Goal: Task Accomplishment & Management: Manage account settings

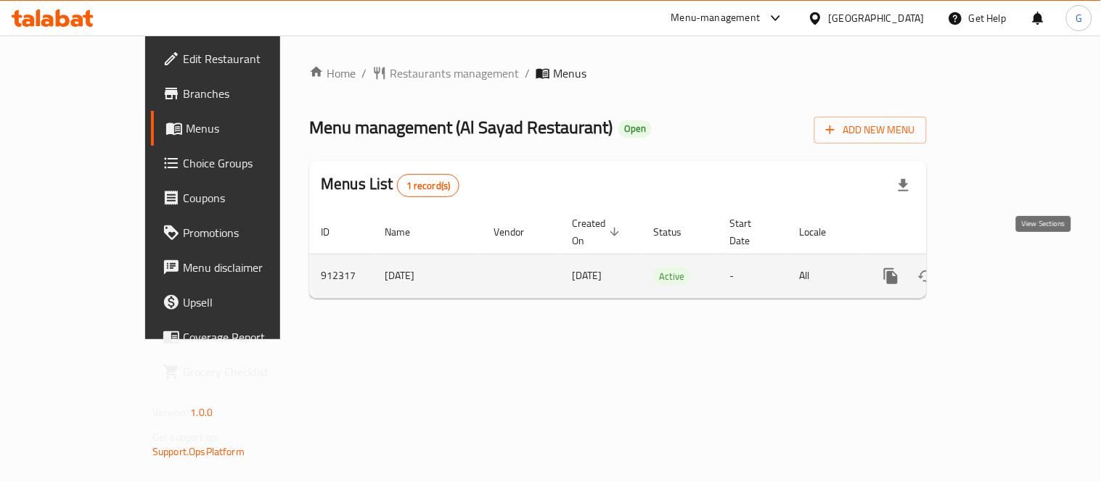
click at [1004, 268] on icon "enhanced table" at bounding box center [995, 276] width 17 height 17
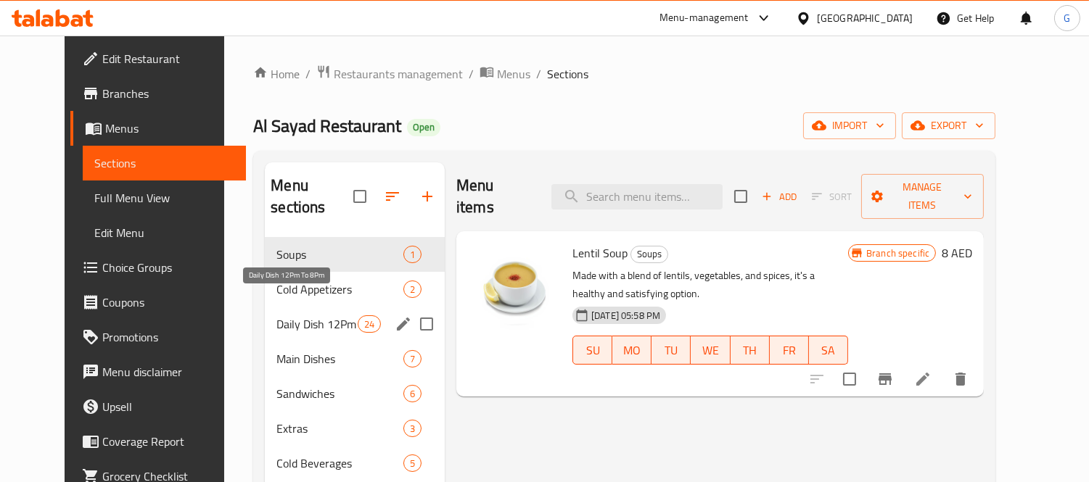
click at [305, 316] on span "Daily Dish 12Pm To 8Pm" at bounding box center [316, 324] width 81 height 17
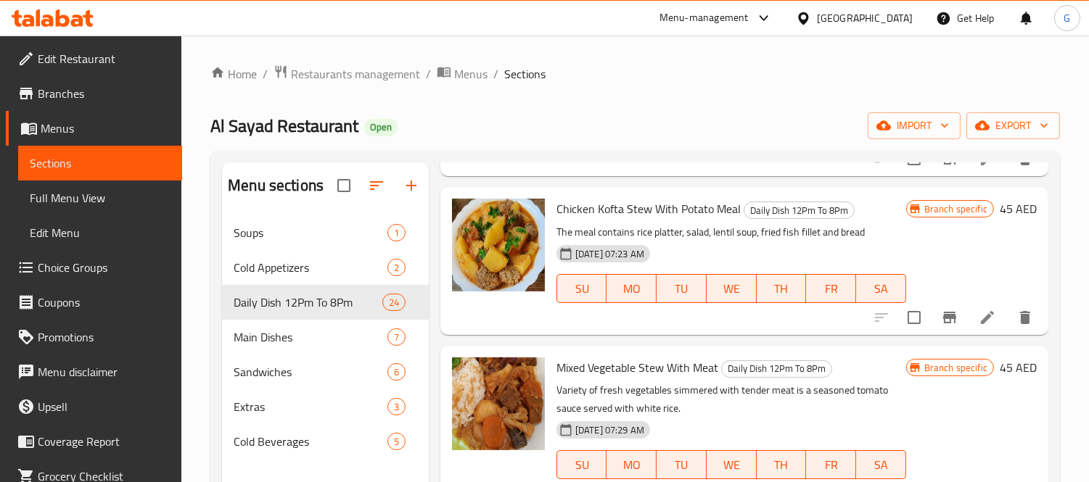
scroll to position [3771, 0]
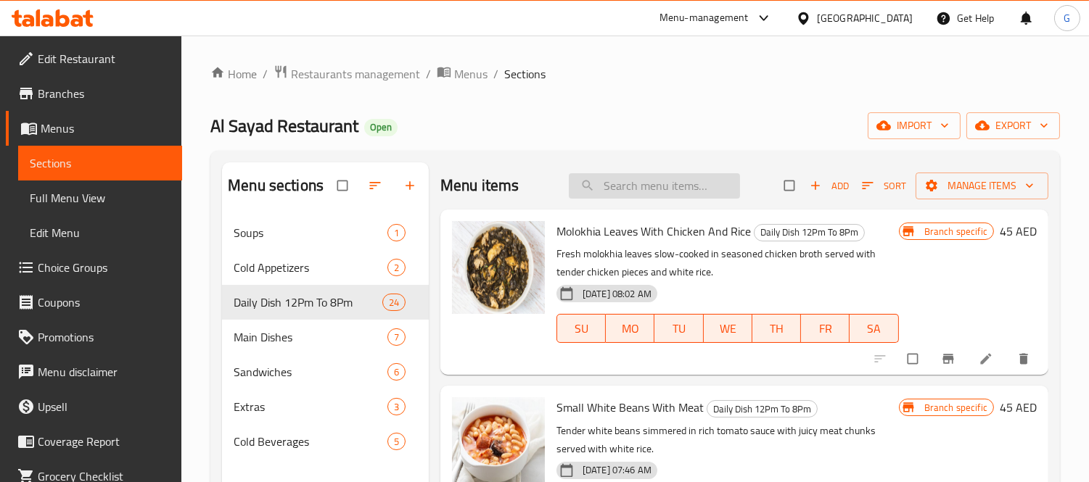
click at [626, 184] on input "search" at bounding box center [654, 185] width 171 height 25
paste input "Chicken Kofta Stew cooked With Potato"
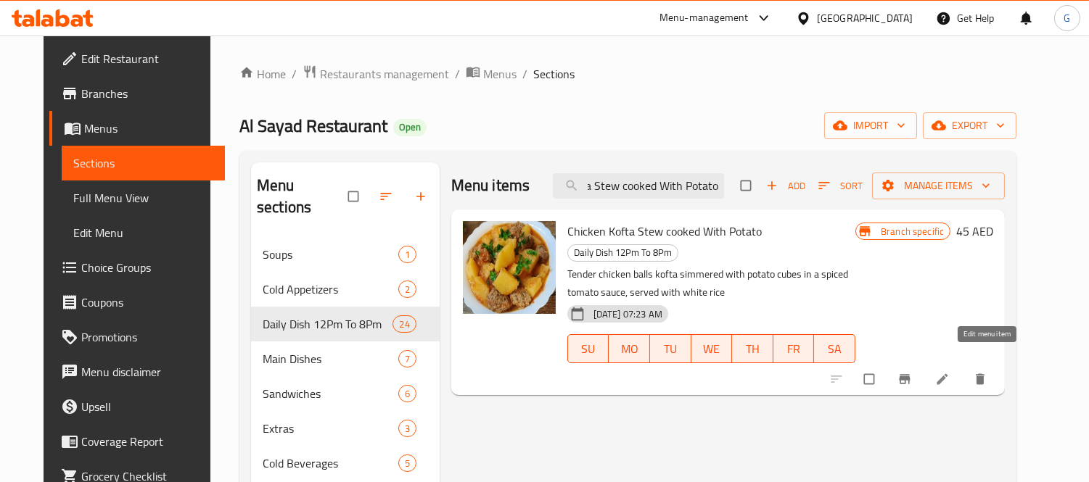
type input "Chicken Kofta Stew cooked With Potato"
click at [950, 372] on icon at bounding box center [942, 379] width 15 height 15
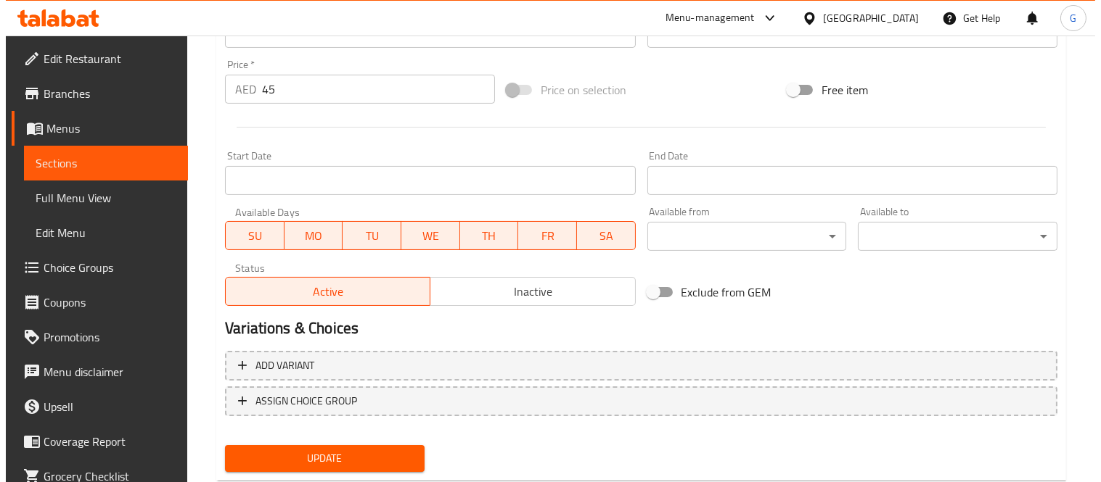
scroll to position [551, 0]
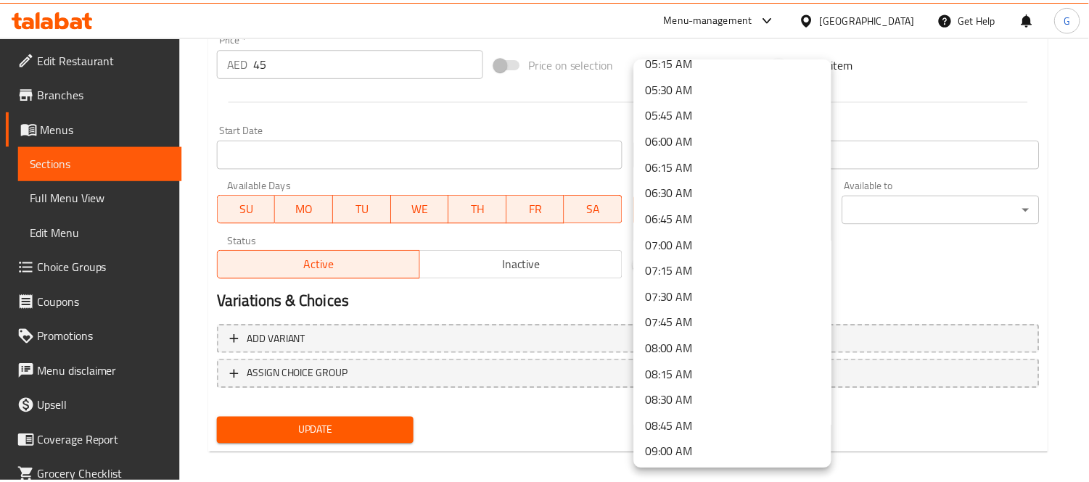
scroll to position [564, 0]
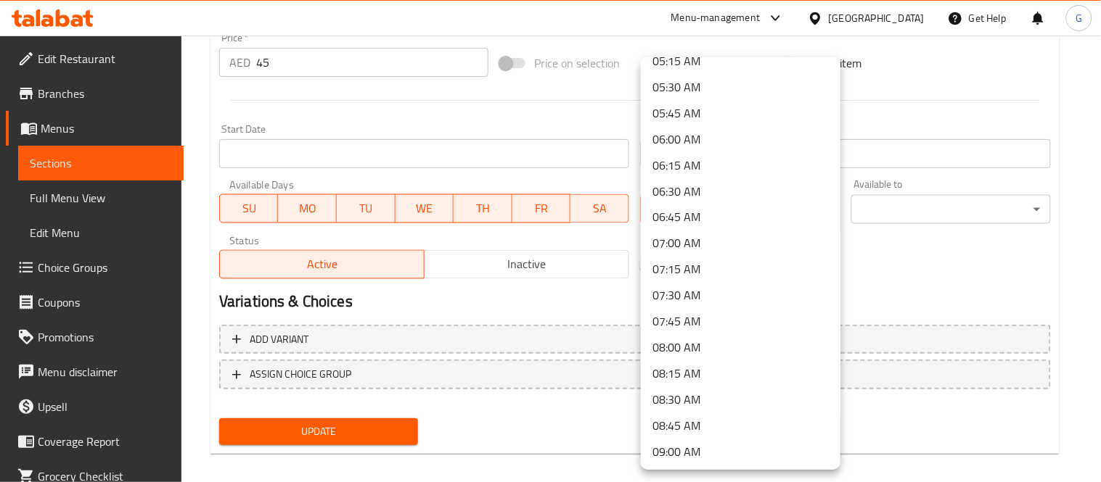
click at [590, 96] on div at bounding box center [550, 241] width 1101 height 482
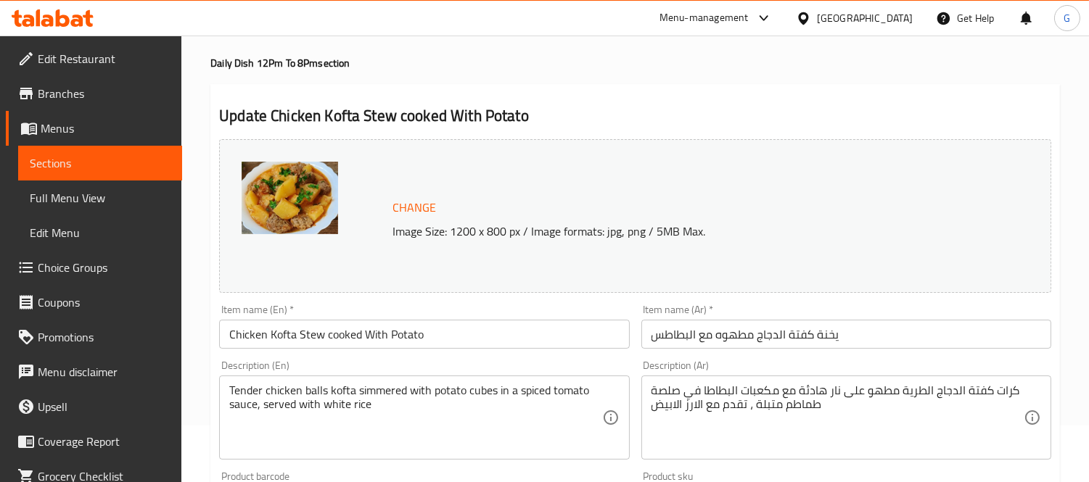
scroll to position [0, 0]
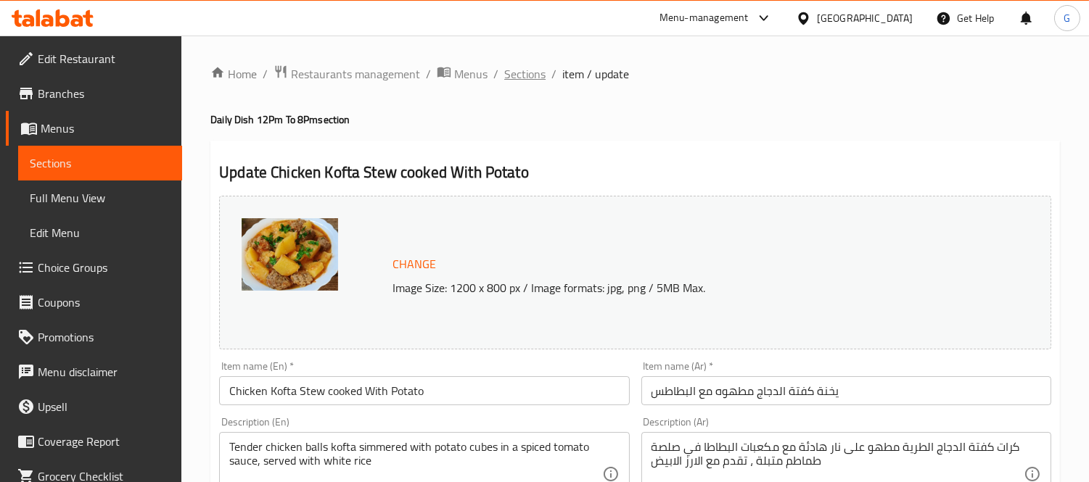
click at [519, 81] on span "Sections" at bounding box center [524, 73] width 41 height 17
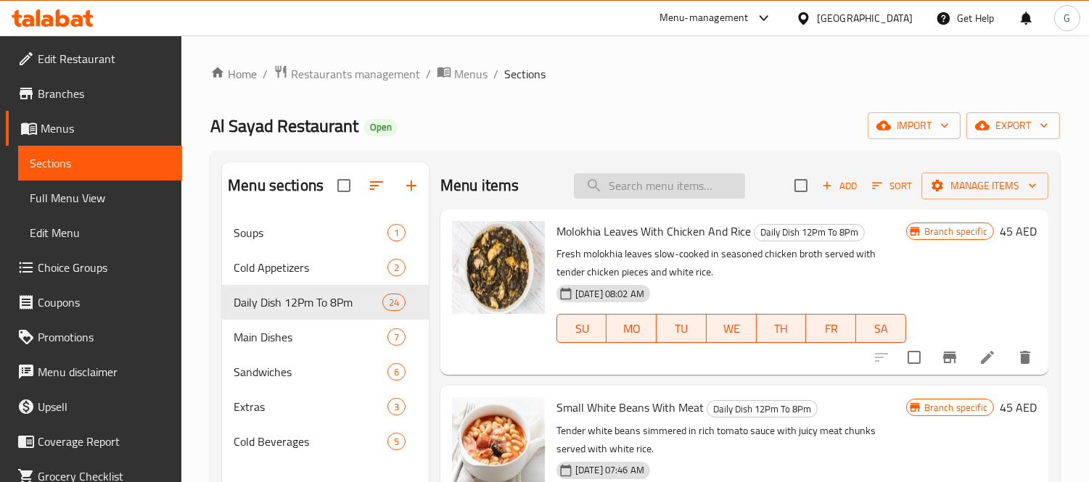
click at [662, 181] on input "search" at bounding box center [659, 185] width 171 height 25
paste input "Chicken Kofta Stew cooked With Potato"
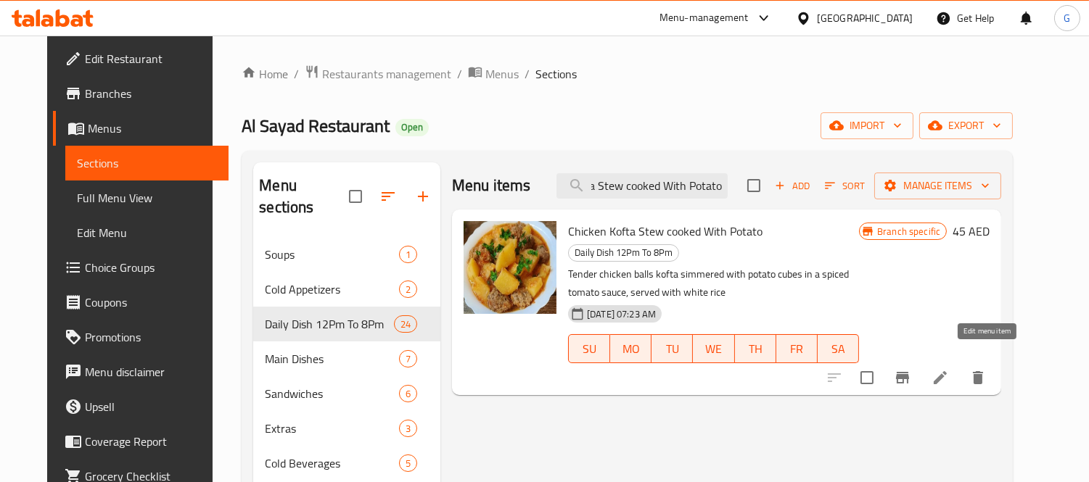
type input "Chicken Kofta Stew cooked With Potato"
click at [949, 369] on icon at bounding box center [940, 377] width 17 height 17
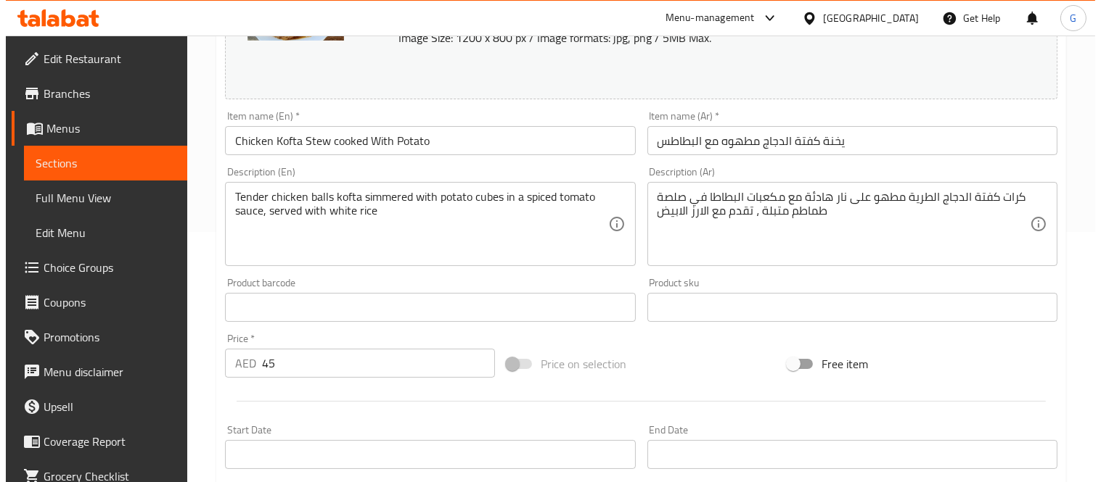
scroll to position [483, 0]
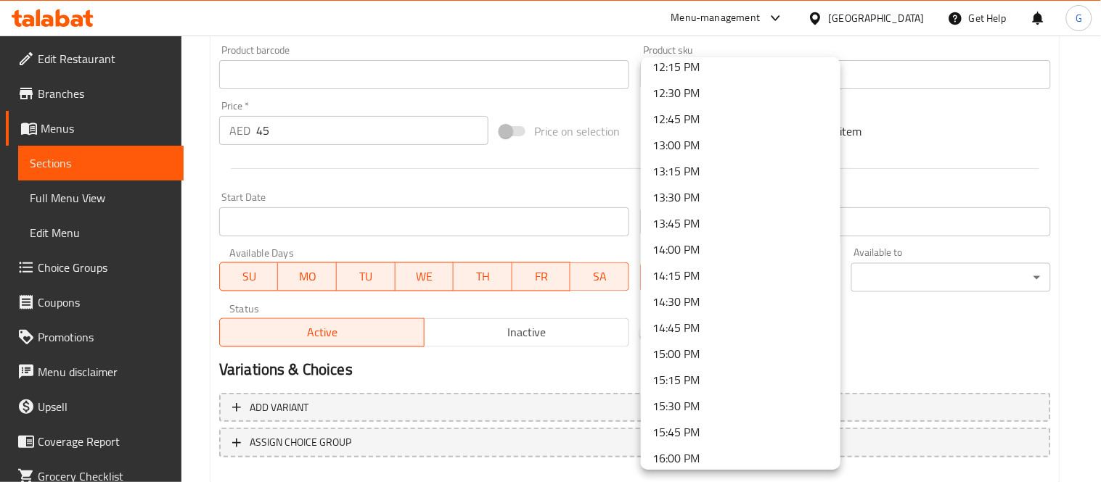
scroll to position [1209, 0]
click at [750, 112] on li "12:00 PM" at bounding box center [741, 121] width 200 height 26
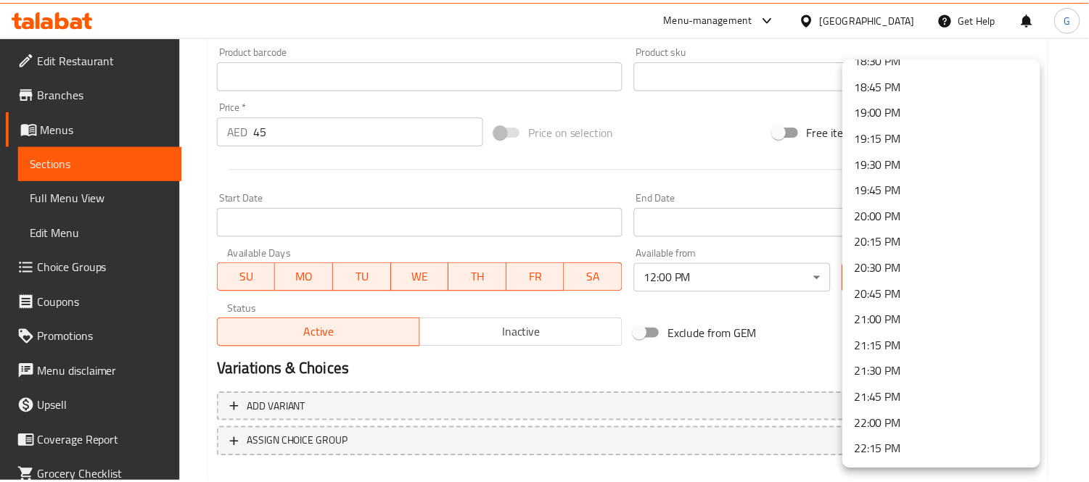
scroll to position [1969, 0]
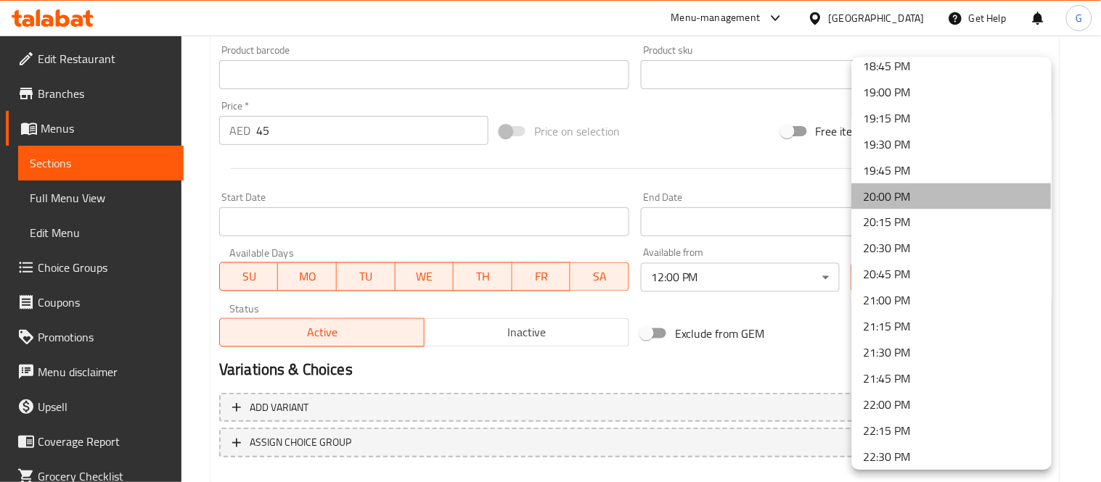
click at [974, 202] on li "20:00 PM" at bounding box center [952, 197] width 200 height 26
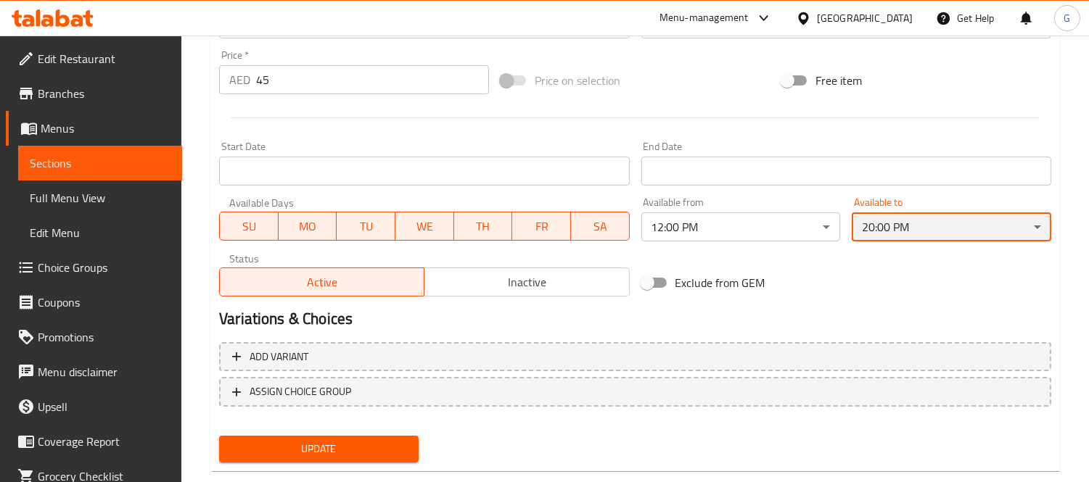
scroll to position [561, 0]
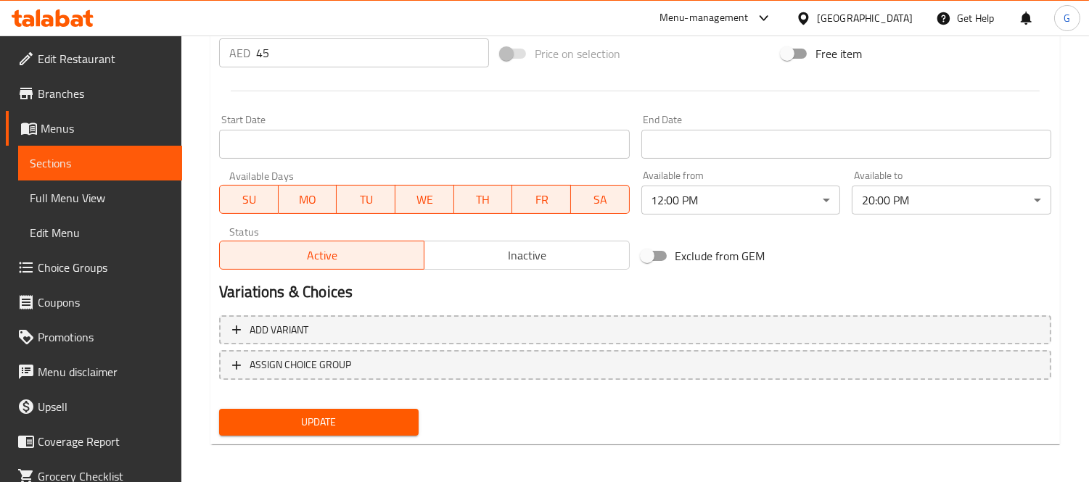
click at [345, 433] on div "Update" at bounding box center [318, 422] width 211 height 38
click at [350, 422] on span "Update" at bounding box center [319, 423] width 176 height 18
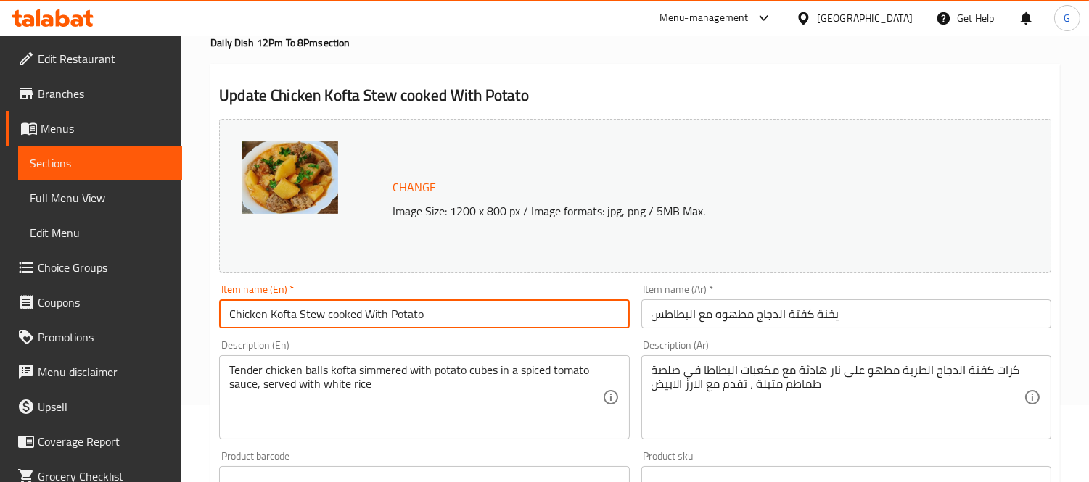
drag, startPoint x: 328, startPoint y: 316, endPoint x: 226, endPoint y: 310, distance: 101.7
click at [226, 310] on input "Chicken Kofta Stew cooked With Potato" at bounding box center [424, 314] width 410 height 29
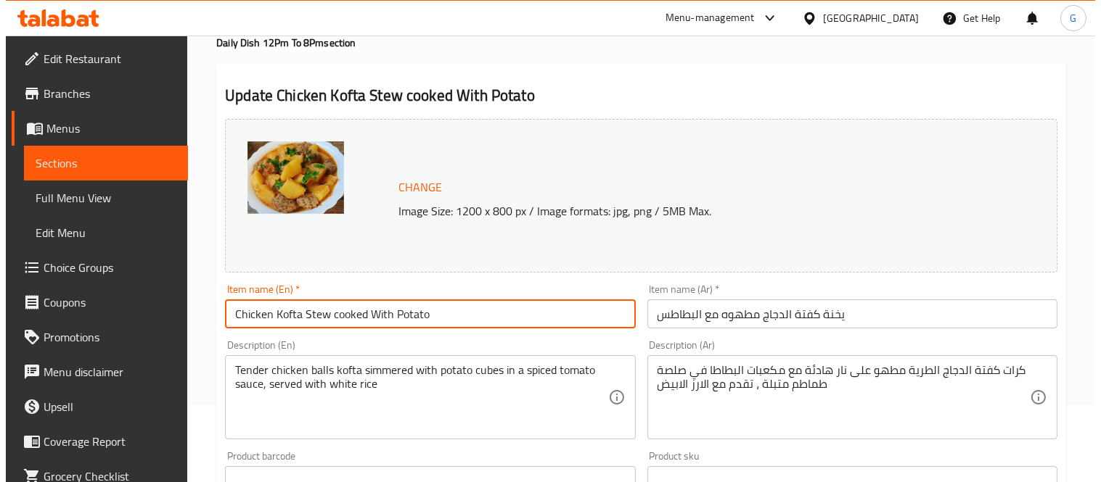
scroll to position [0, 0]
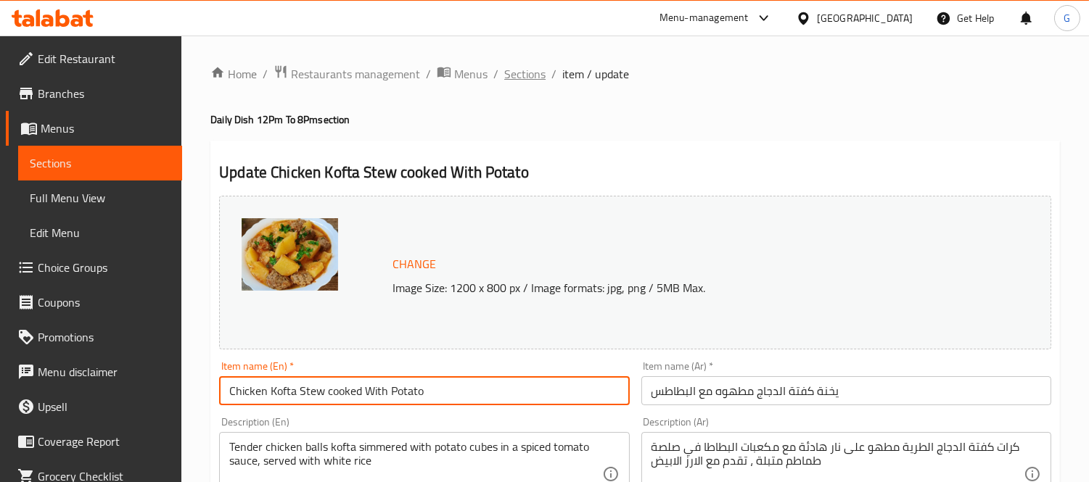
click at [525, 78] on span "Sections" at bounding box center [524, 73] width 41 height 17
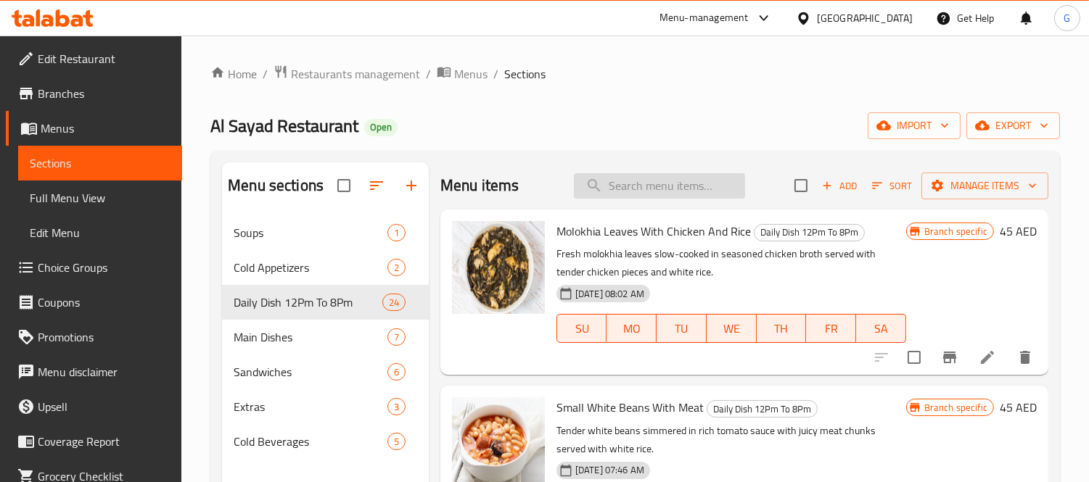
paste input "Freekeh With Chicken"
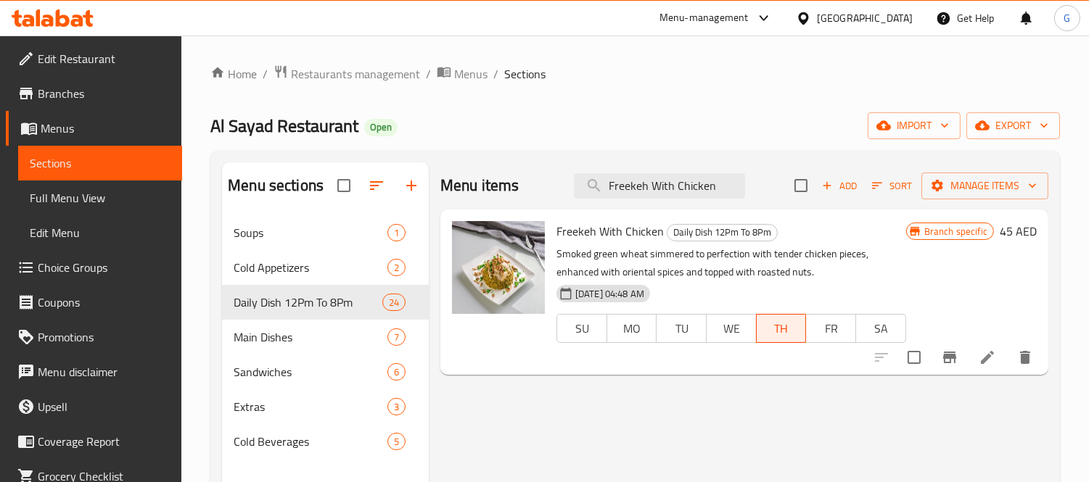
type input "Freekeh With Chicken"
click at [981, 353] on icon at bounding box center [987, 357] width 17 height 17
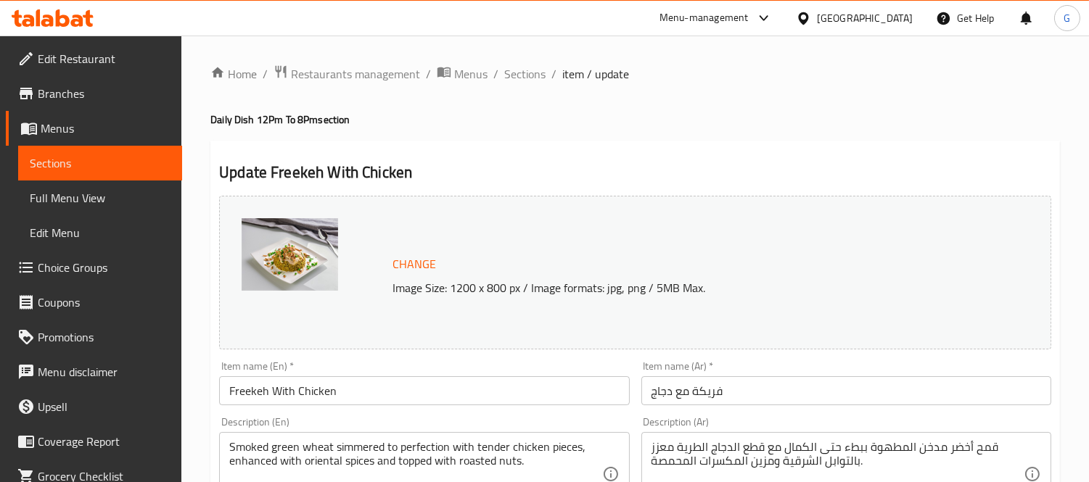
click at [268, 392] on input "Freekeh With Chicken" at bounding box center [424, 391] width 410 height 29
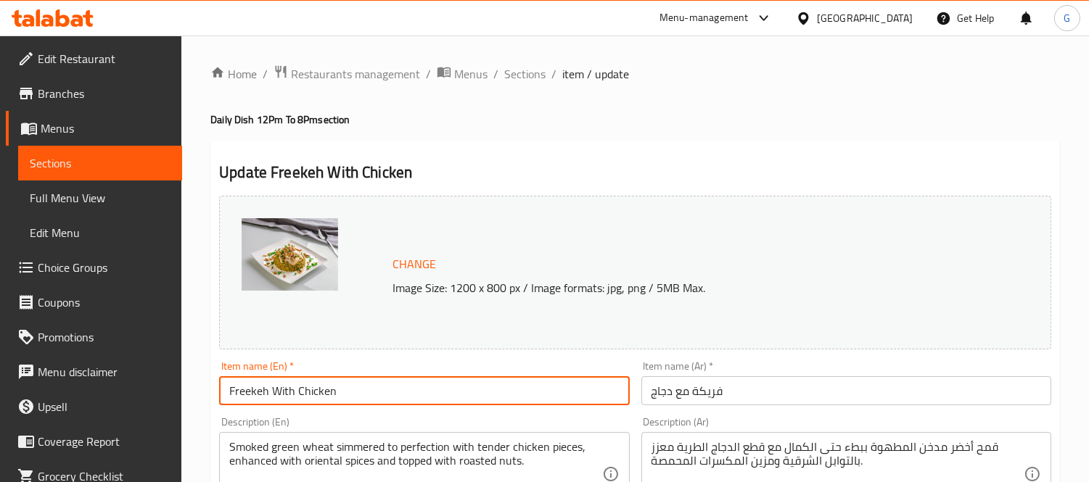
click at [268, 392] on input "Freekeh With Chicken" at bounding box center [424, 391] width 410 height 29
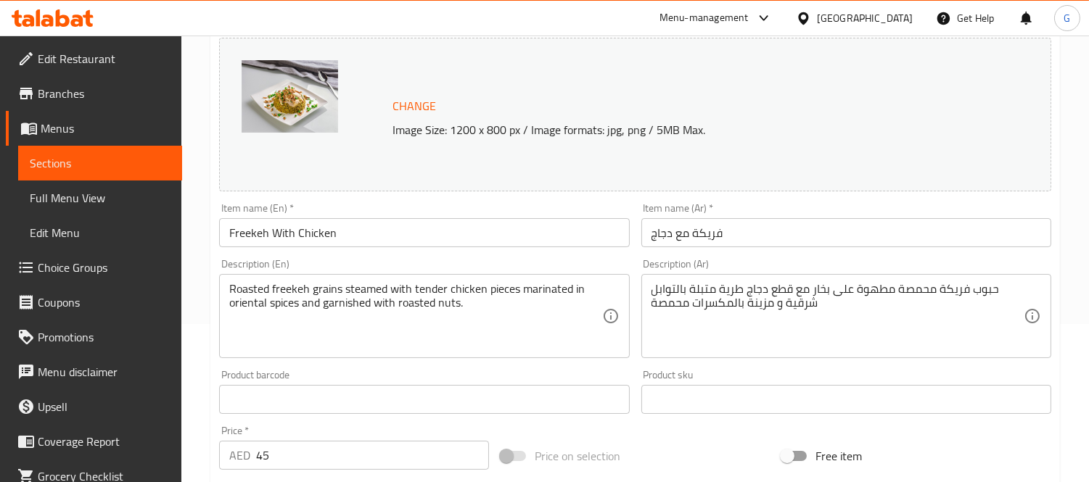
scroll to position [157, 0]
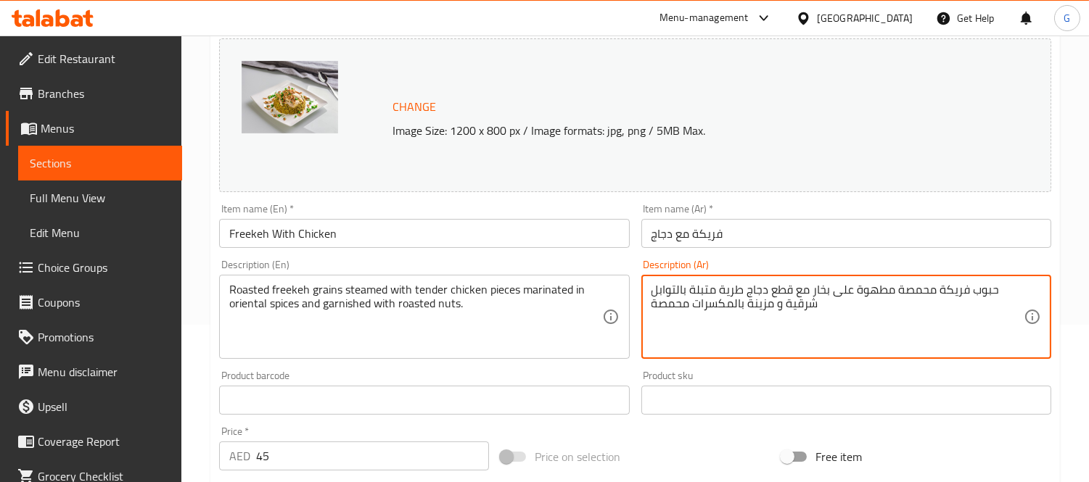
drag, startPoint x: 895, startPoint y: 292, endPoint x: 998, endPoint y: 286, distance: 103.2
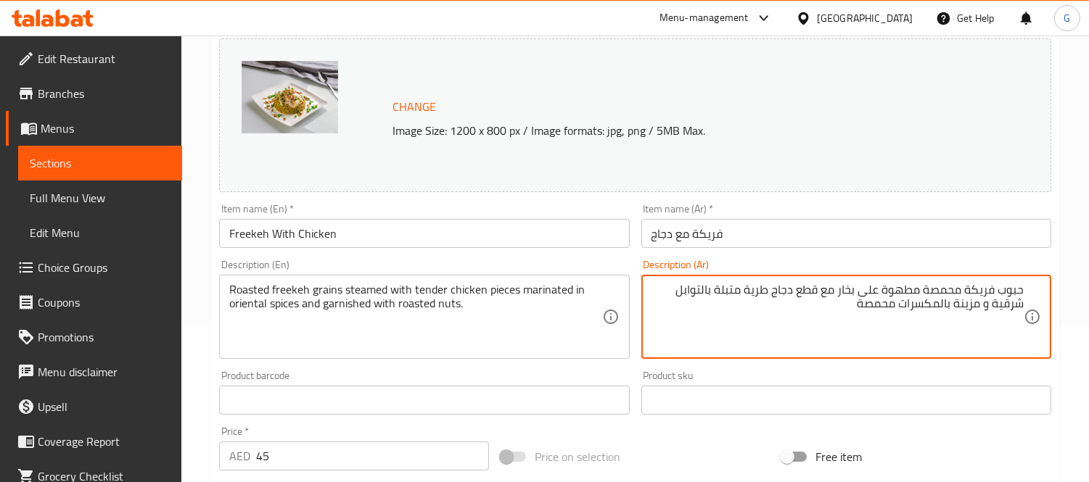
click at [924, 281] on div "حبوب فريكة محمصة مطهوة على بخار مع قطع دجاج طرية متبلة بالتوابل شرقية و مزينة ب…" at bounding box center [846, 317] width 410 height 84
click at [923, 290] on textarea "حبوب فريكة محمصة مطهوة على بخار مع قطع دجاج طرية متبلة بالتوابل شرقية و مزينة ب…" at bounding box center [838, 317] width 372 height 69
drag, startPoint x: 924, startPoint y: 290, endPoint x: 1023, endPoint y: 289, distance: 98.7
click at [1023, 289] on textarea "حبوب فريكة محمصة مطهوة على بخار مع قطع دجاج طرية متبلة بالتوابل شرقية و مزينة ب…" at bounding box center [838, 317] width 372 height 69
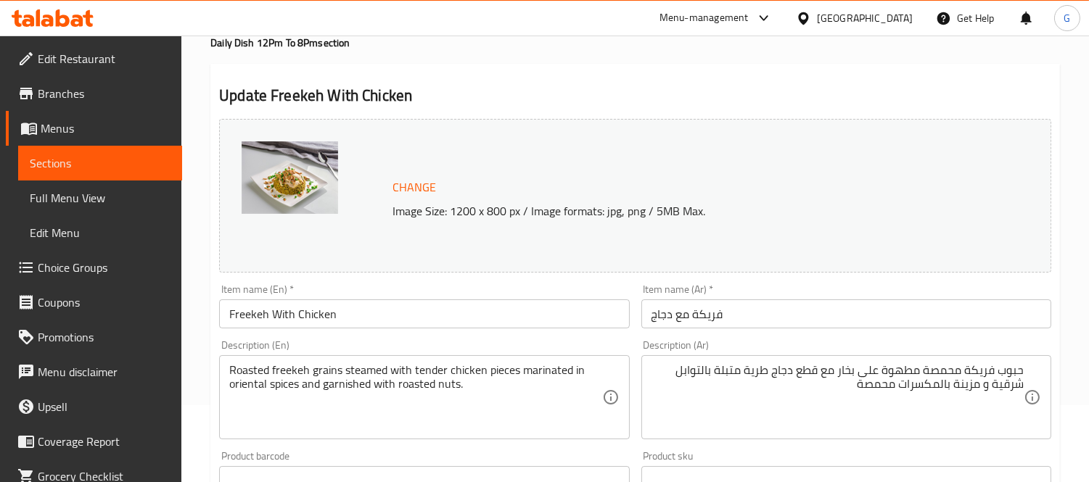
scroll to position [0, 0]
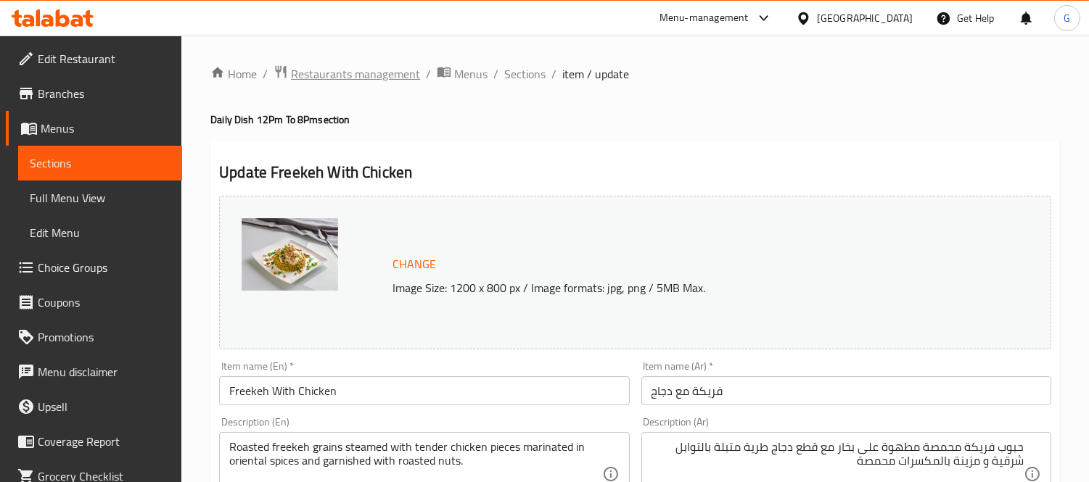
click at [350, 67] on span "Restaurants management" at bounding box center [355, 73] width 129 height 17
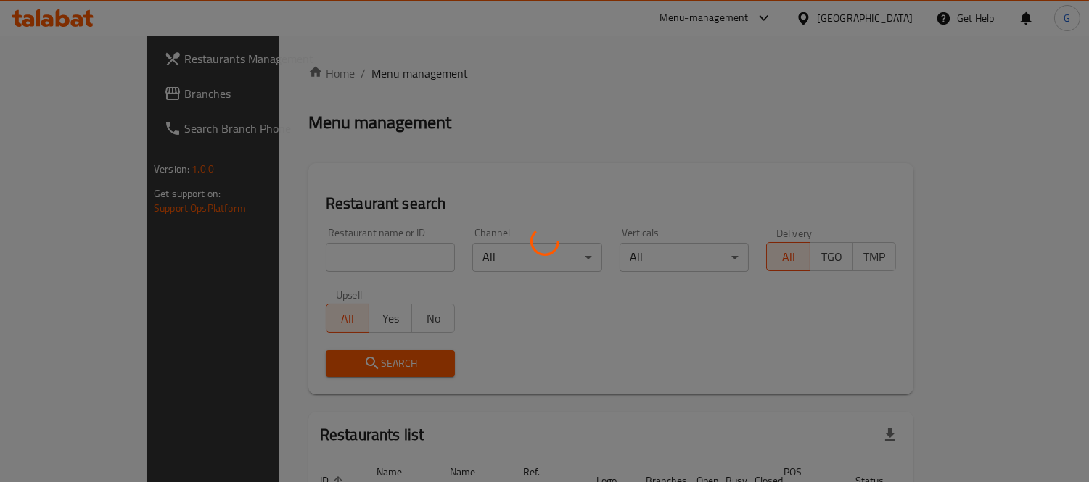
click at [44, 92] on div at bounding box center [544, 241] width 1089 height 482
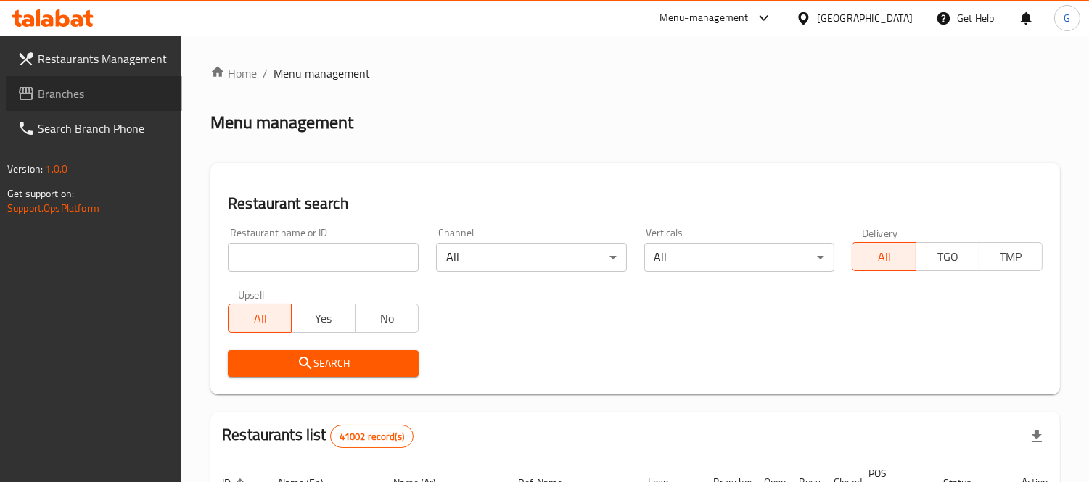
click at [44, 92] on span "Branches" at bounding box center [104, 93] width 133 height 17
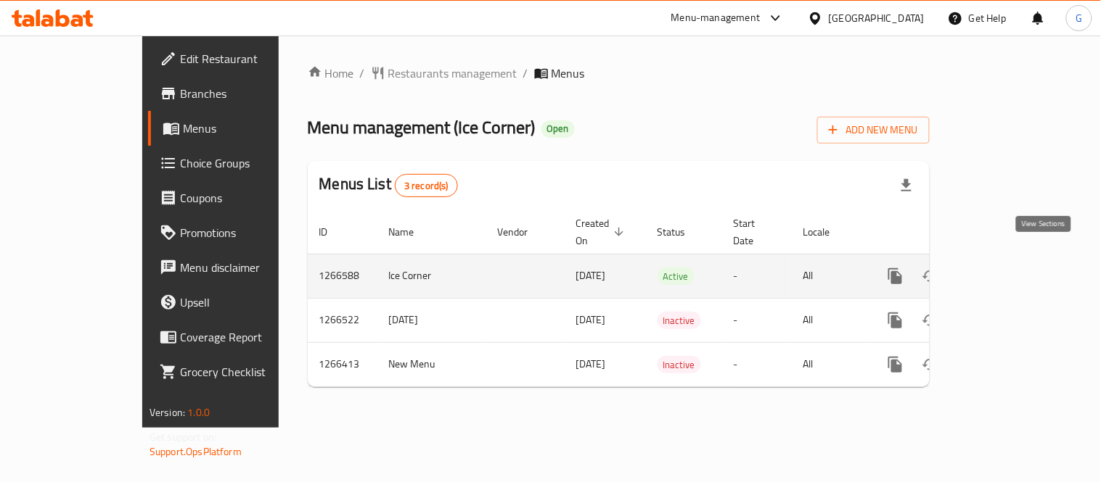
click at [1017, 259] on link "enhanced table" at bounding box center [999, 276] width 35 height 35
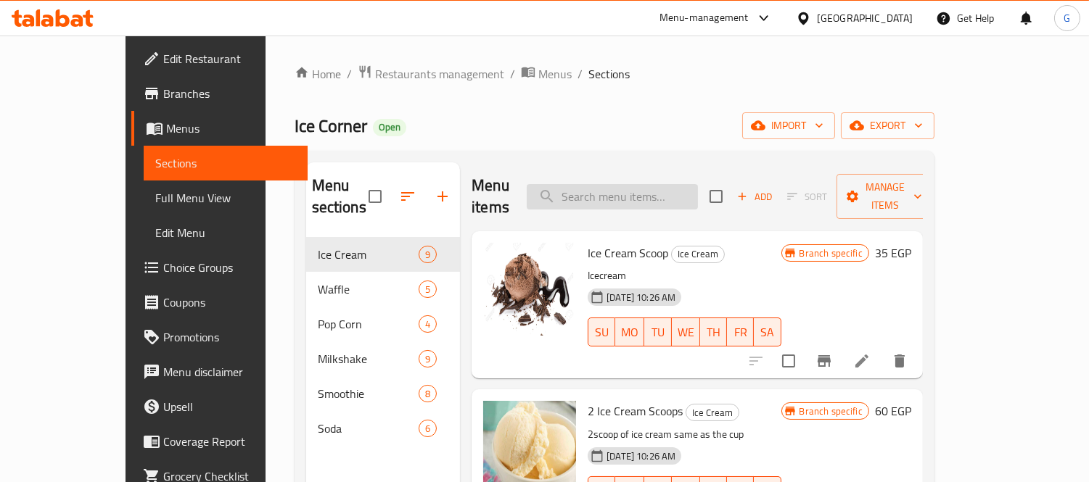
click at [670, 187] on input "search" at bounding box center [612, 196] width 171 height 25
paste input "٢ وافل شكولاته مع ١ وافل لوتس"
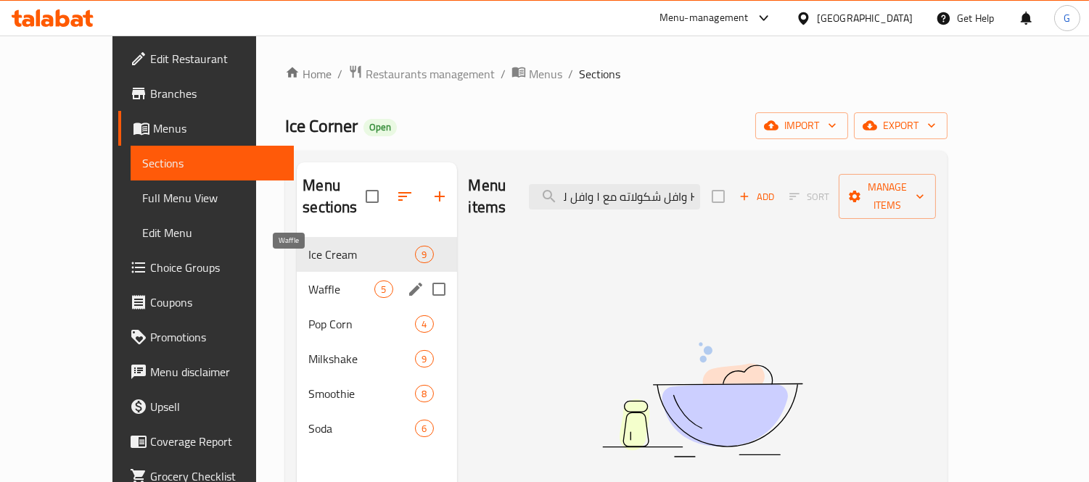
type input "٢ وافل شكولاته مع ١ وافل لوتس"
click at [308, 281] on span "Waffle" at bounding box center [341, 289] width 66 height 17
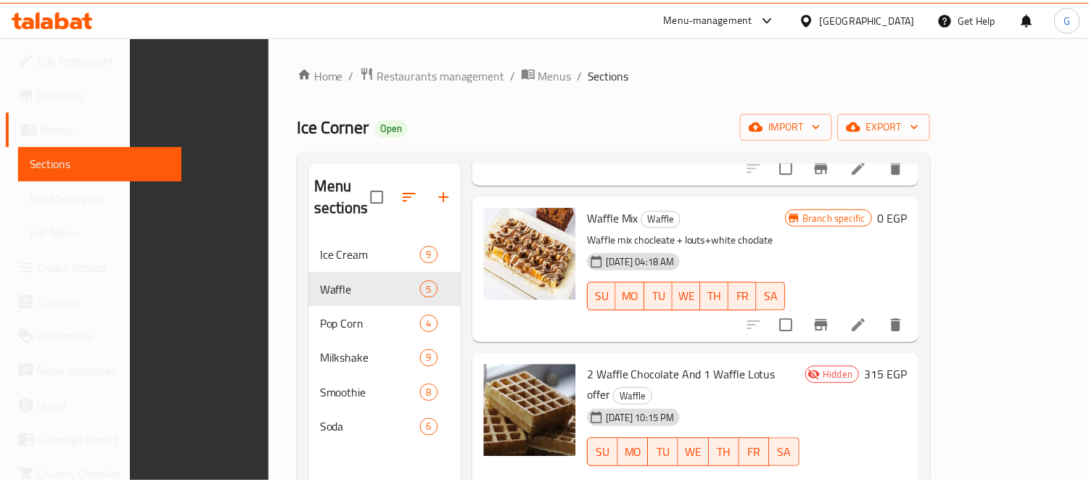
scroll to position [203, 0]
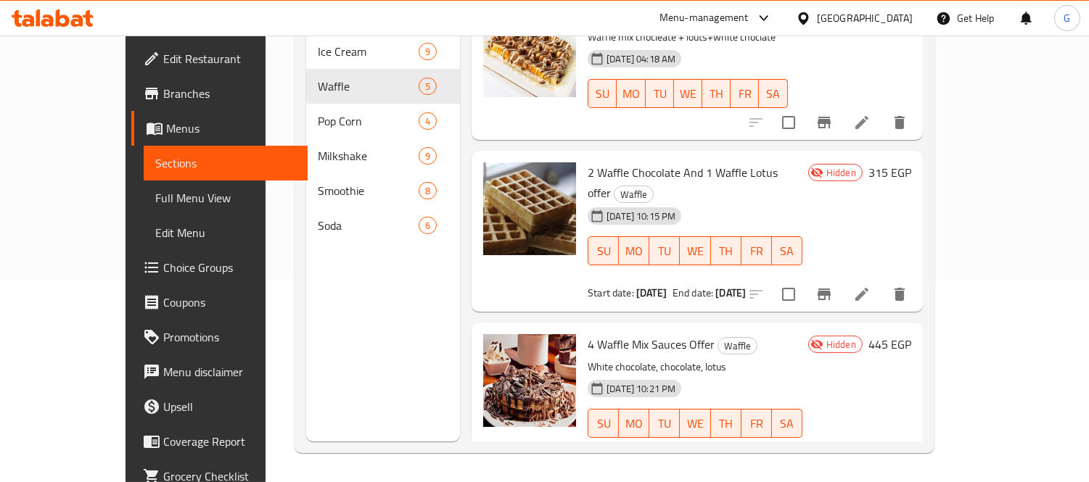
click at [490, 274] on div "Menu items ٢ وافل شكولاته مع ١ وافل لوتس Add Sort Manage items Waffle Chocolate…" at bounding box center [691, 200] width 463 height 482
click at [871, 286] on icon at bounding box center [861, 294] width 17 height 17
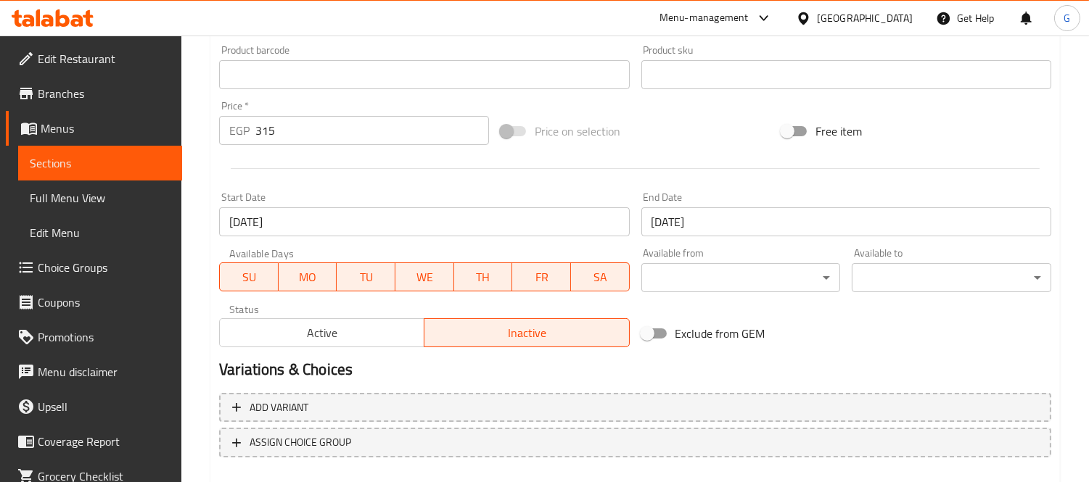
click at [349, 337] on span "Active" at bounding box center [322, 333] width 193 height 21
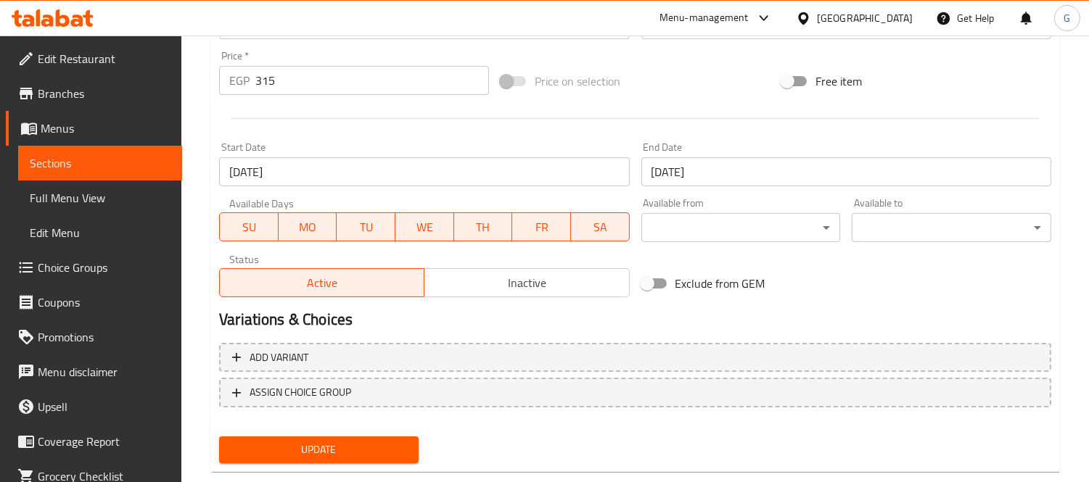
scroll to position [561, 0]
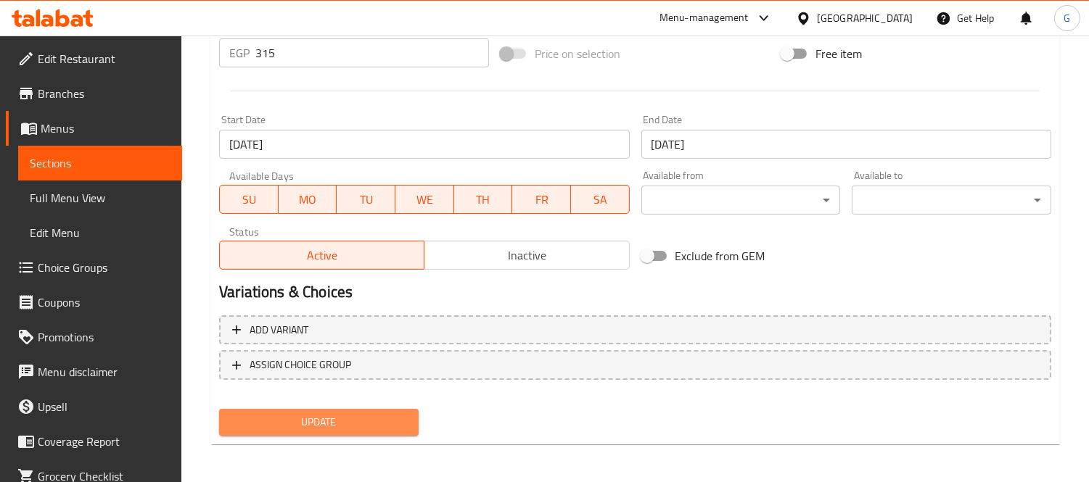
click at [342, 419] on span "Update" at bounding box center [319, 423] width 176 height 18
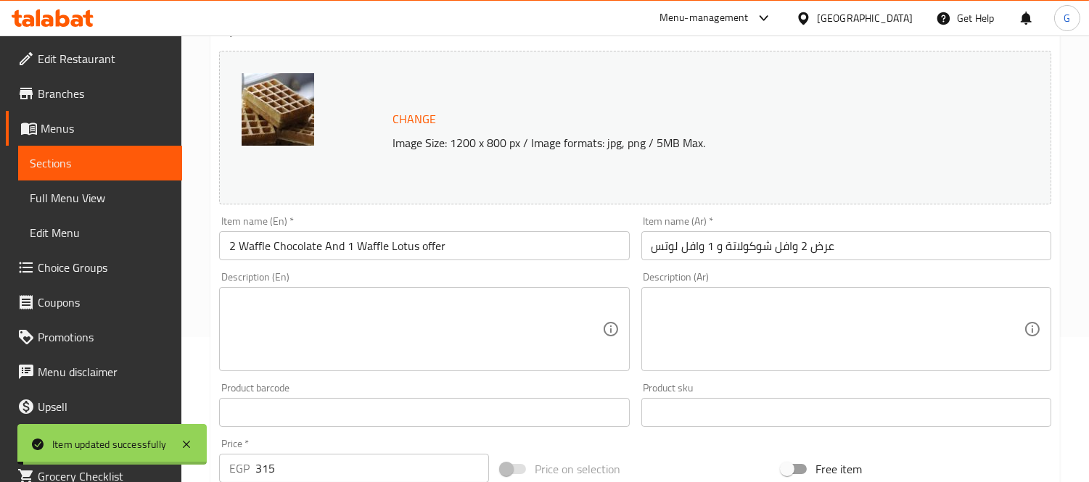
scroll to position [0, 0]
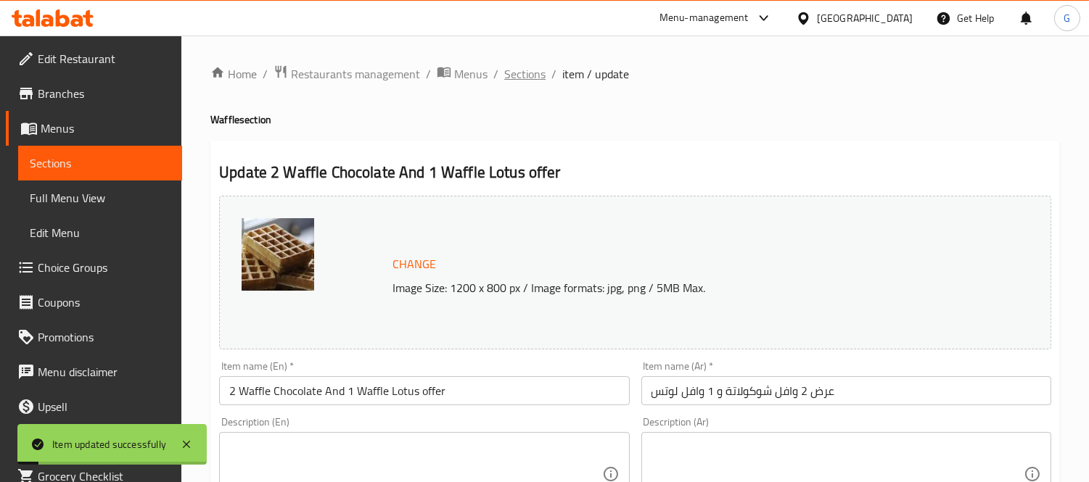
click at [523, 67] on span "Sections" at bounding box center [524, 73] width 41 height 17
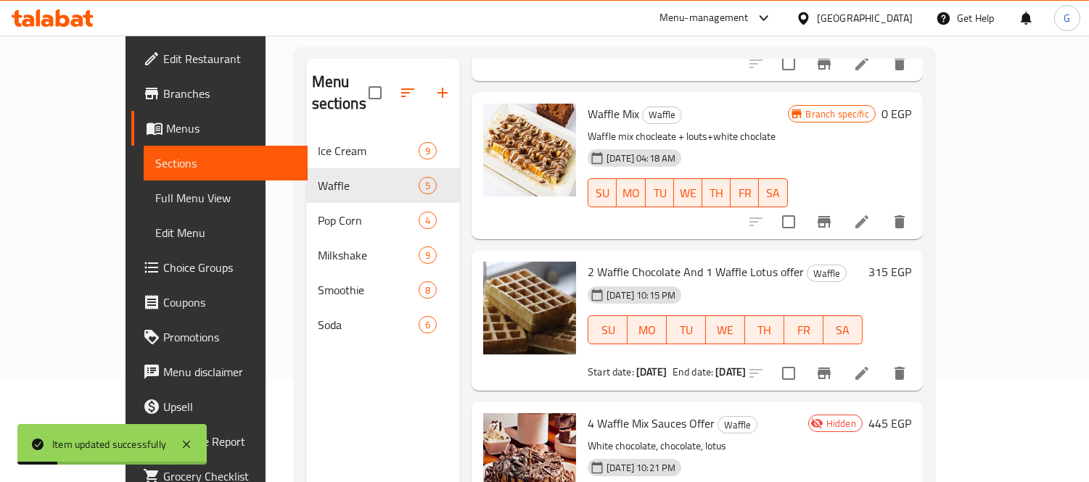
scroll to position [203, 0]
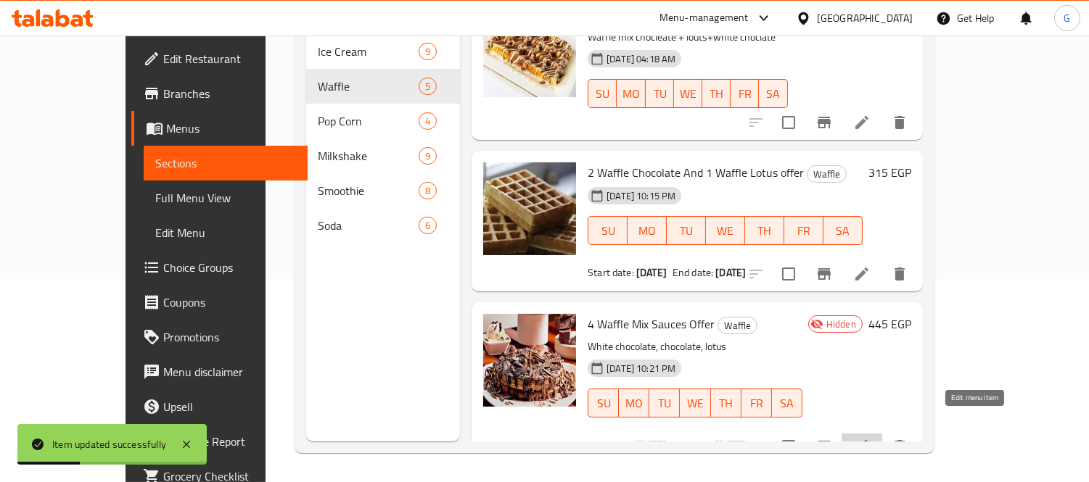
click at [871, 438] on icon at bounding box center [861, 446] width 17 height 17
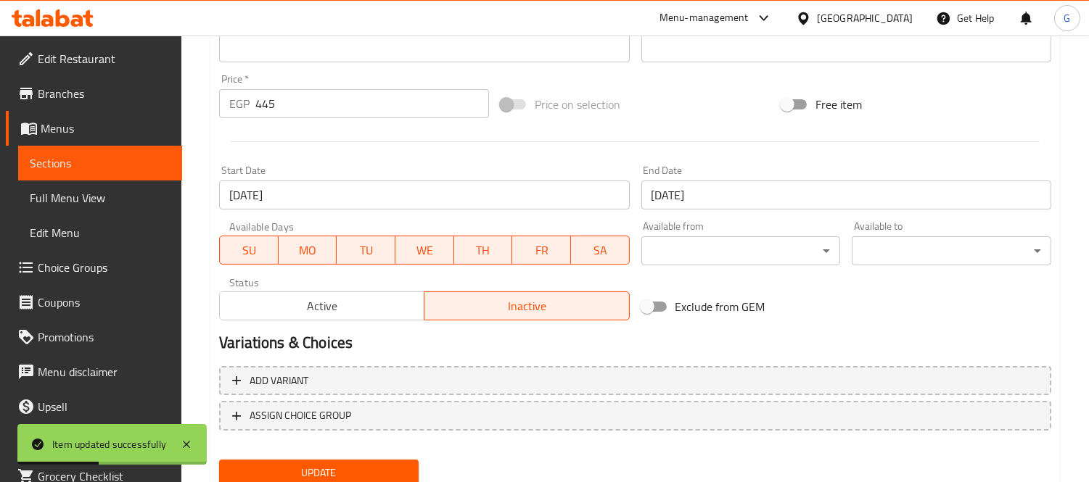
scroll to position [561, 0]
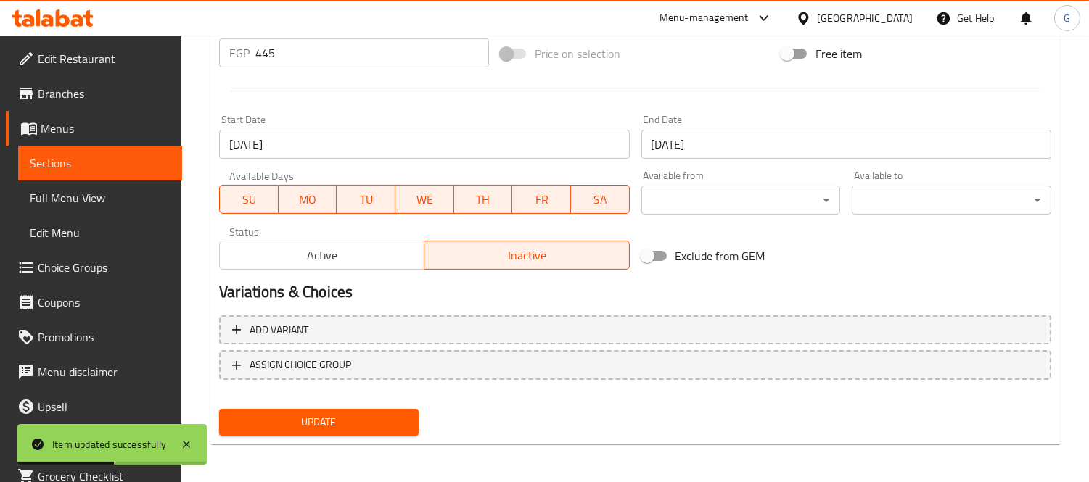
drag, startPoint x: 334, startPoint y: 268, endPoint x: 321, endPoint y: 311, distance: 44.1
click at [332, 267] on button "Active" at bounding box center [321, 255] width 205 height 29
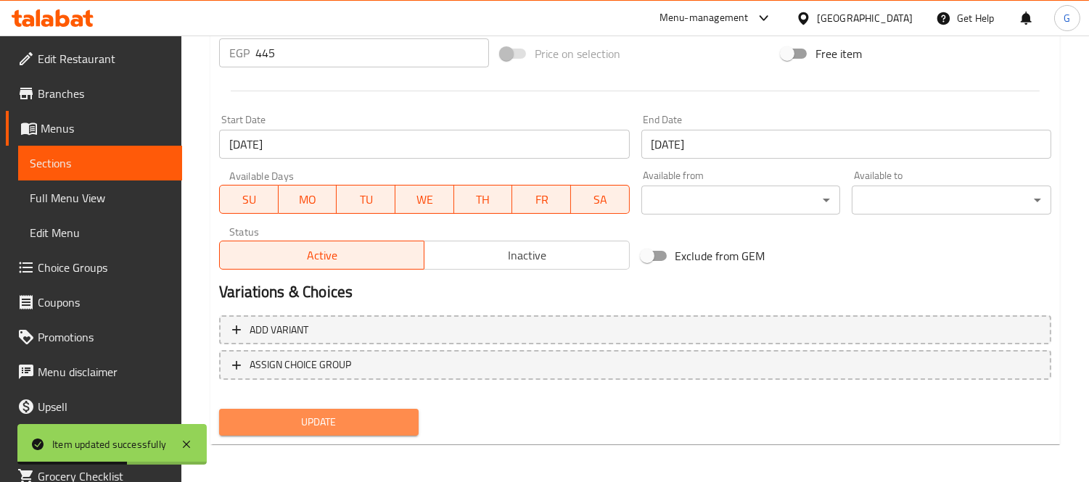
click at [315, 418] on span "Update" at bounding box center [319, 423] width 176 height 18
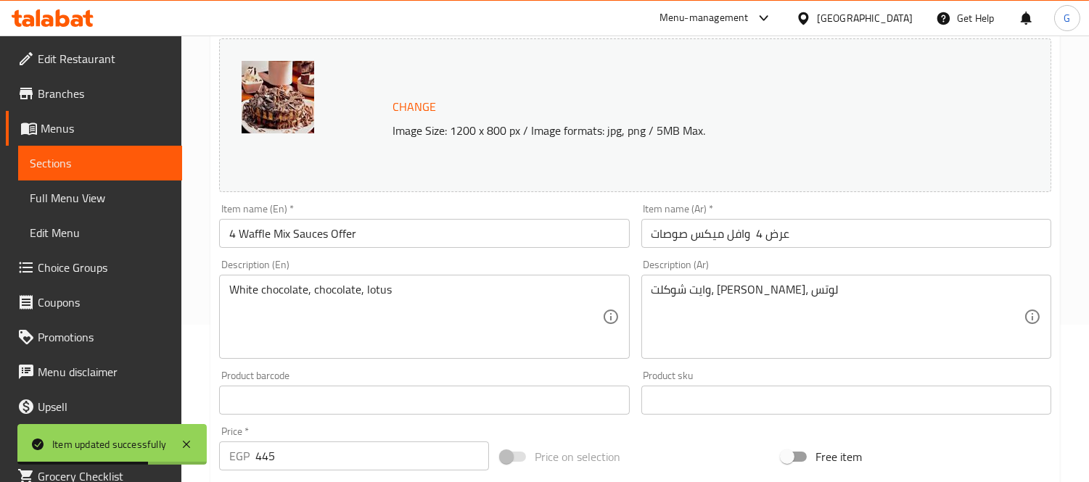
scroll to position [0, 0]
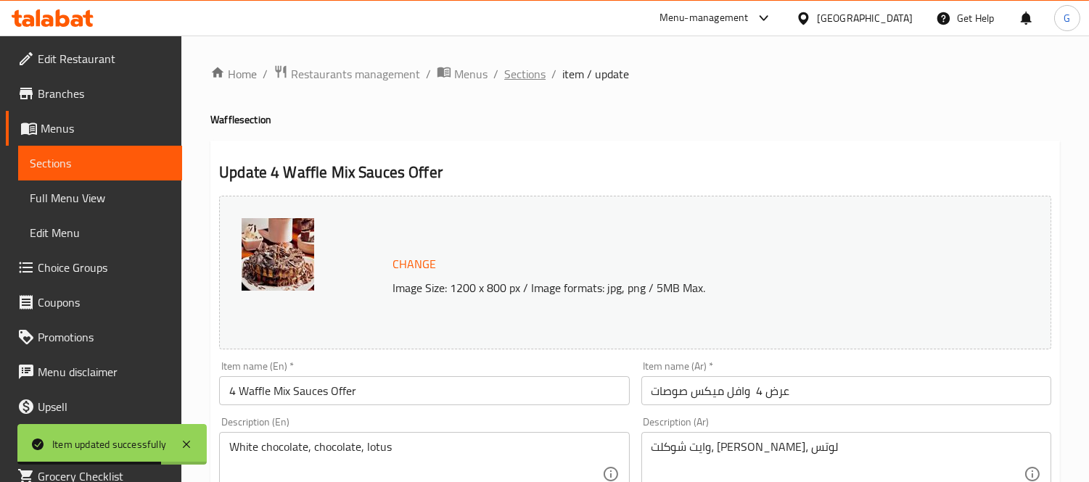
click at [534, 67] on span "Sections" at bounding box center [524, 73] width 41 height 17
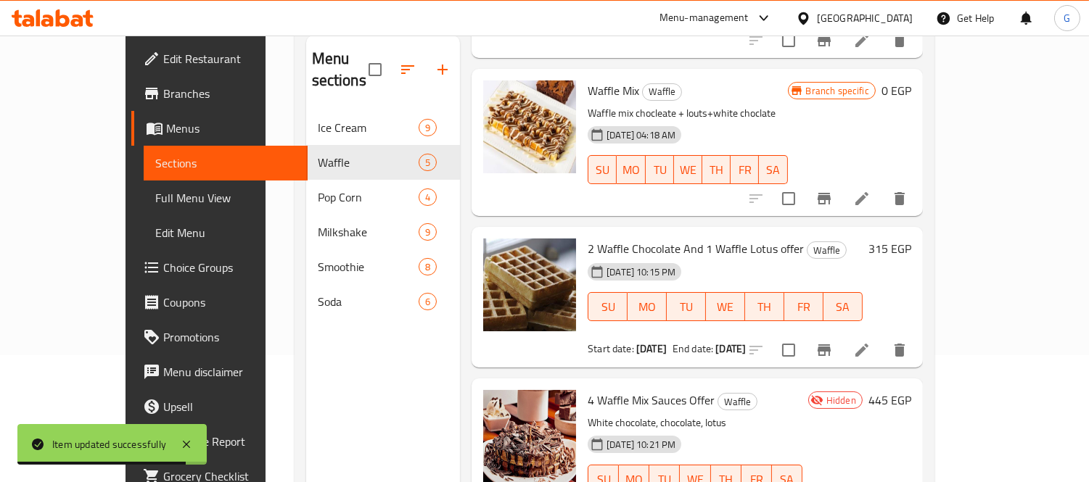
scroll to position [203, 0]
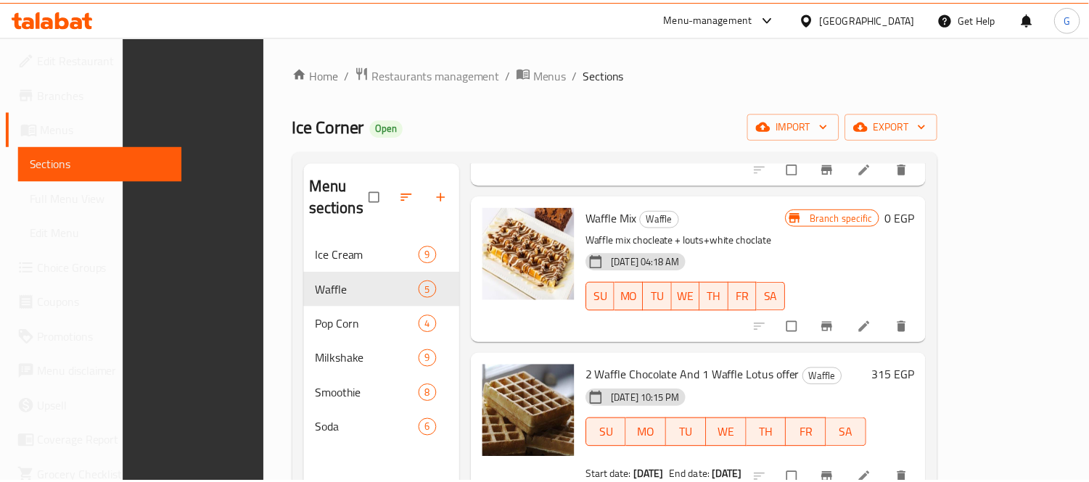
scroll to position [203, 0]
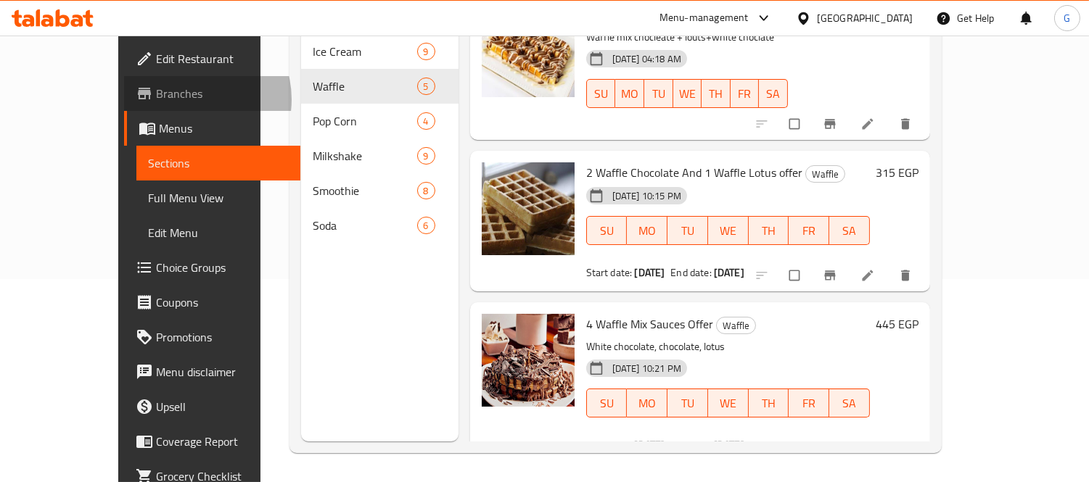
click at [156, 99] on span "Branches" at bounding box center [222, 93] width 133 height 17
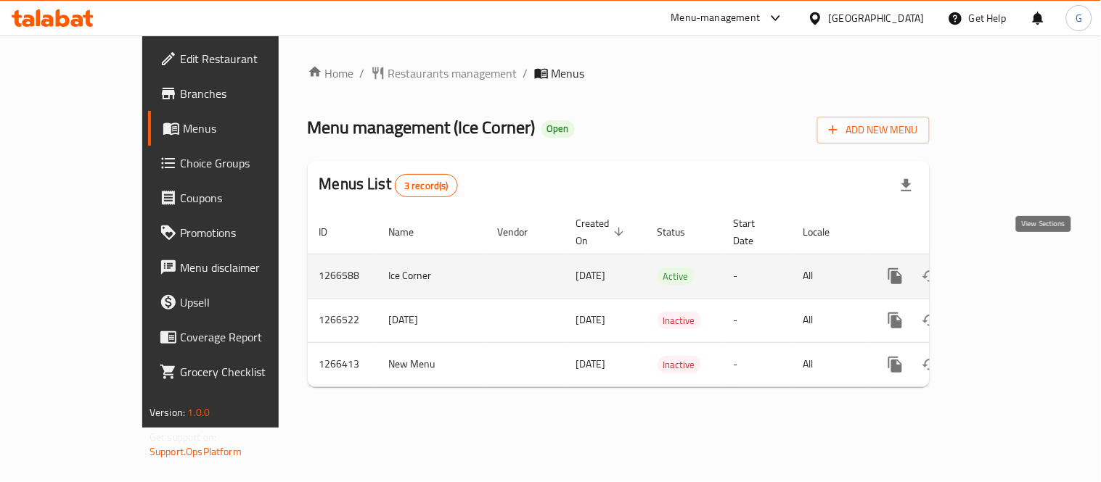
click at [1009, 268] on icon "enhanced table" at bounding box center [999, 276] width 17 height 17
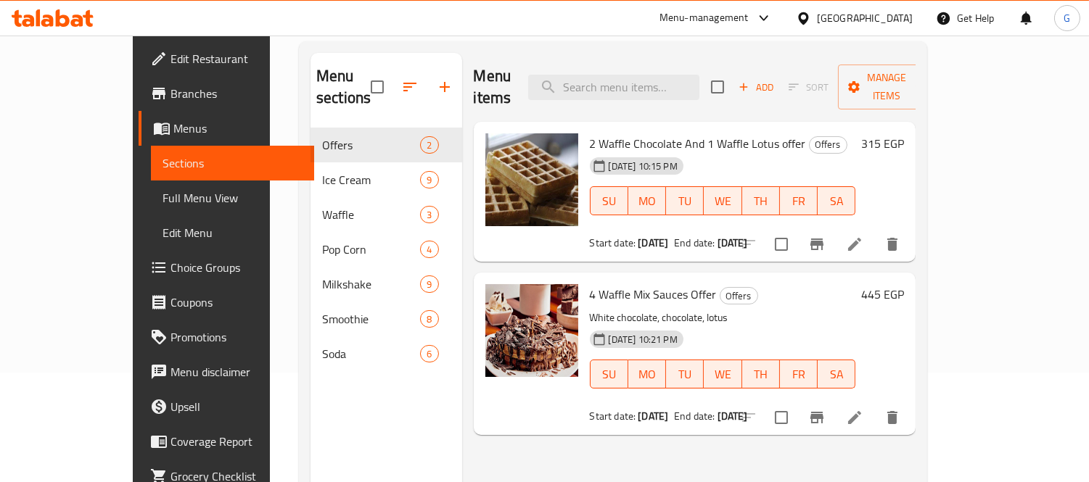
scroll to position [203, 0]
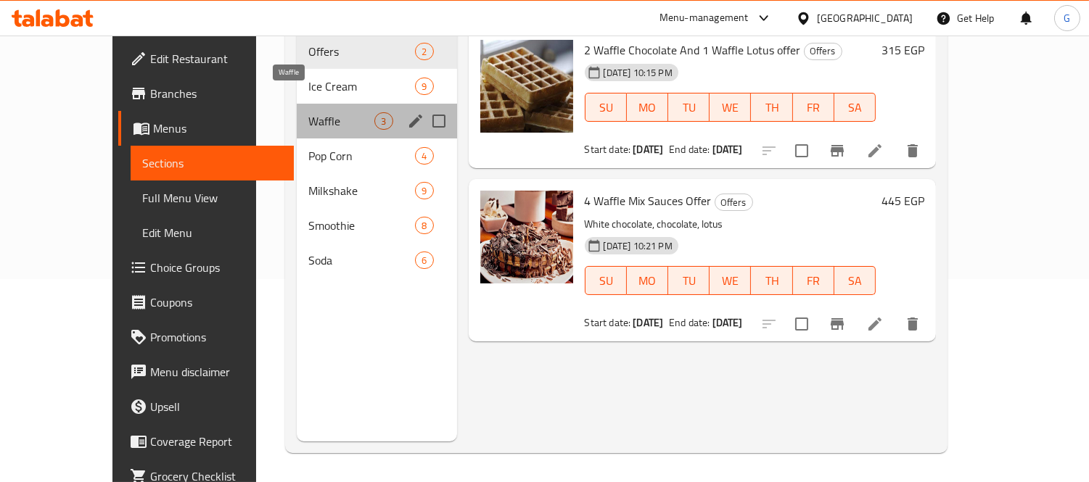
click at [308, 112] on span "Waffle" at bounding box center [341, 120] width 66 height 17
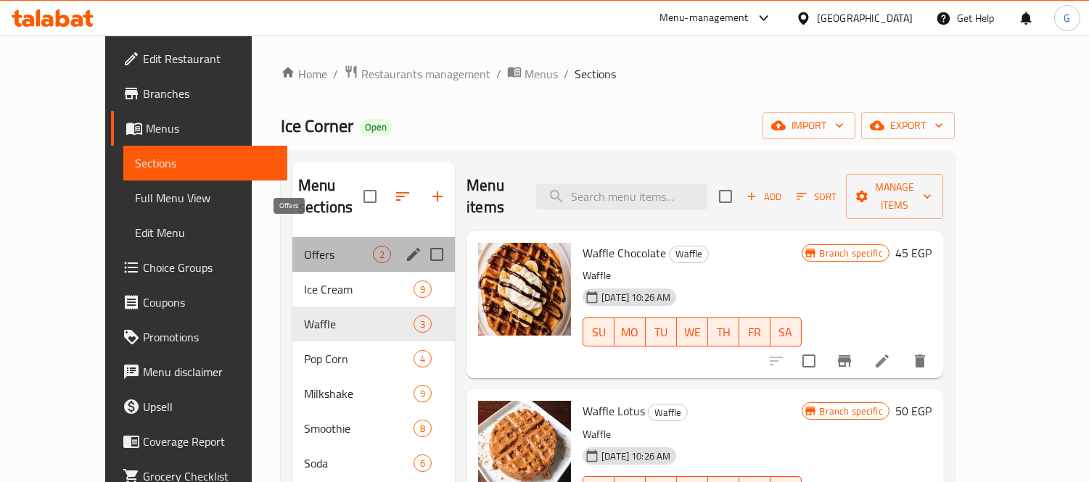
click at [304, 246] on span "Offers" at bounding box center [338, 254] width 69 height 17
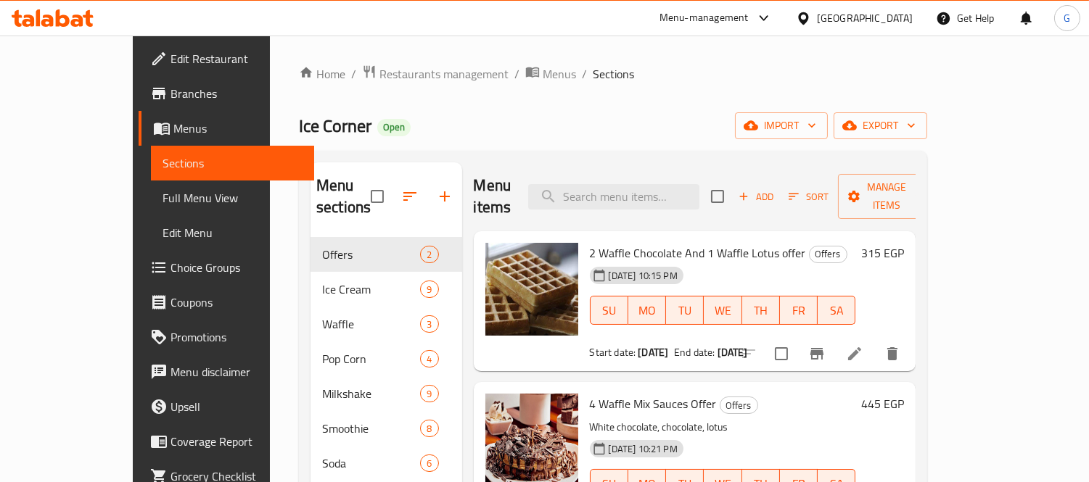
scroll to position [81, 0]
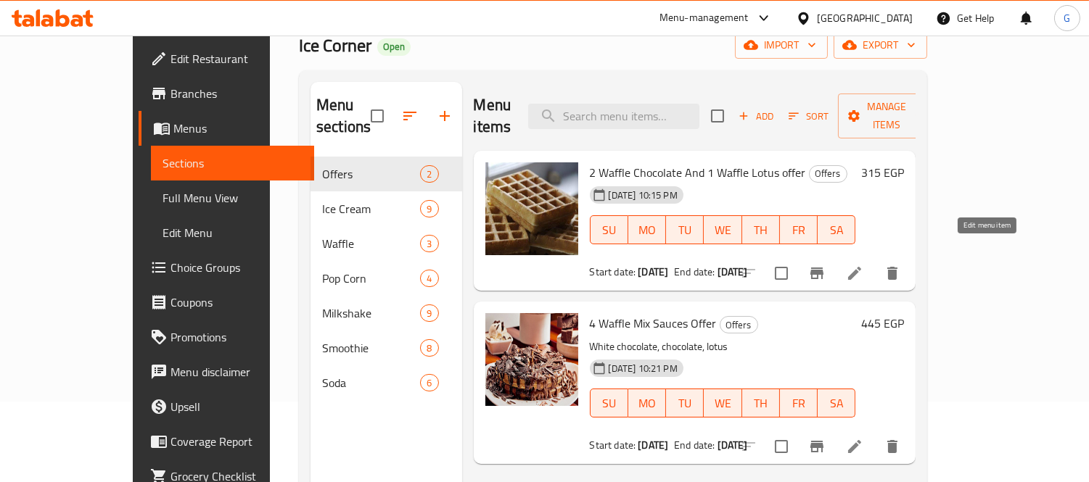
click at [861, 267] on icon at bounding box center [854, 273] width 13 height 13
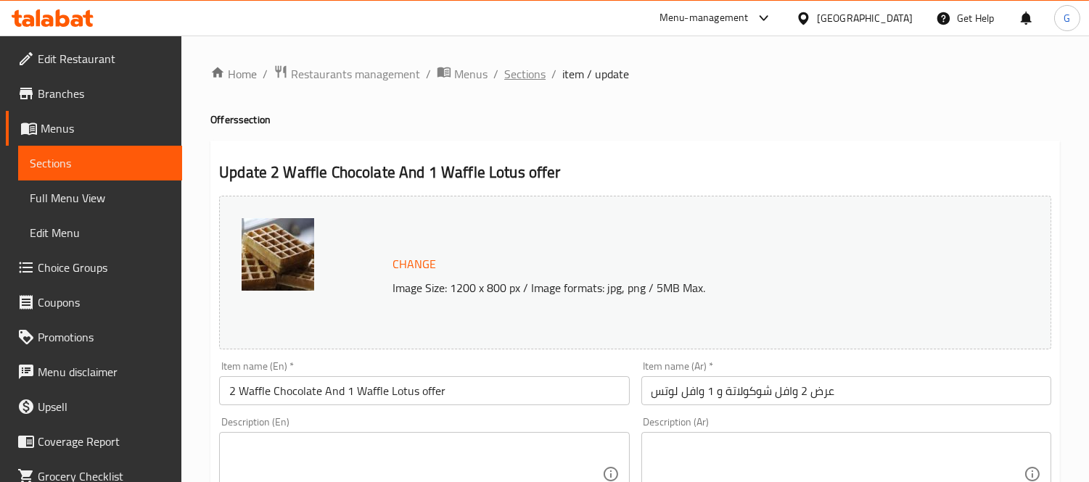
click at [525, 70] on span "Sections" at bounding box center [524, 73] width 41 height 17
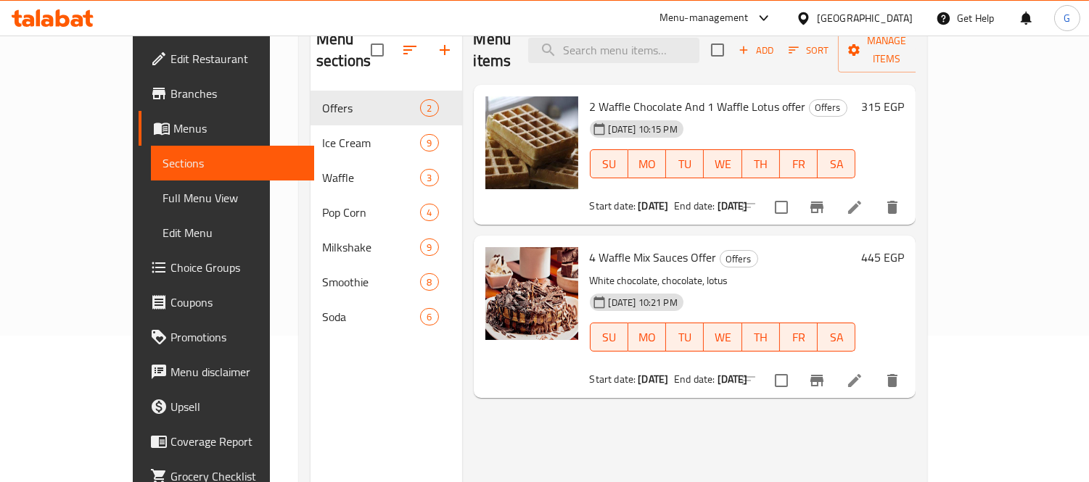
scroll to position [203, 0]
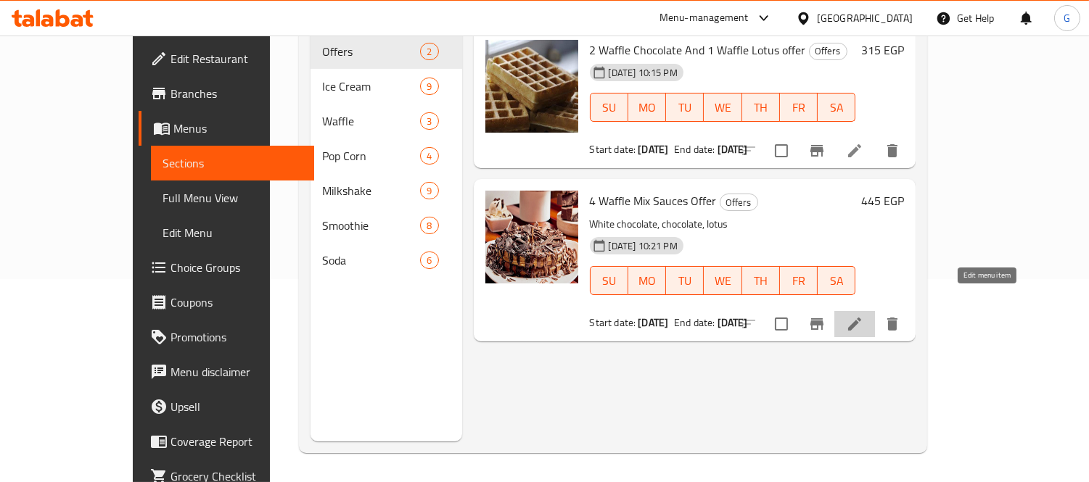
click at [861, 318] on icon at bounding box center [854, 324] width 13 height 13
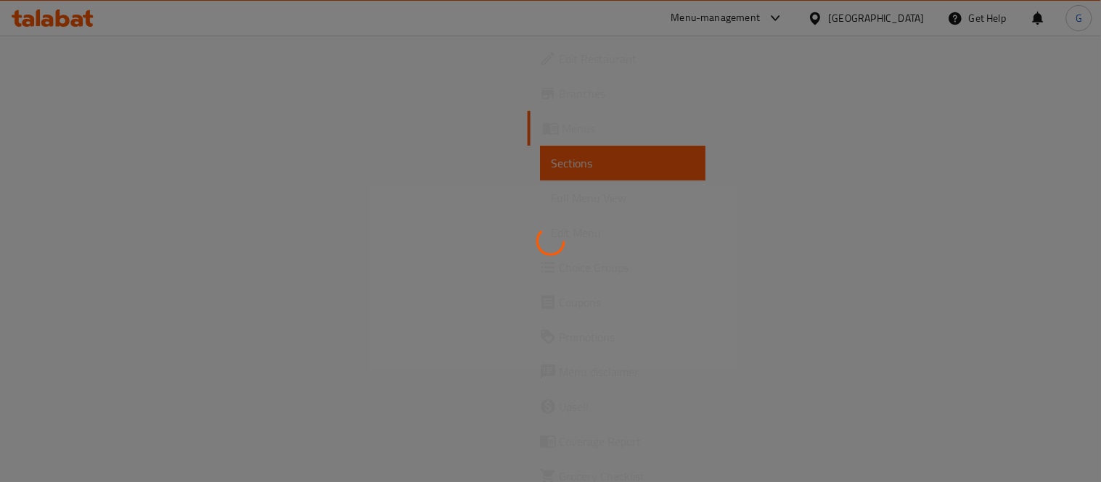
click at [706, 228] on div at bounding box center [550, 241] width 1101 height 482
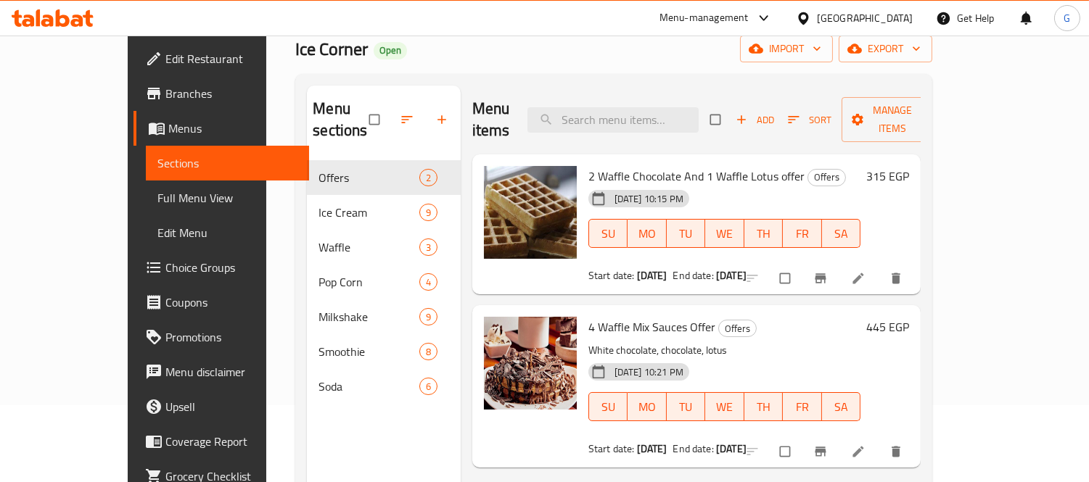
scroll to position [81, 0]
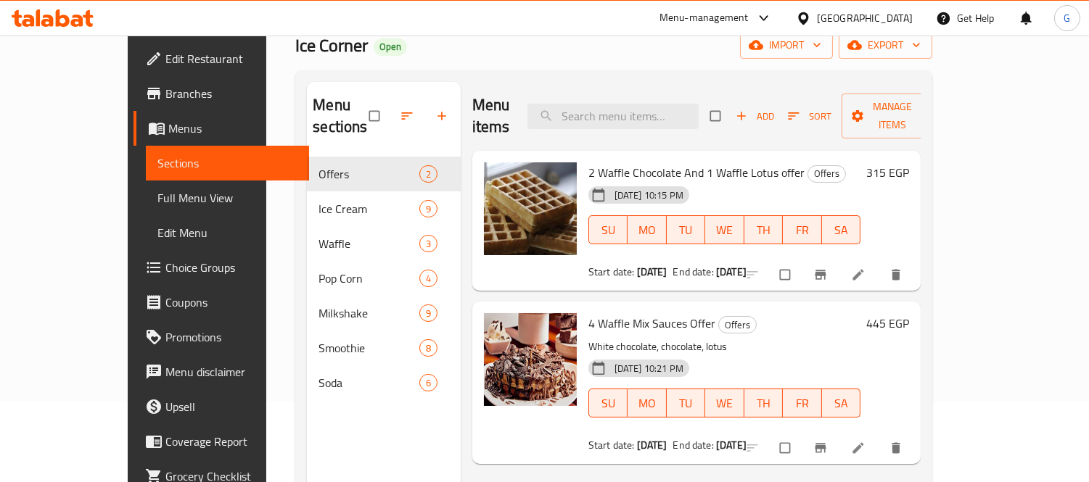
click at [880, 437] on li at bounding box center [859, 448] width 41 height 23
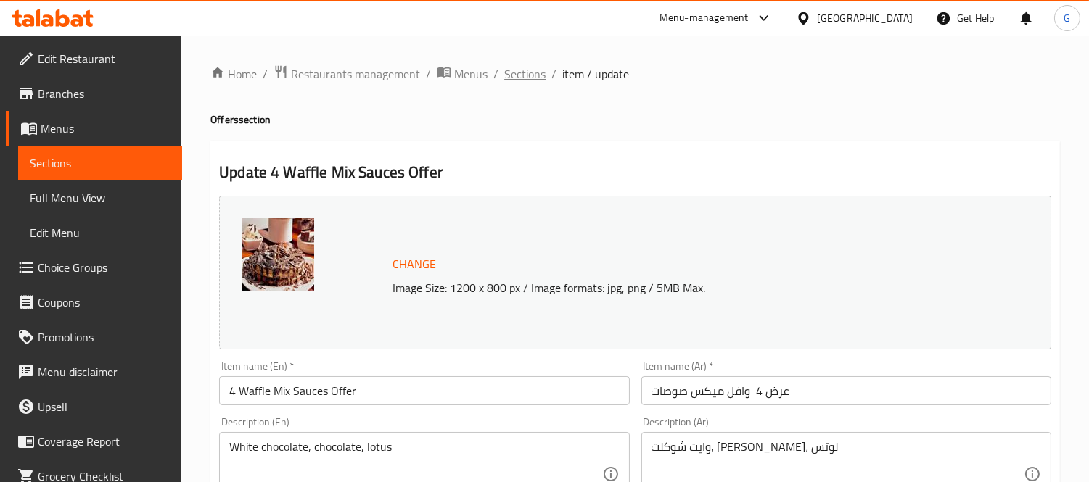
click at [535, 73] on span "Sections" at bounding box center [524, 73] width 41 height 17
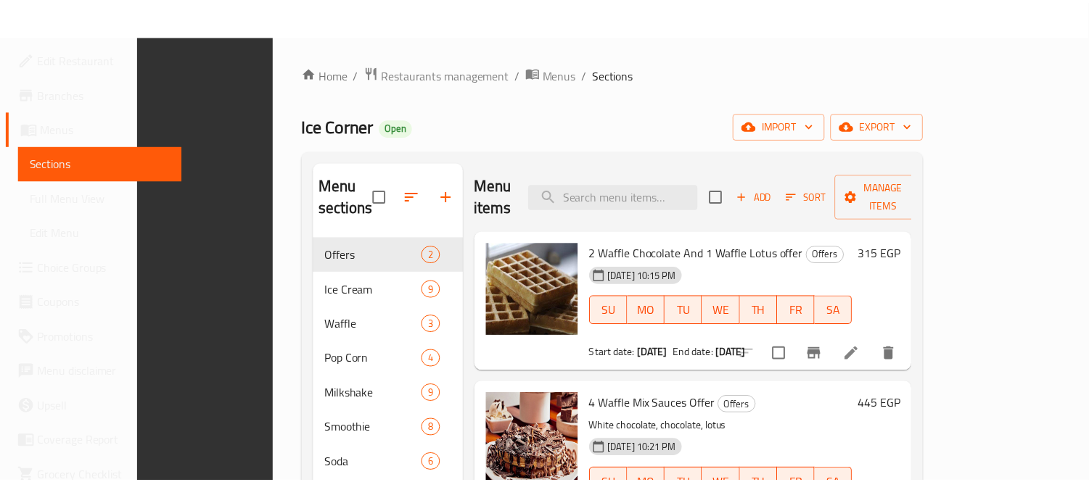
scroll to position [203, 0]
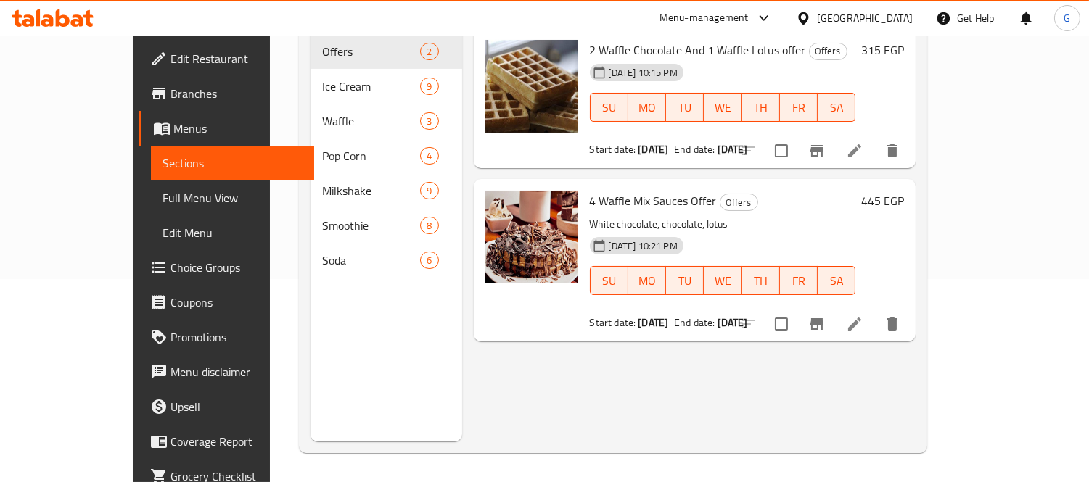
click at [171, 88] on span "Branches" at bounding box center [237, 93] width 133 height 17
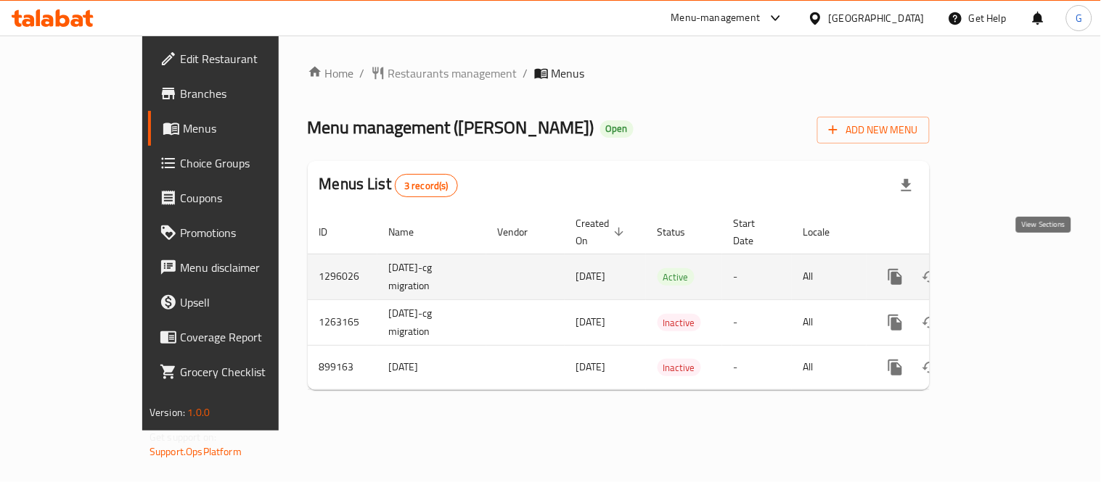
click at [1006, 271] on icon "enhanced table" at bounding box center [999, 277] width 13 height 13
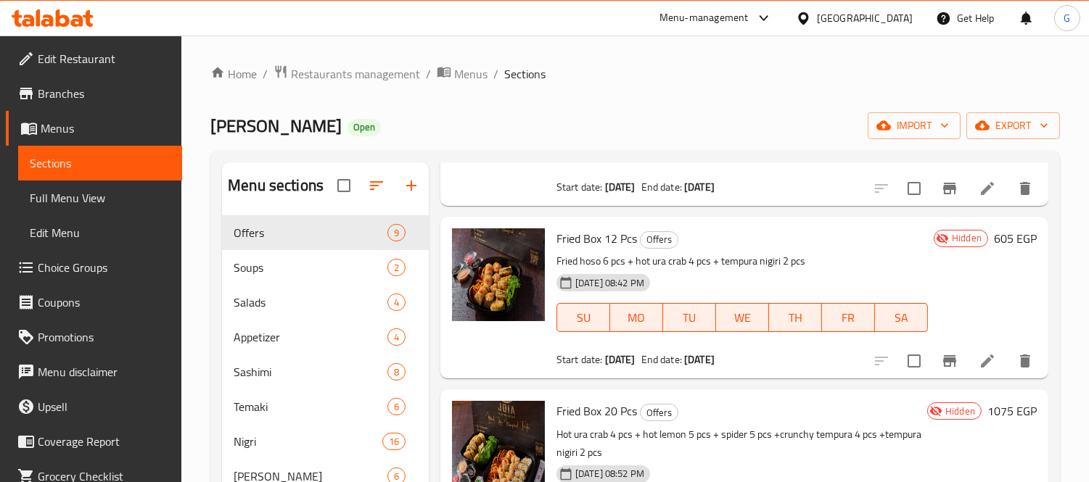
scroll to position [726, 0]
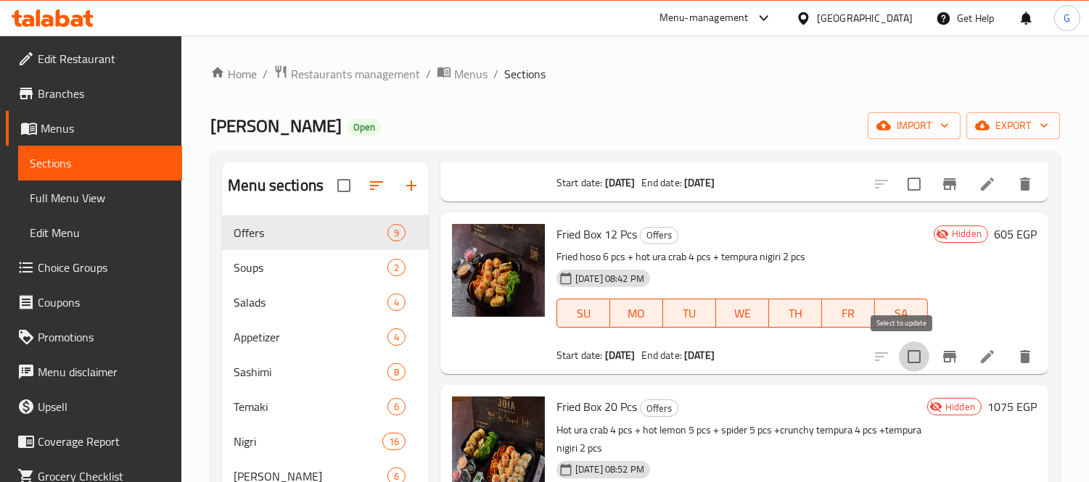
click at [909, 359] on input "checkbox" at bounding box center [914, 357] width 30 height 30
checkbox input "true"
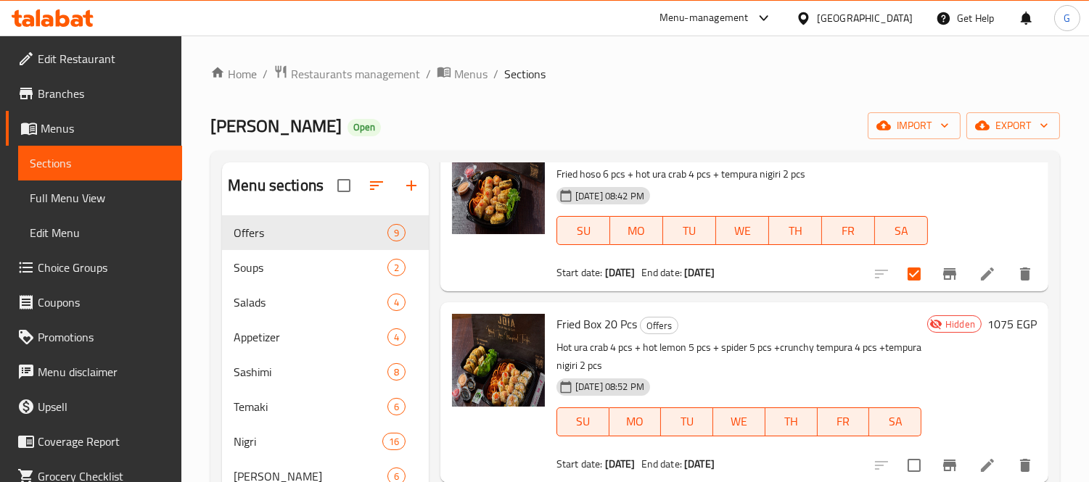
scroll to position [887, 0]
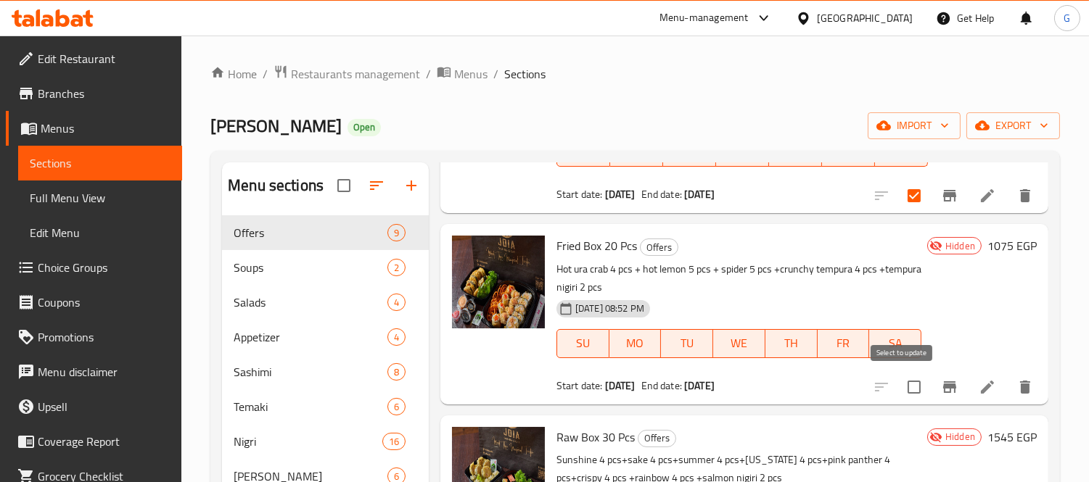
click at [904, 393] on input "checkbox" at bounding box center [914, 387] width 30 height 30
checkbox input "true"
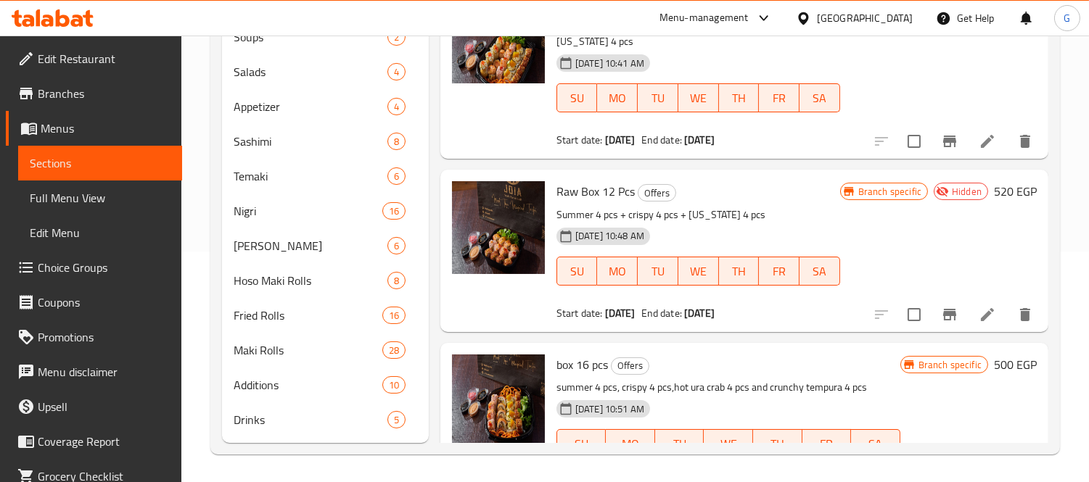
scroll to position [0, 0]
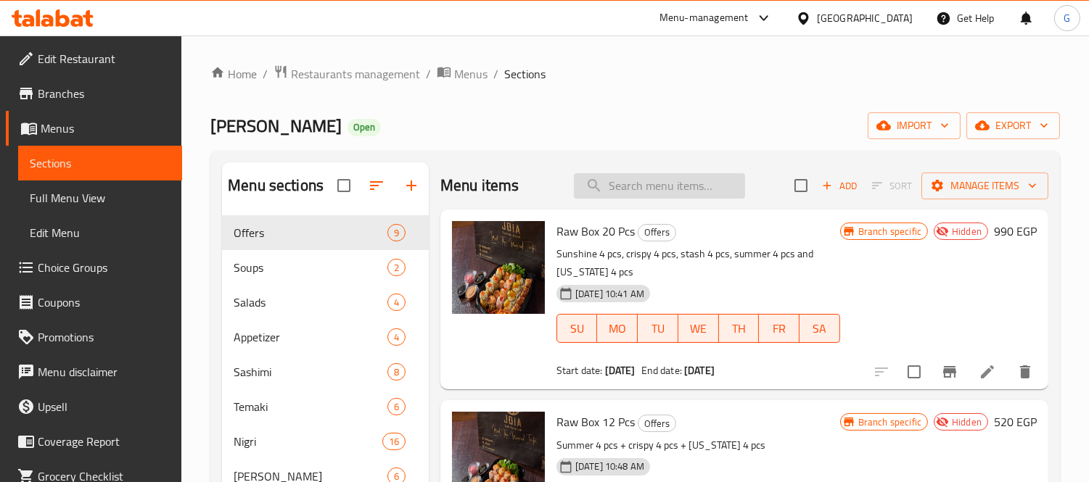
click at [699, 178] on input "search" at bounding box center [659, 185] width 171 height 25
paste input "raw box 12 pcs"
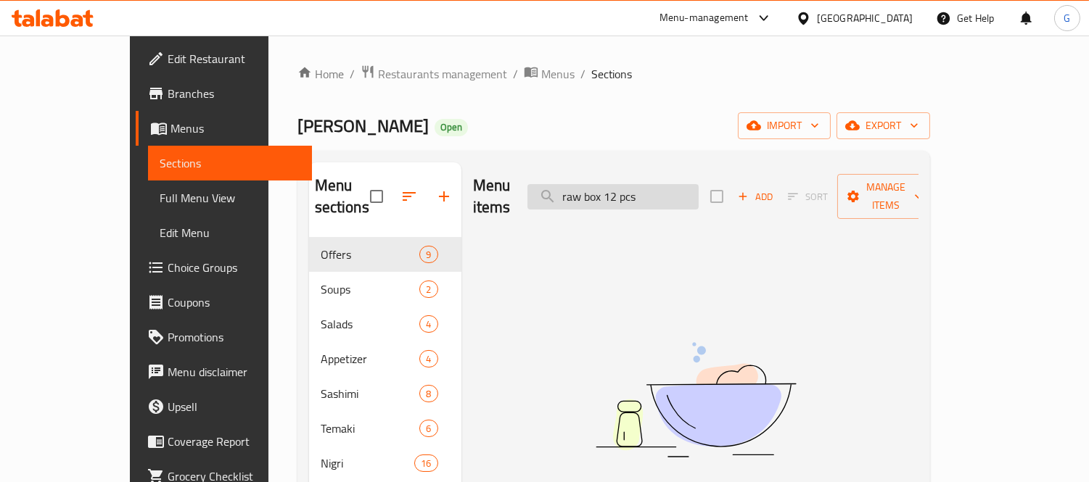
click at [631, 184] on input "raw box 12 pcs" at bounding box center [612, 196] width 171 height 25
click at [628, 184] on input "raw box 12 pcs" at bounding box center [612, 196] width 171 height 25
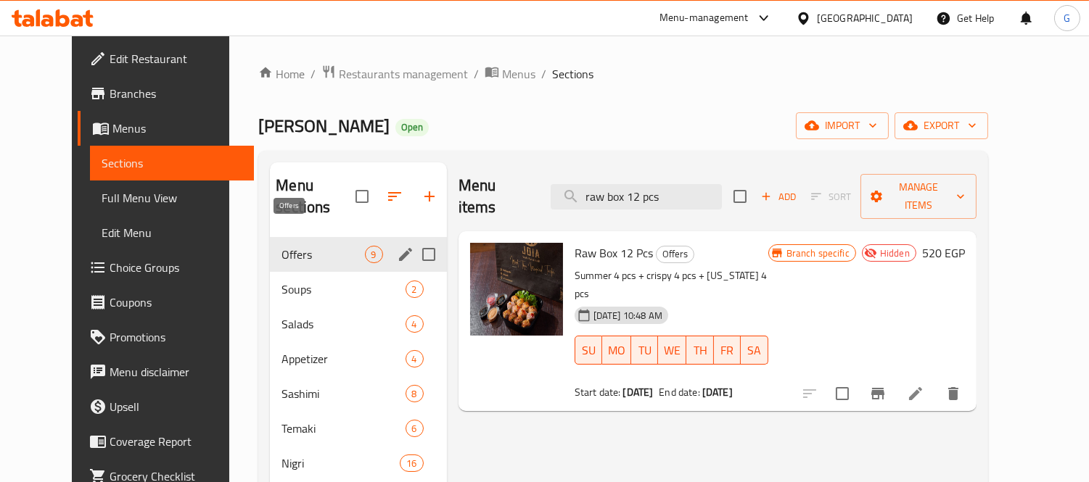
type input "raw box 12 pcs"
click at [306, 246] on span "Offers" at bounding box center [323, 254] width 83 height 17
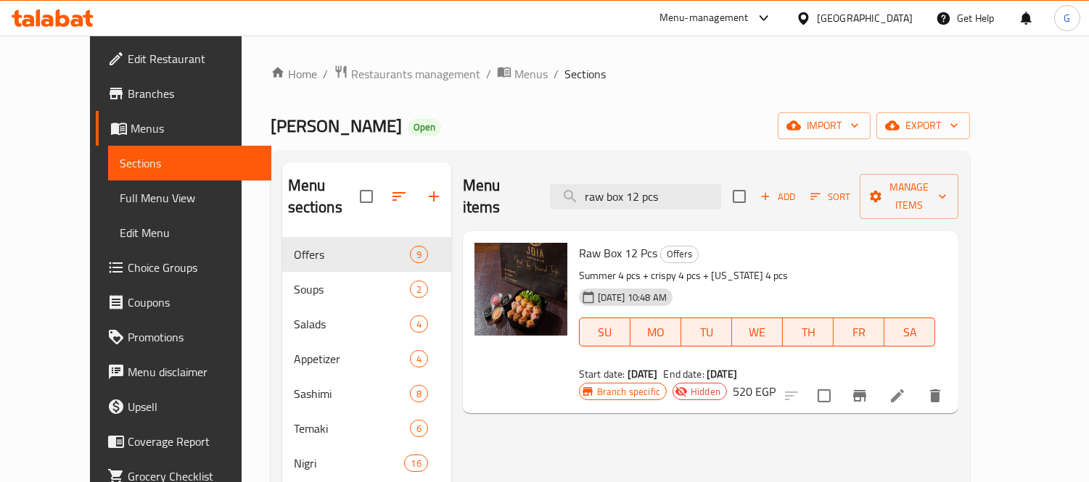
click at [120, 190] on span "Full Menu View" at bounding box center [190, 197] width 141 height 17
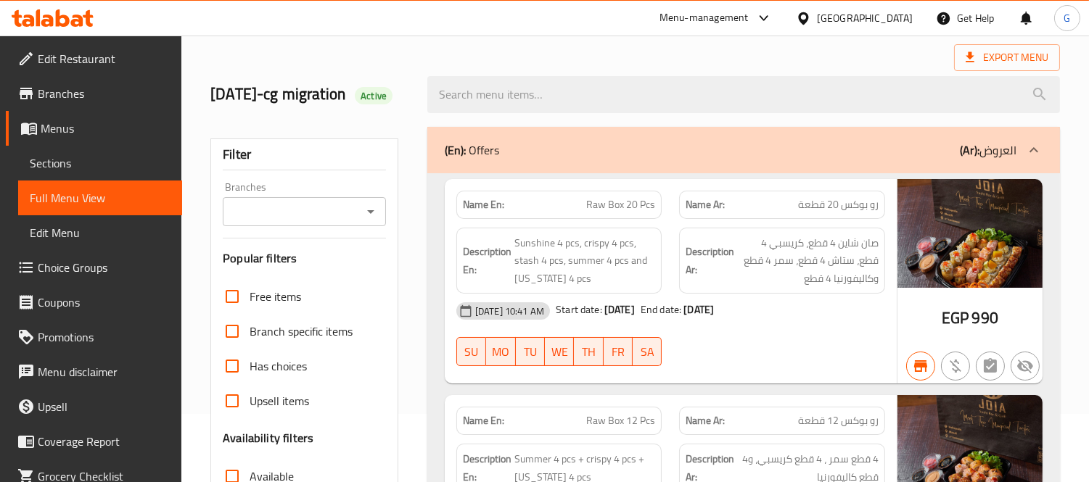
scroll to position [322, 0]
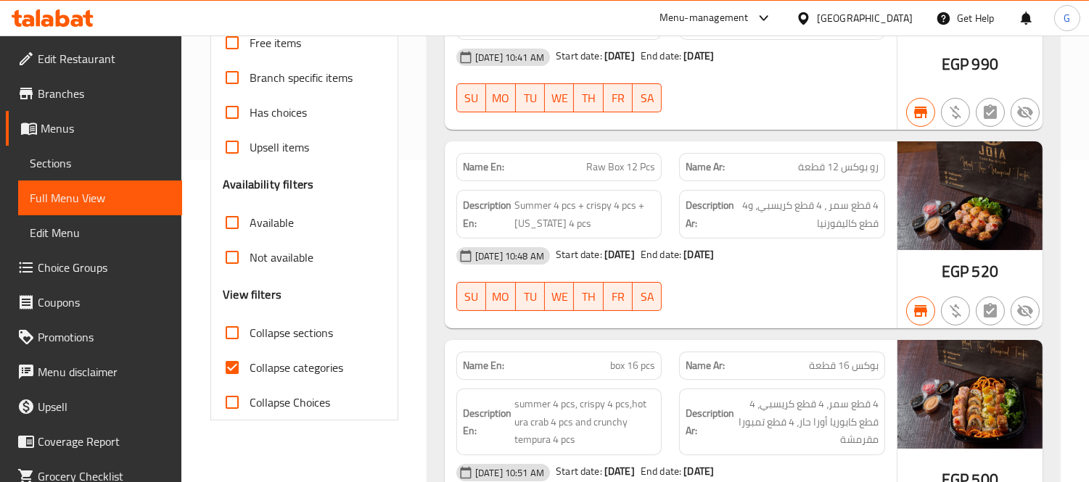
click at [222, 350] on input "Collapse sections" at bounding box center [232, 333] width 35 height 35
checkbox input "true"
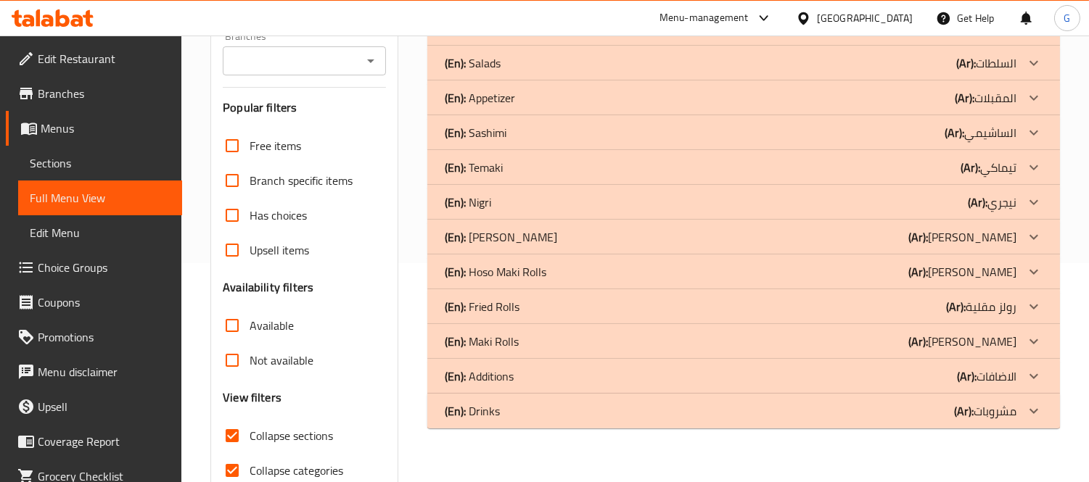
scroll to position [69, 0]
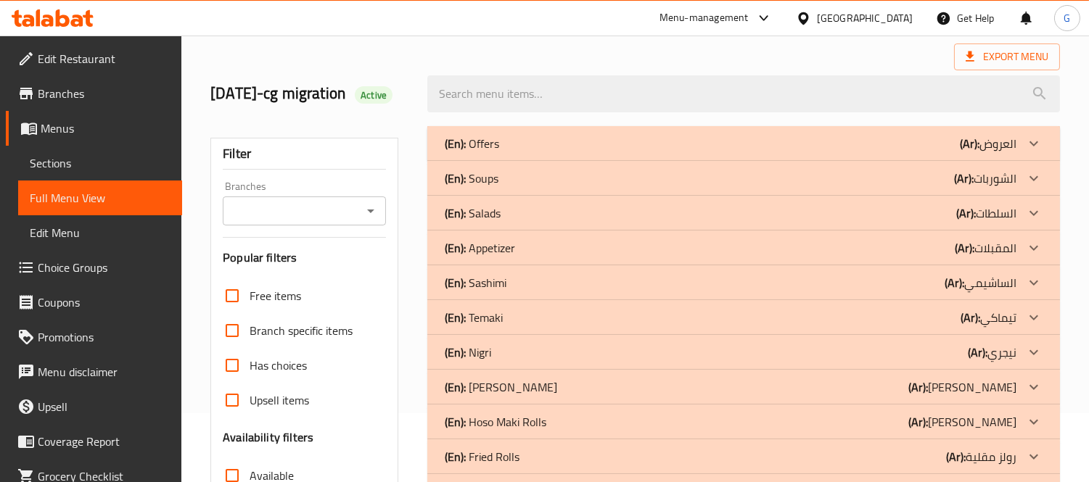
click at [779, 152] on div "(En): Offers (Ar): العروض" at bounding box center [731, 143] width 572 height 17
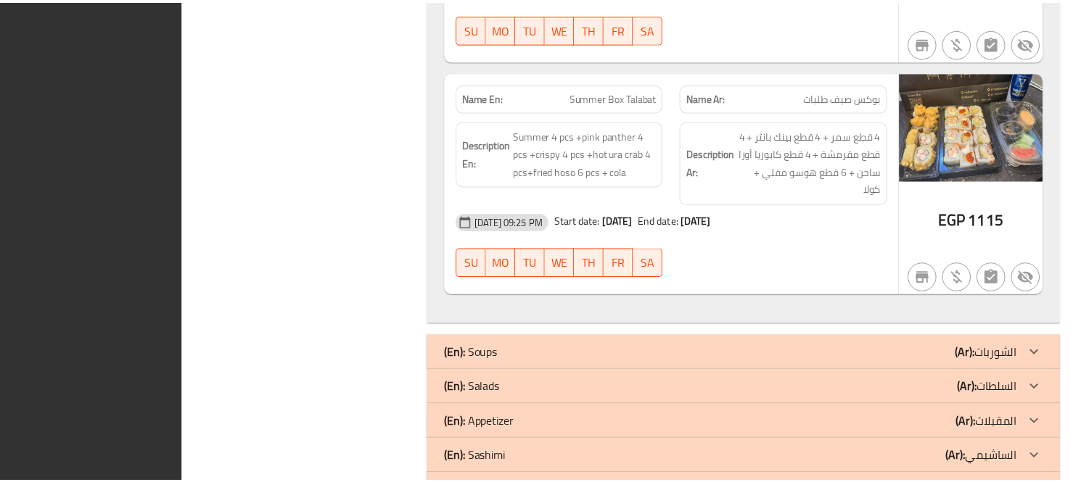
scroll to position [2320, 0]
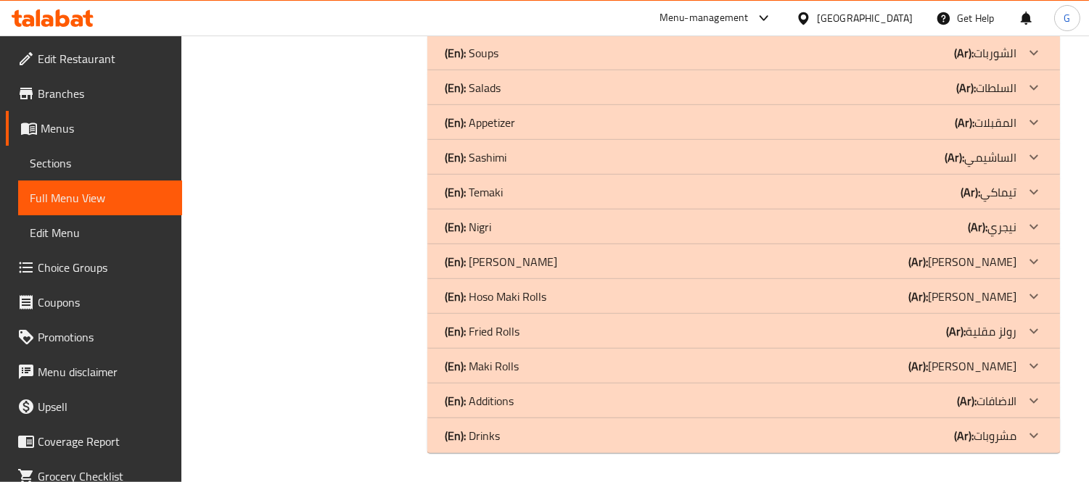
click at [55, 162] on span "Sections" at bounding box center [100, 163] width 141 height 17
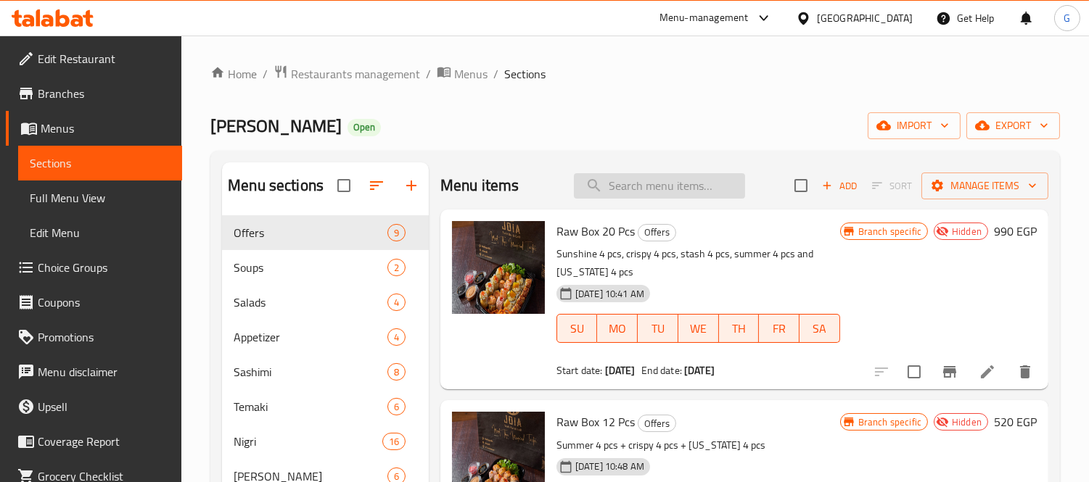
paste input "Box 16 Pcs"
click at [610, 189] on input "search" at bounding box center [659, 185] width 171 height 25
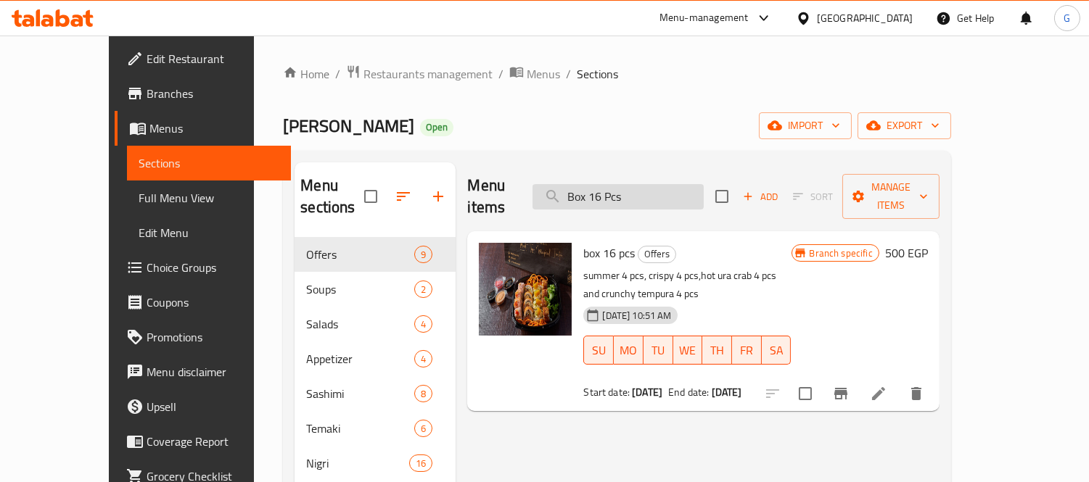
click at [654, 185] on input "Box 16 Pcs" at bounding box center [618, 196] width 171 height 25
paste input "Fried Box 30"
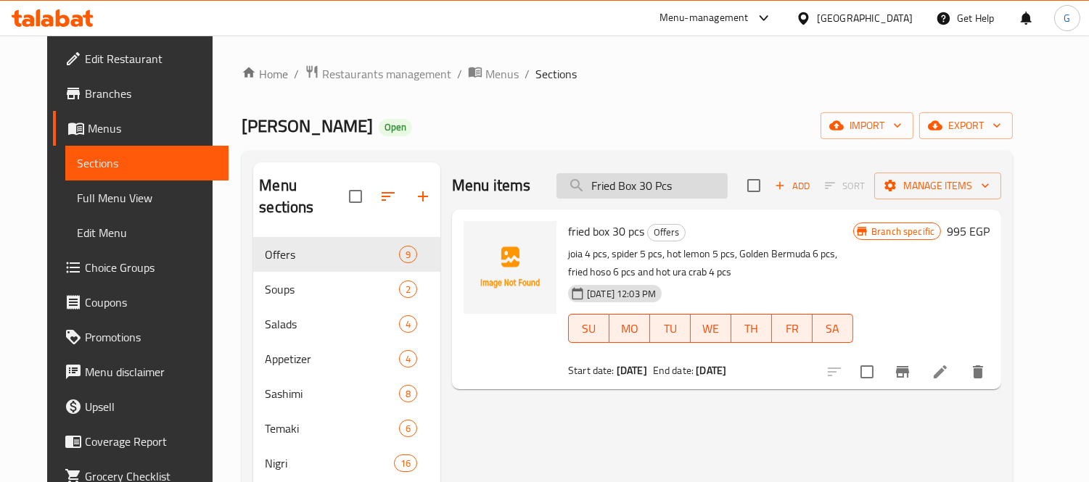
click at [654, 179] on input "Fried Box 30 Pcs" at bounding box center [641, 185] width 171 height 25
paste input "fried box 12 p"
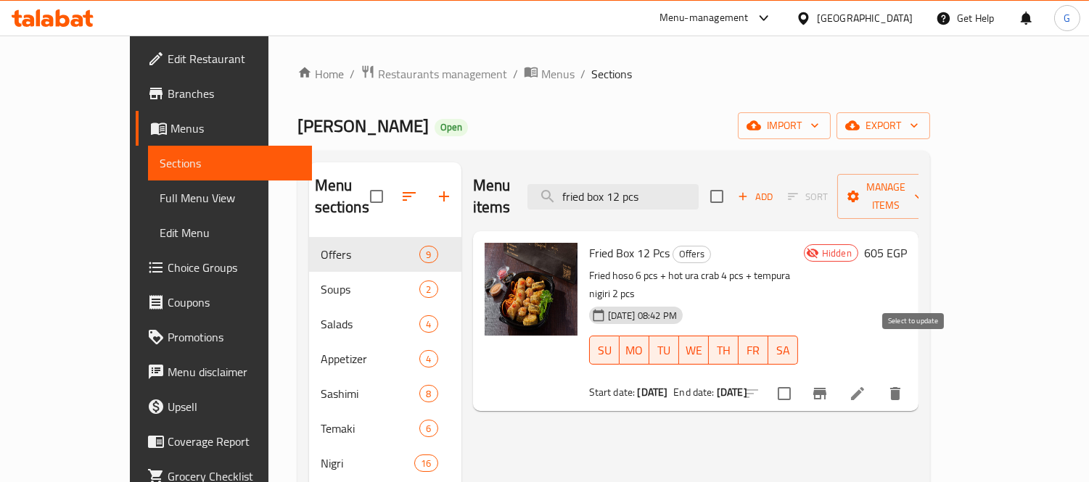
type input "fried box 12 pcs"
click at [800, 379] on input "checkbox" at bounding box center [784, 394] width 30 height 30
checkbox input "true"
click at [619, 184] on input "fried box 12 pcs" at bounding box center [612, 196] width 171 height 25
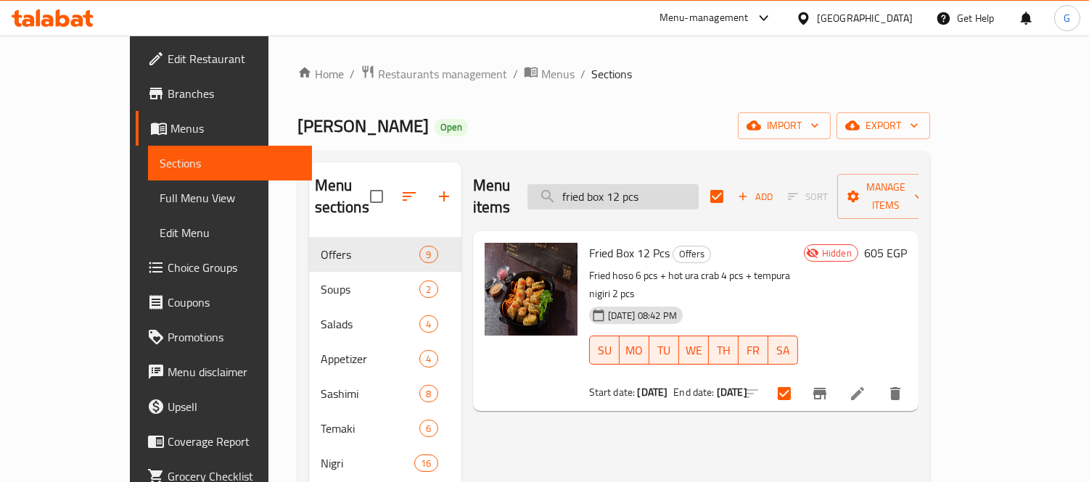
click at [619, 184] on input "fried box 12 pcs" at bounding box center [612, 196] width 171 height 25
paste input "20"
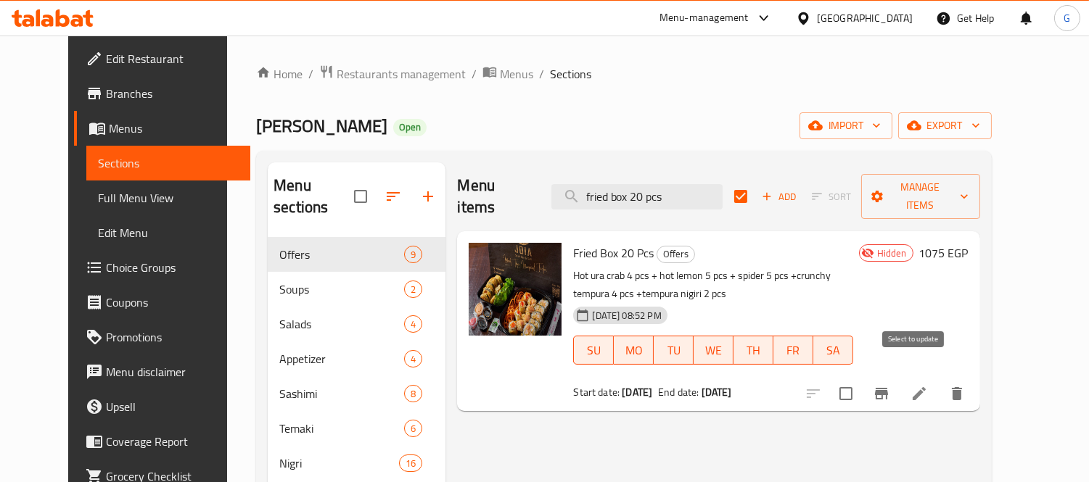
type input "fried box 20 pcs"
click at [861, 379] on input "checkbox" at bounding box center [846, 394] width 30 height 30
checkbox input "true"
checkbox input "false"
click at [615, 184] on input "fried box 20 pcs" at bounding box center [636, 196] width 171 height 25
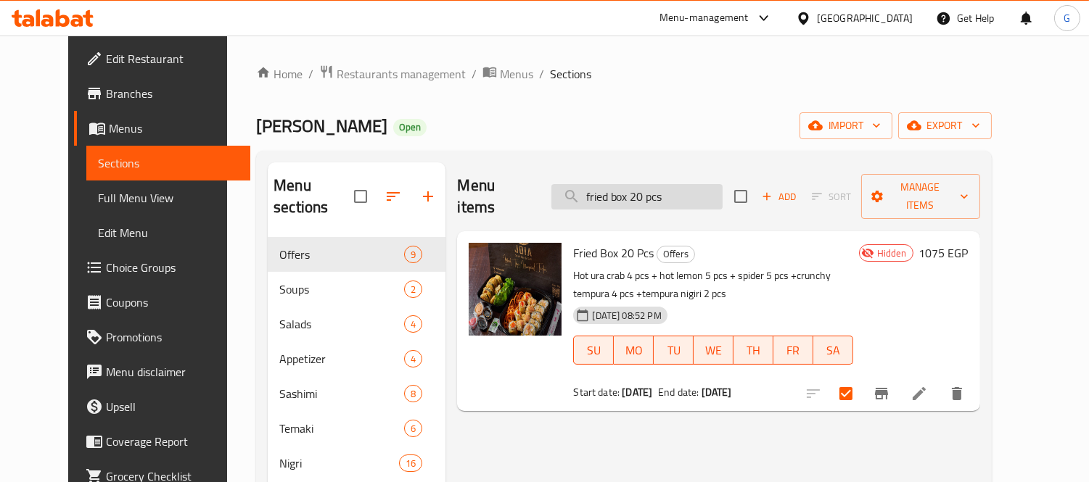
click at [615, 184] on input "fried box 20 pcs" at bounding box center [636, 196] width 171 height 25
paste input "raw box 12"
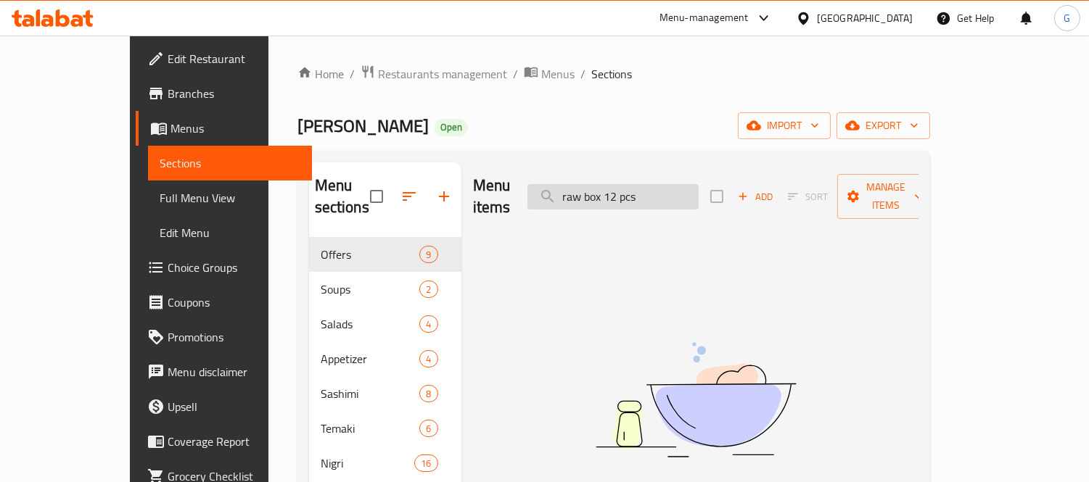
click at [629, 192] on input "raw box 12 pcs" at bounding box center [612, 196] width 171 height 25
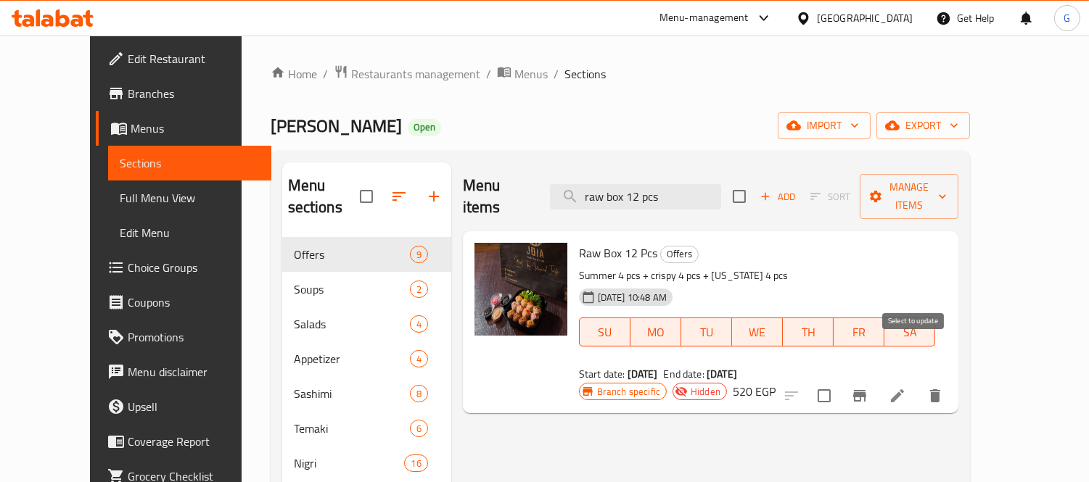
type input "raw box 12 pcs"
drag, startPoint x: 913, startPoint y: 358, endPoint x: 718, endPoint y: 346, distance: 194.8
click at [839, 381] on input "checkbox" at bounding box center [824, 396] width 30 height 30
checkbox input "true"
click at [630, 184] on input "raw box 12 pcs" at bounding box center [635, 196] width 171 height 25
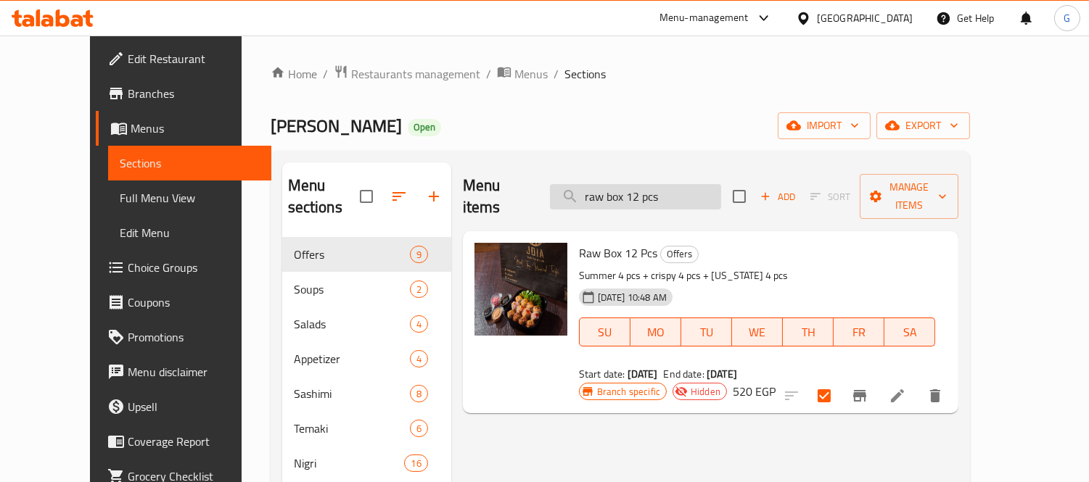
click at [630, 184] on input "raw box 12 pcs" at bounding box center [635, 196] width 171 height 25
paste input "20"
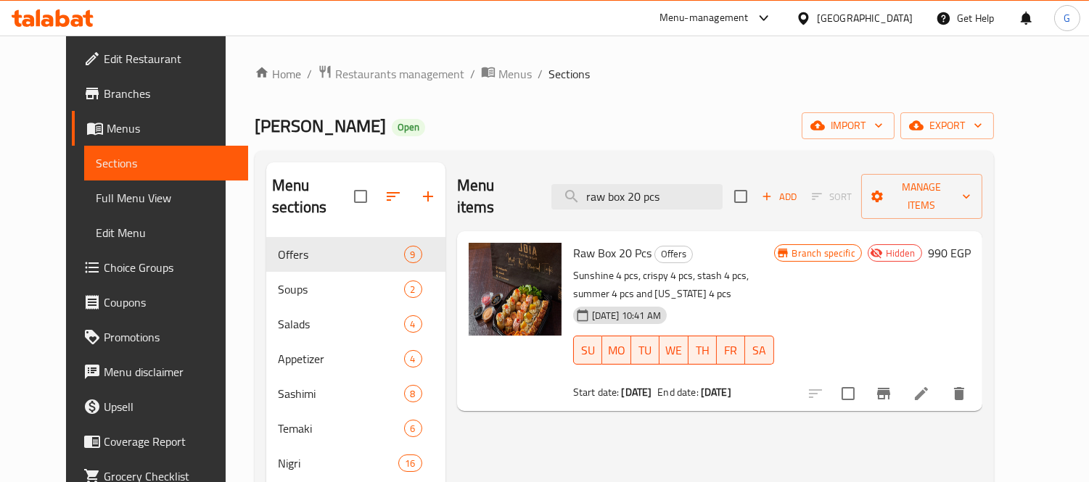
type input "raw box 20 pcs"
click at [863, 381] on input "checkbox" at bounding box center [848, 394] width 30 height 30
checkbox input "true"
click at [670, 186] on input "raw box 20 pcs" at bounding box center [636, 196] width 171 height 25
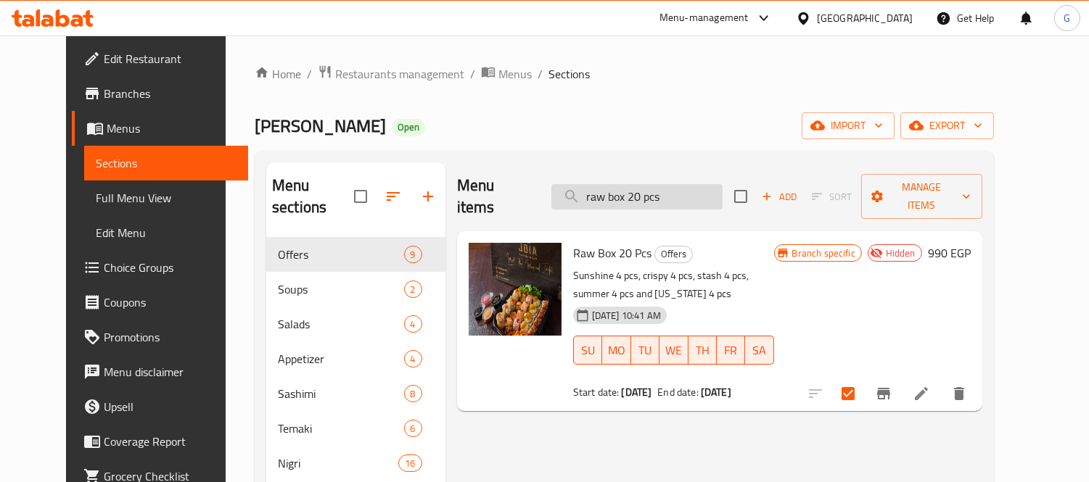
paste input "3"
click at [670, 186] on input "raw box 20 pcs" at bounding box center [636, 196] width 171 height 25
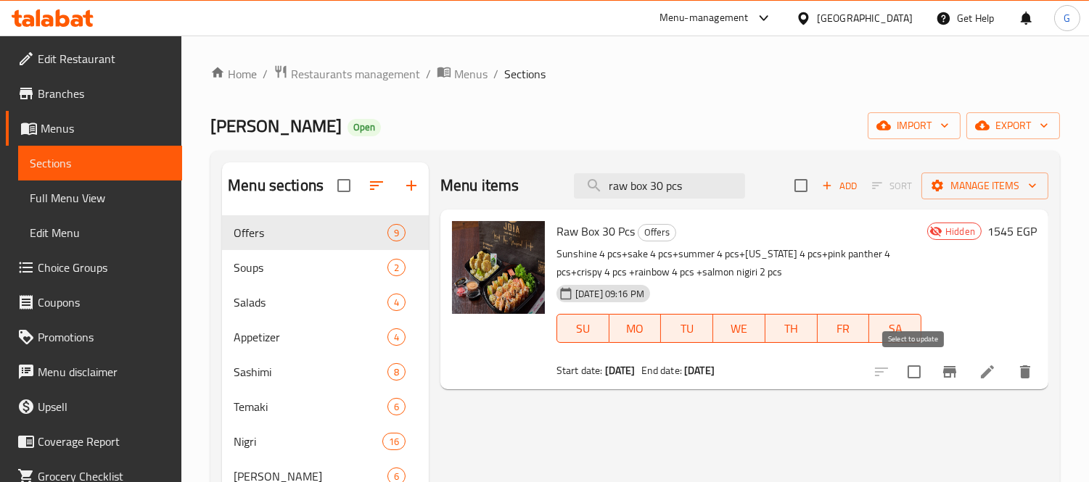
type input "raw box 30 pcs"
click at [920, 376] on input "checkbox" at bounding box center [914, 372] width 30 height 30
checkbox input "true"
click at [623, 176] on input "raw box 30 pcs" at bounding box center [659, 185] width 171 height 25
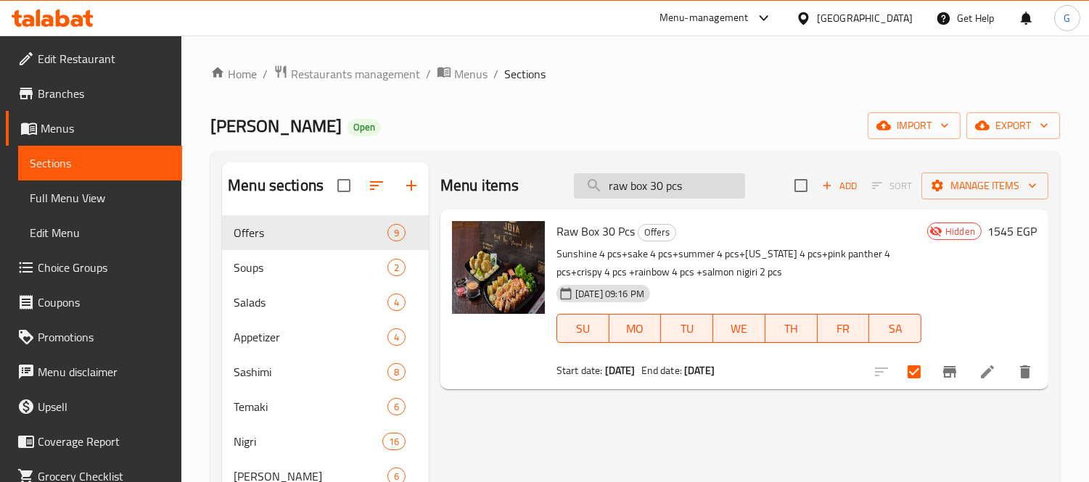
click at [623, 176] on input "raw box 30 pcs" at bounding box center [659, 185] width 171 height 25
paste input "Mix"
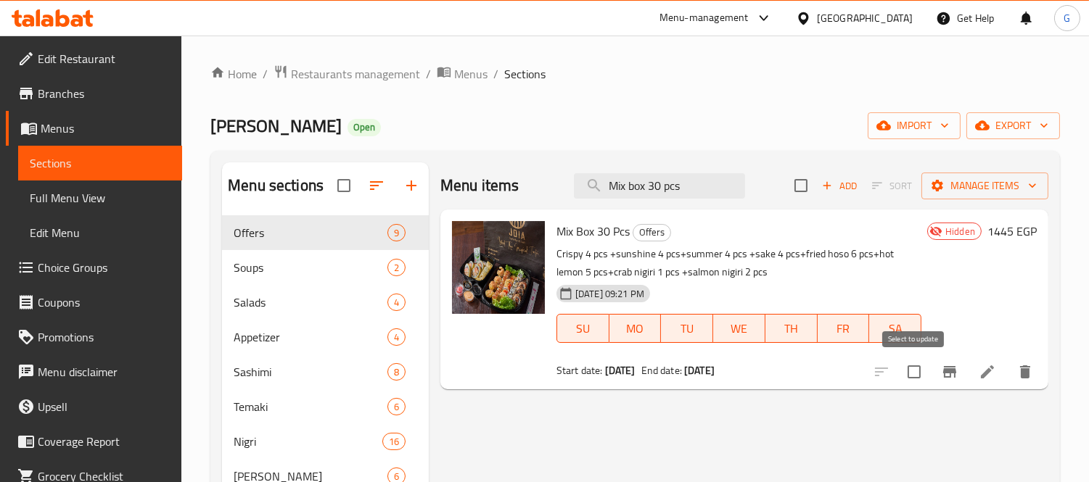
type input "Mix box 30 pcs"
click at [917, 374] on input "checkbox" at bounding box center [914, 372] width 30 height 30
checkbox input "true"
click at [665, 189] on input "Mix box 30 pcs" at bounding box center [659, 185] width 171 height 25
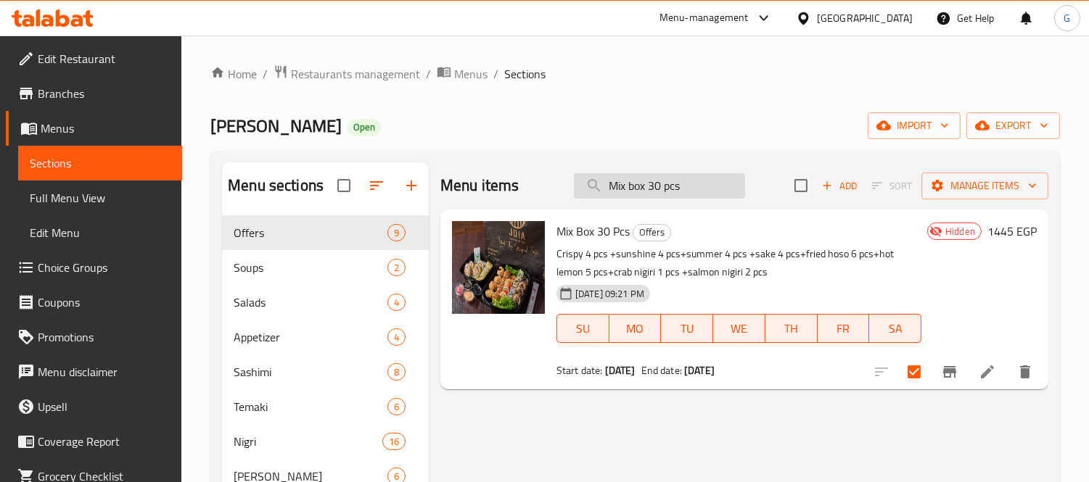
click at [665, 189] on input "Mix box 30 pcs" at bounding box center [659, 185] width 171 height 25
paste input "Box 16"
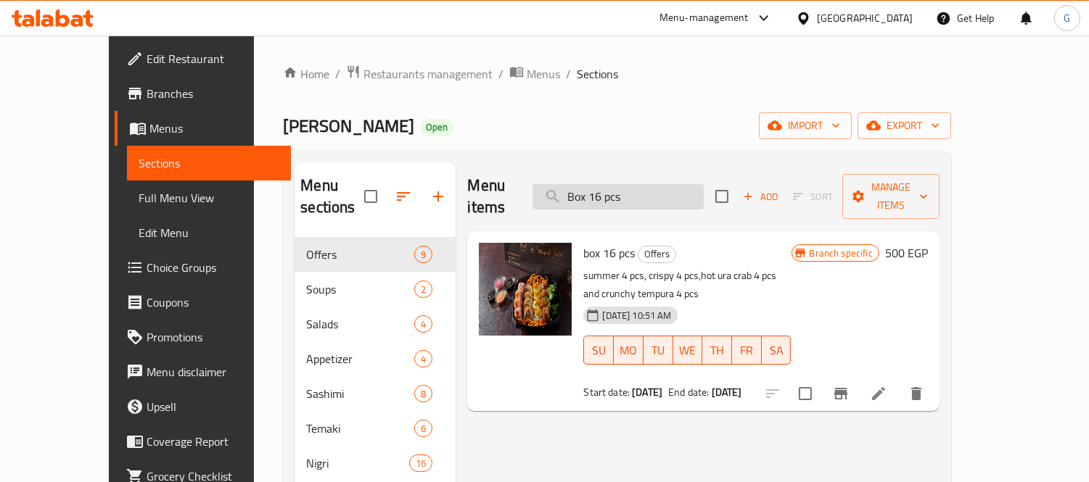
click at [627, 184] on input "Box 16 pcs" at bounding box center [618, 196] width 171 height 25
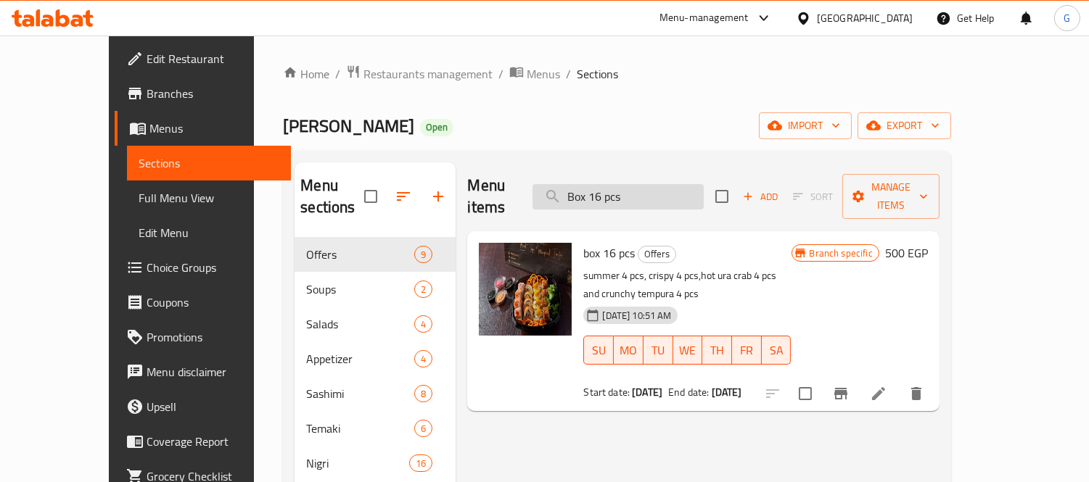
click at [627, 184] on input "Box 16 pcs" at bounding box center [618, 196] width 171 height 25
paste input "Fried box 30"
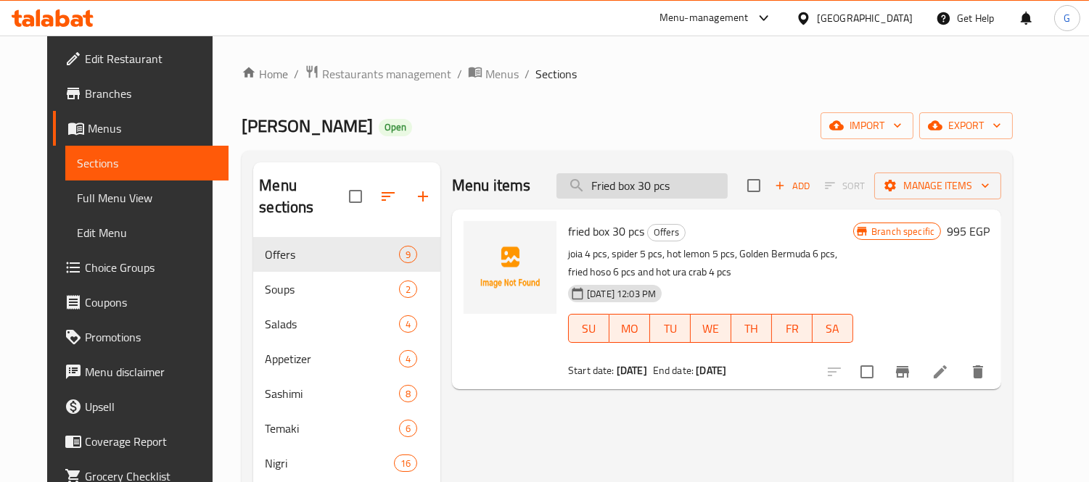
click at [625, 187] on input "Fried box 30 pcs" at bounding box center [641, 185] width 171 height 25
paste input "Summer box talabat"
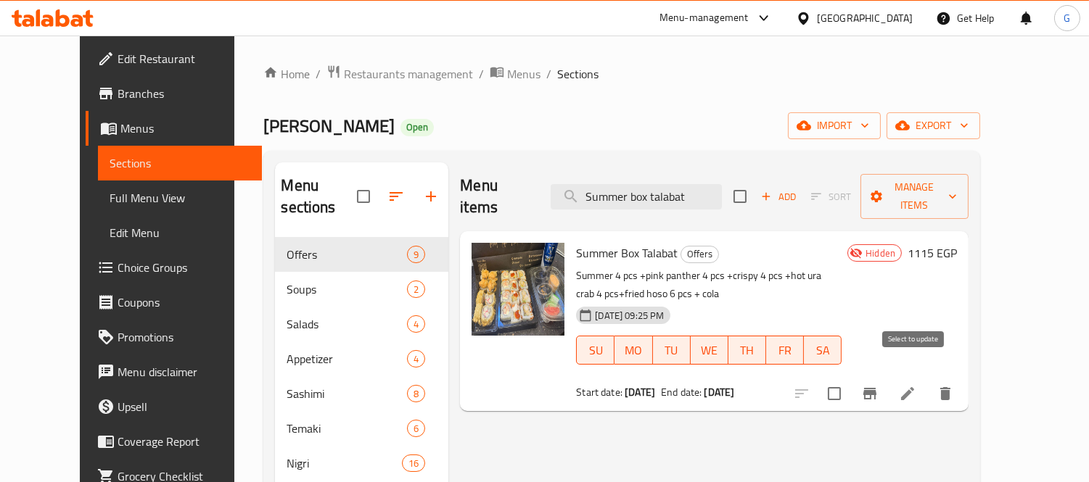
type input "Summer box talabat"
click at [850, 379] on input "checkbox" at bounding box center [834, 394] width 30 height 30
click at [957, 193] on span "Manage items" at bounding box center [914, 196] width 85 height 36
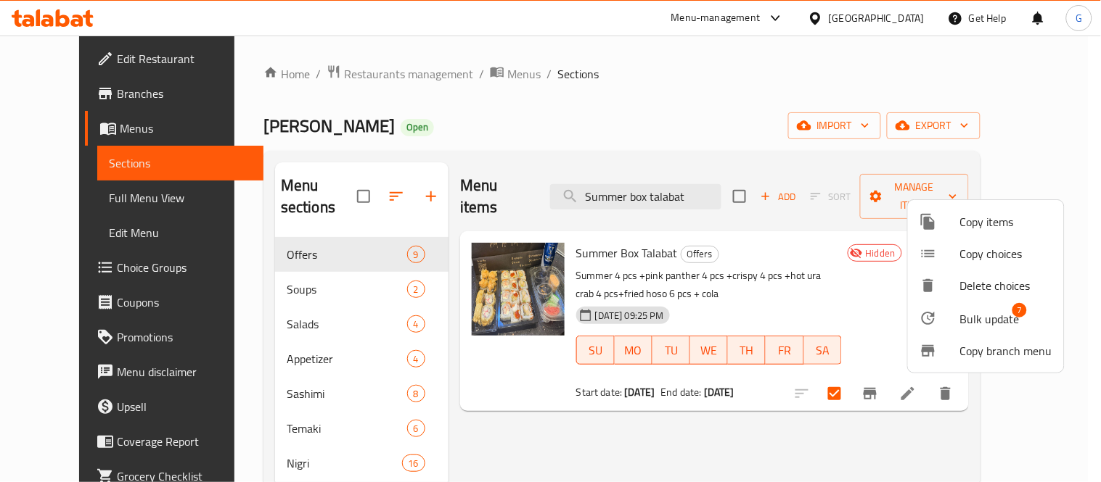
click at [972, 321] on span "Bulk update" at bounding box center [989, 319] width 59 height 17
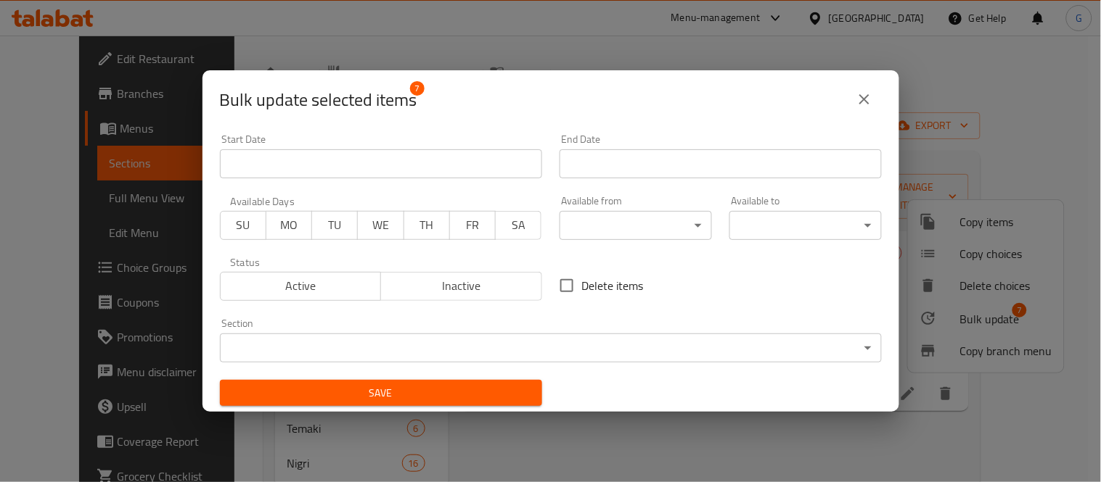
click at [332, 289] on span "Active" at bounding box center [300, 286] width 149 height 21
click at [378, 402] on span "Save" at bounding box center [380, 394] width 299 height 18
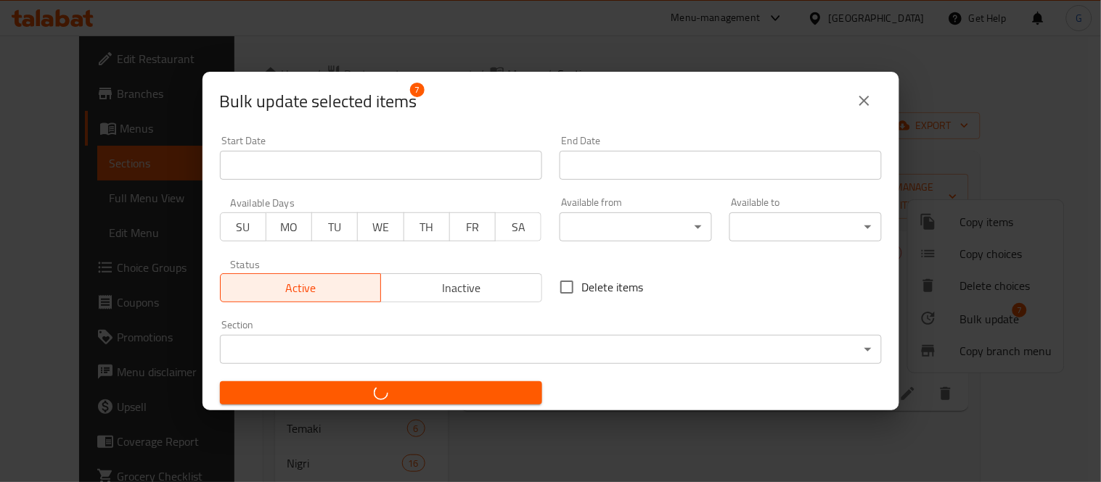
checkbox input "false"
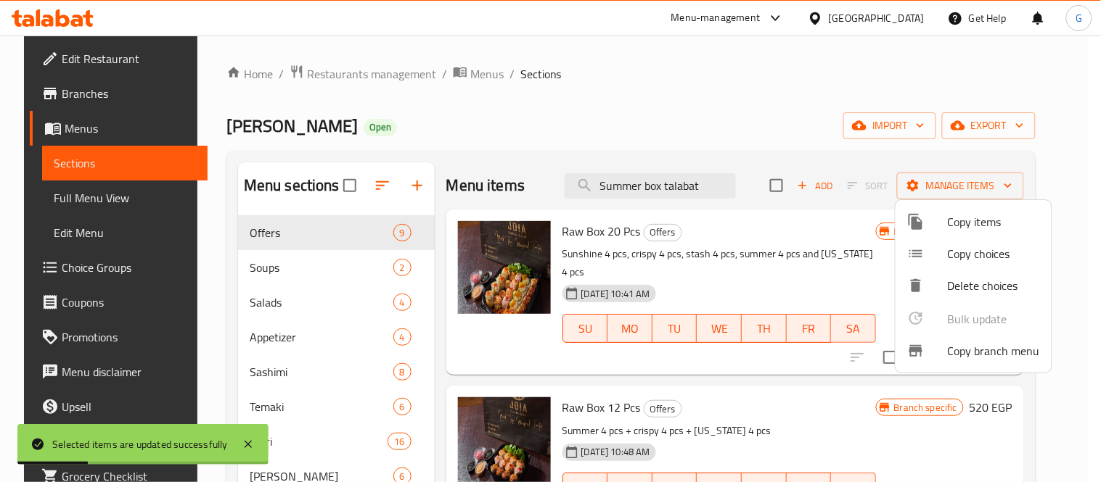
click at [81, 199] on div at bounding box center [550, 241] width 1101 height 482
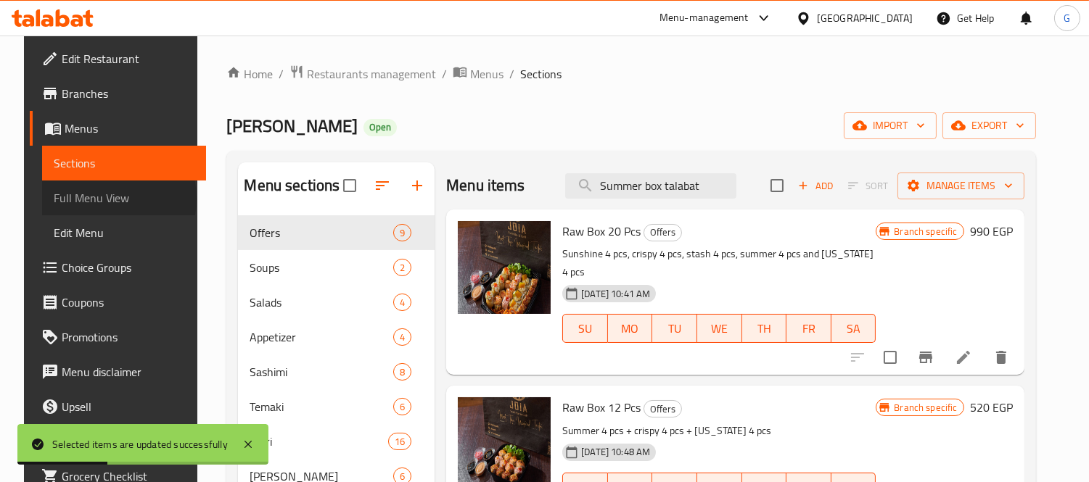
click at [80, 199] on span "Full Menu View" at bounding box center [124, 197] width 141 height 17
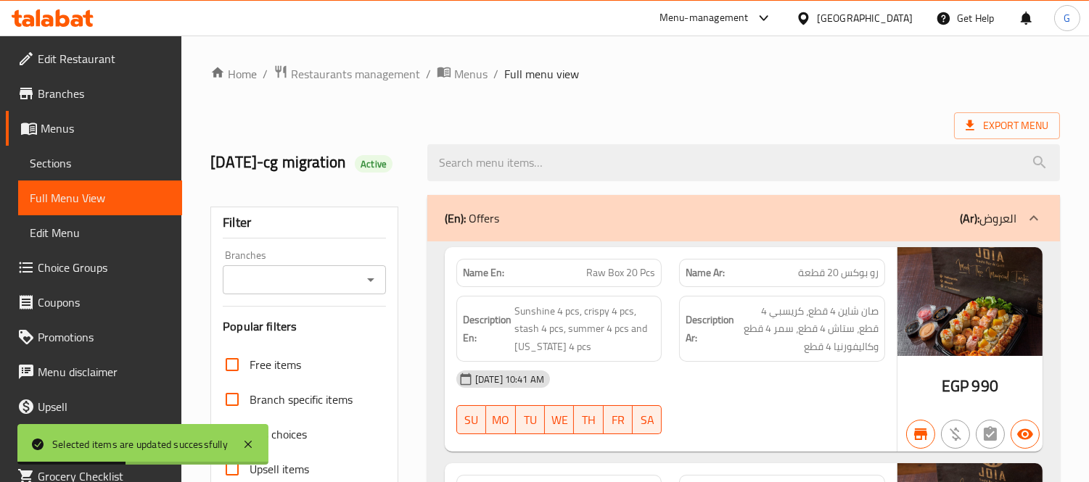
scroll to position [322, 0]
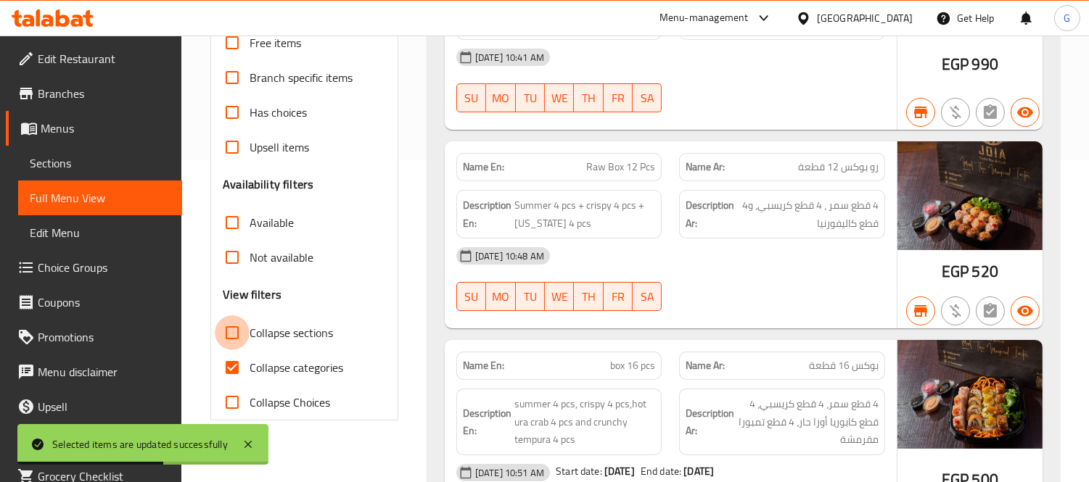
click at [237, 350] on input "Collapse sections" at bounding box center [232, 333] width 35 height 35
checkbox input "true"
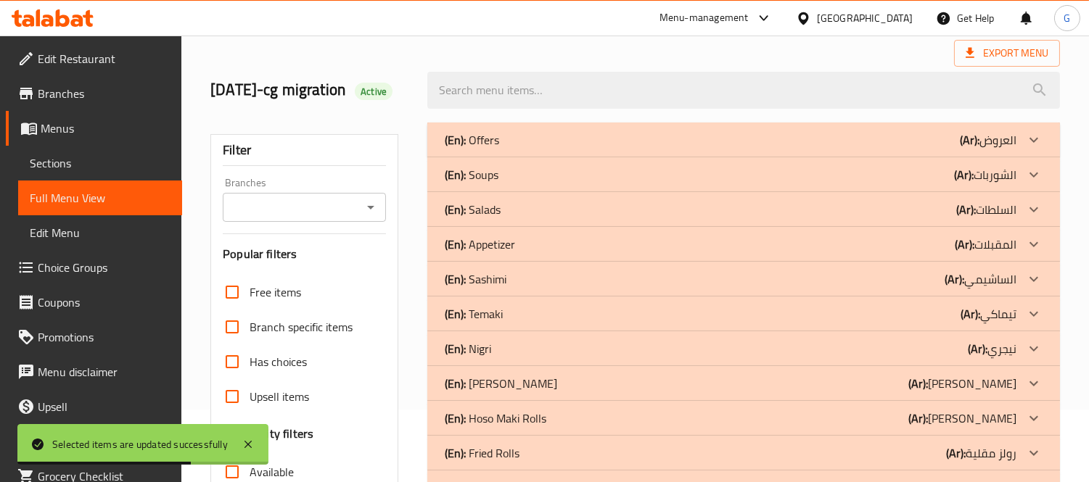
scroll to position [69, 0]
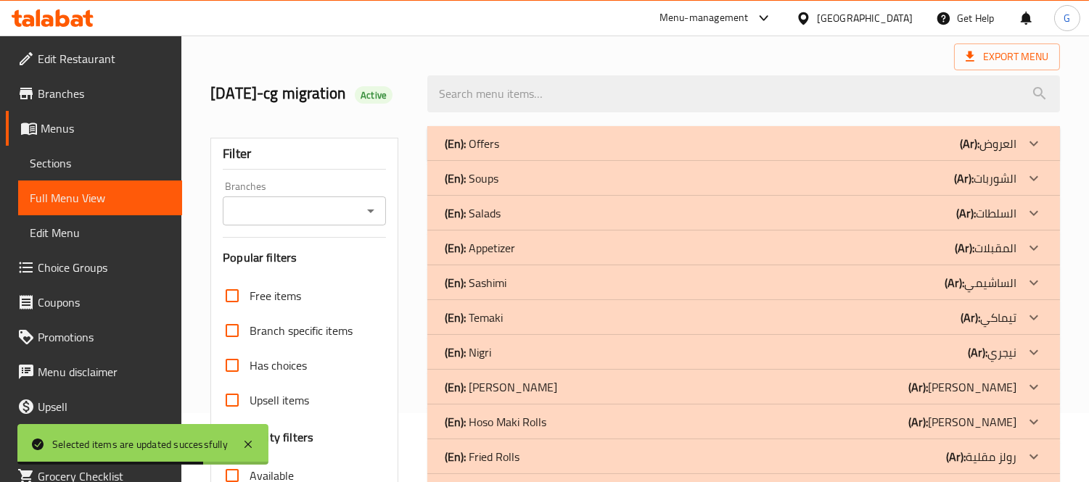
click at [570, 152] on div "(En): Offers (Ar): العروض" at bounding box center [731, 143] width 572 height 17
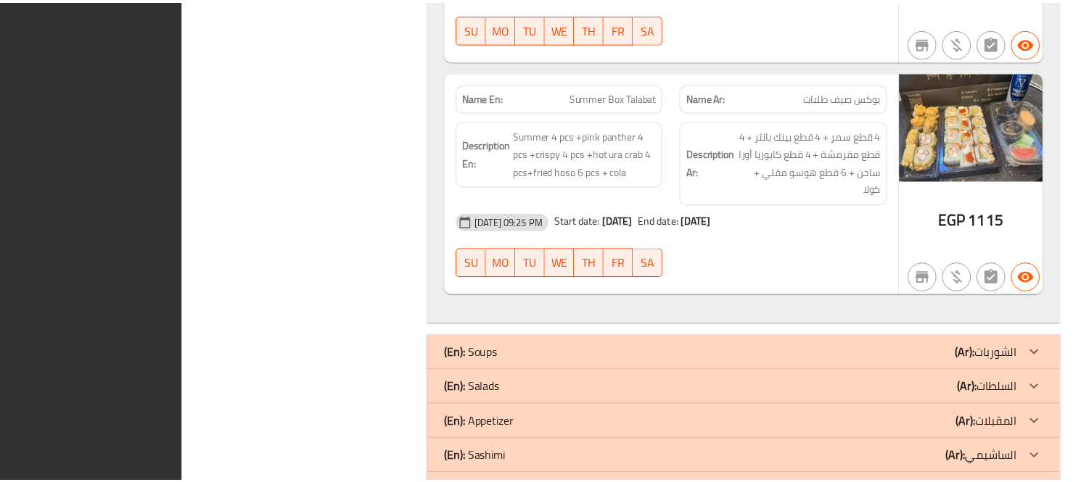
scroll to position [2320, 0]
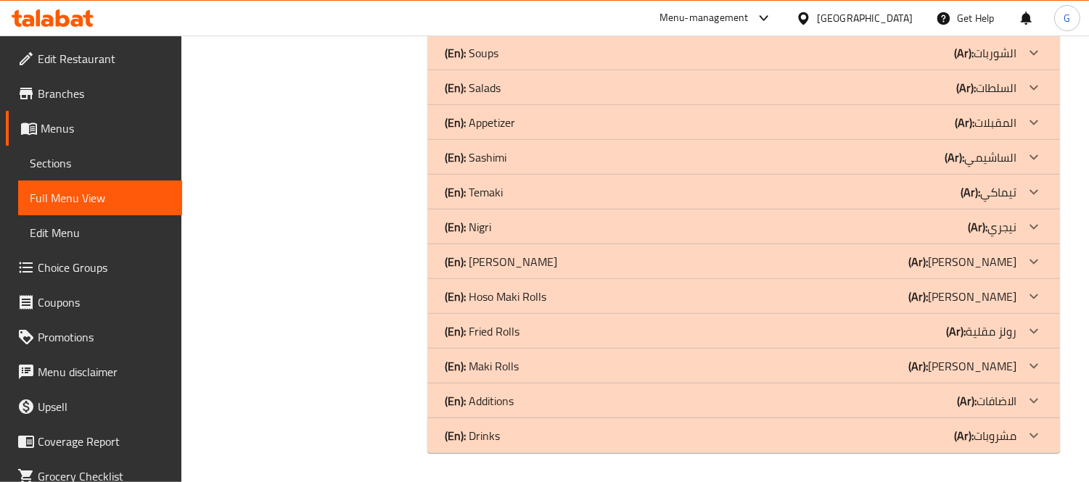
click at [89, 95] on span "Branches" at bounding box center [104, 93] width 133 height 17
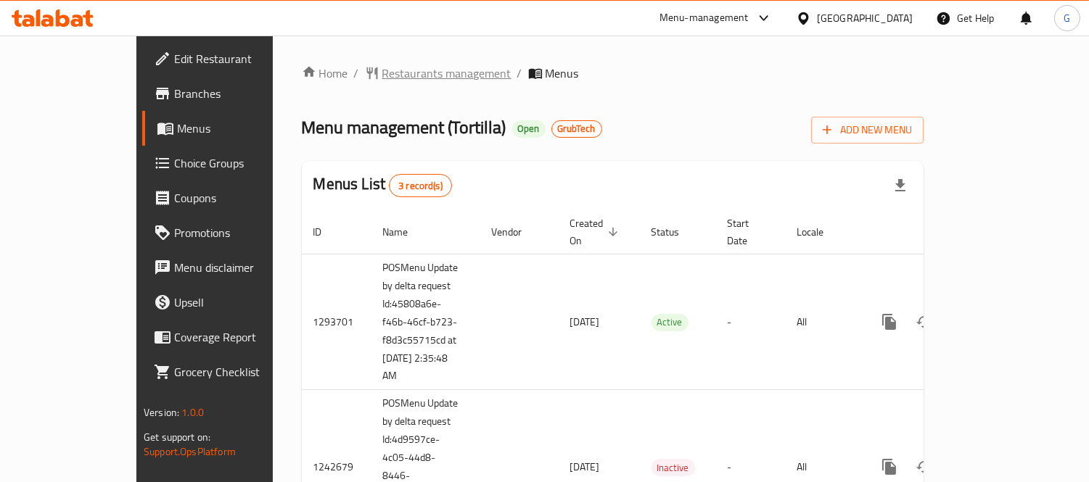
click at [394, 81] on span "Restaurants management" at bounding box center [446, 73] width 129 height 17
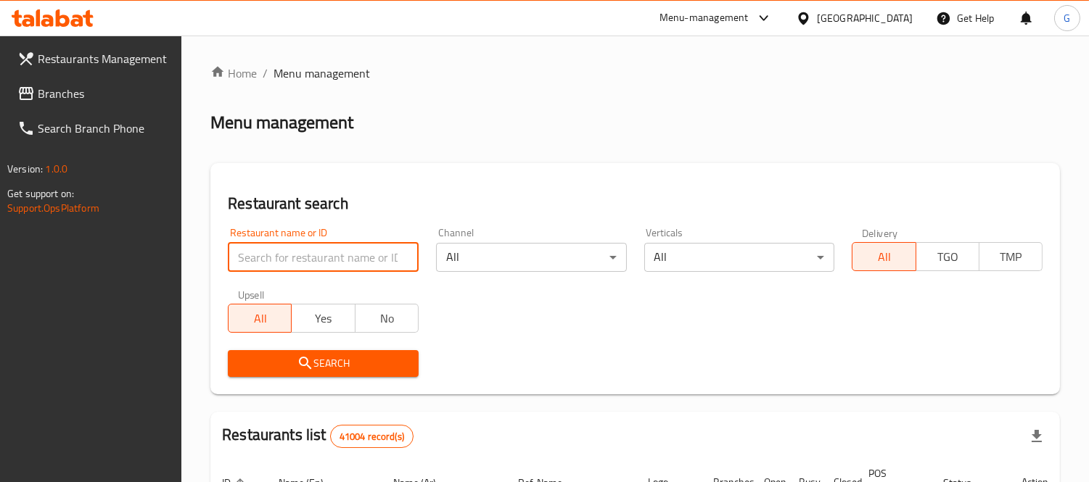
drag, startPoint x: 280, startPoint y: 263, endPoint x: 242, endPoint y: 257, distance: 38.2
click at [242, 257] on input "search" at bounding box center [323, 257] width 191 height 29
paste input "11129"
type input "11129"
click button "Search" at bounding box center [323, 363] width 191 height 27
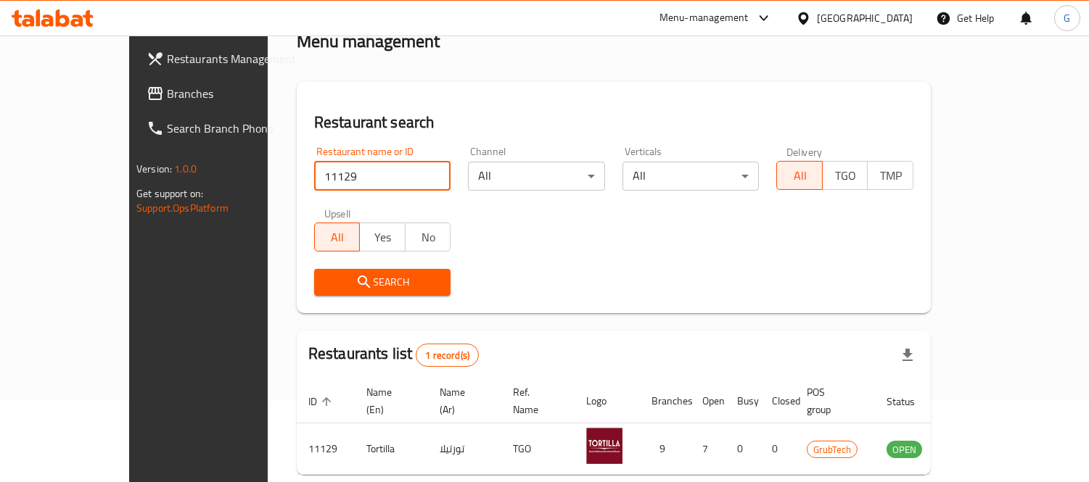
scroll to position [136, 0]
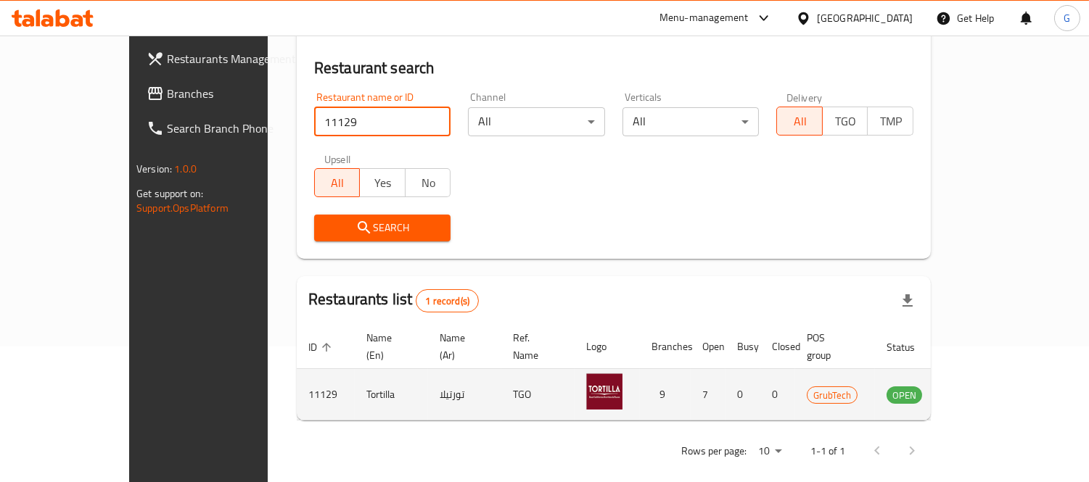
click at [980, 386] on icon "enhanced table" at bounding box center [971, 394] width 17 height 17
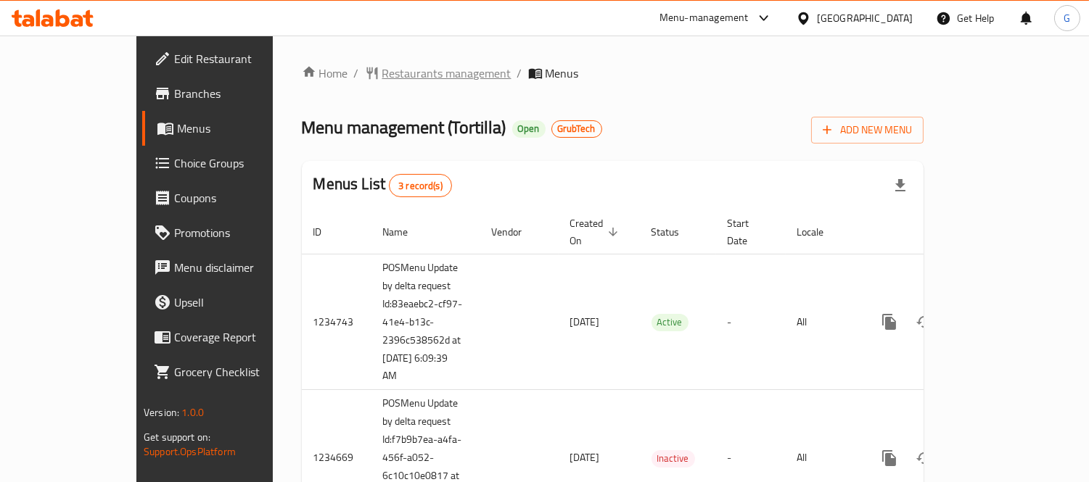
click at [382, 78] on span "Restaurants management" at bounding box center [446, 73] width 129 height 17
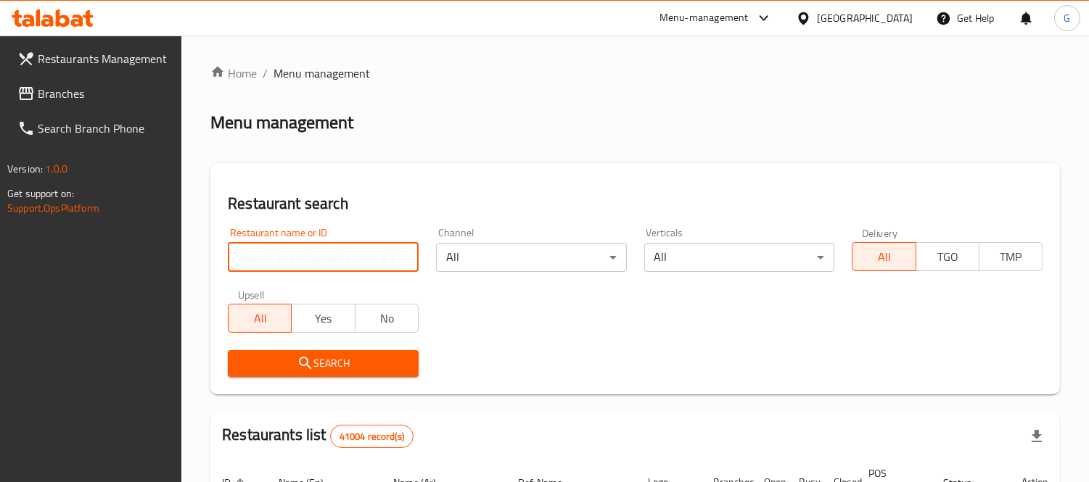
paste input "6245"
type input "6245"
click button "Search" at bounding box center [323, 363] width 191 height 27
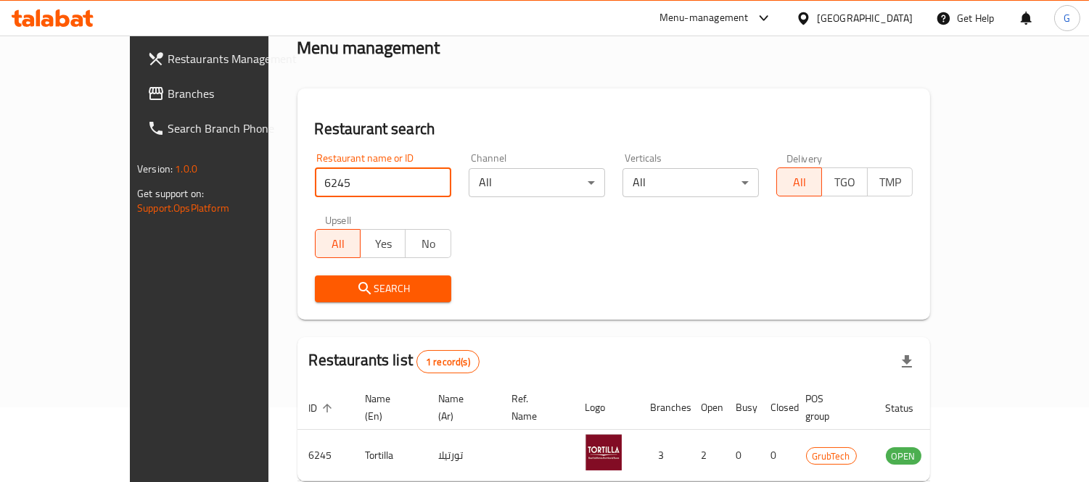
scroll to position [136, 0]
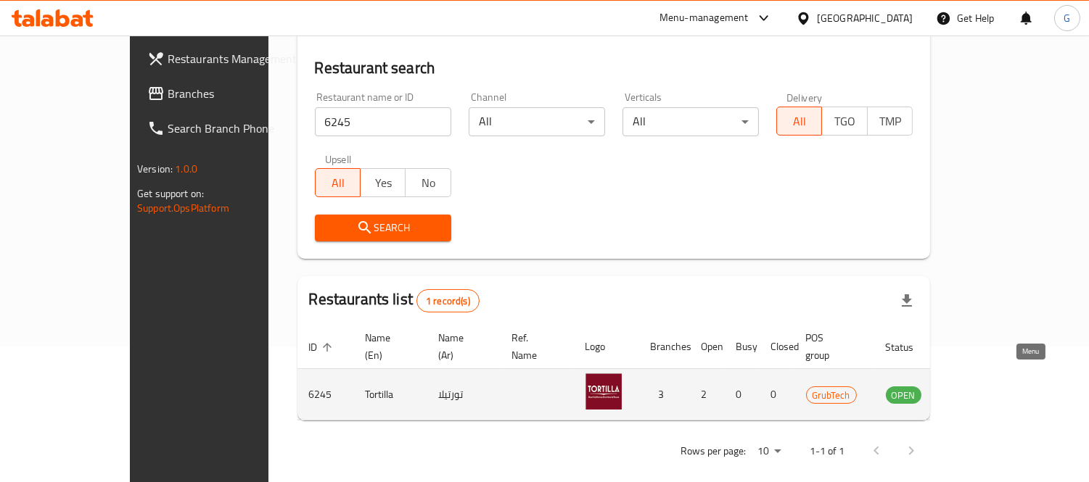
click at [979, 386] on icon "enhanced table" at bounding box center [970, 394] width 17 height 17
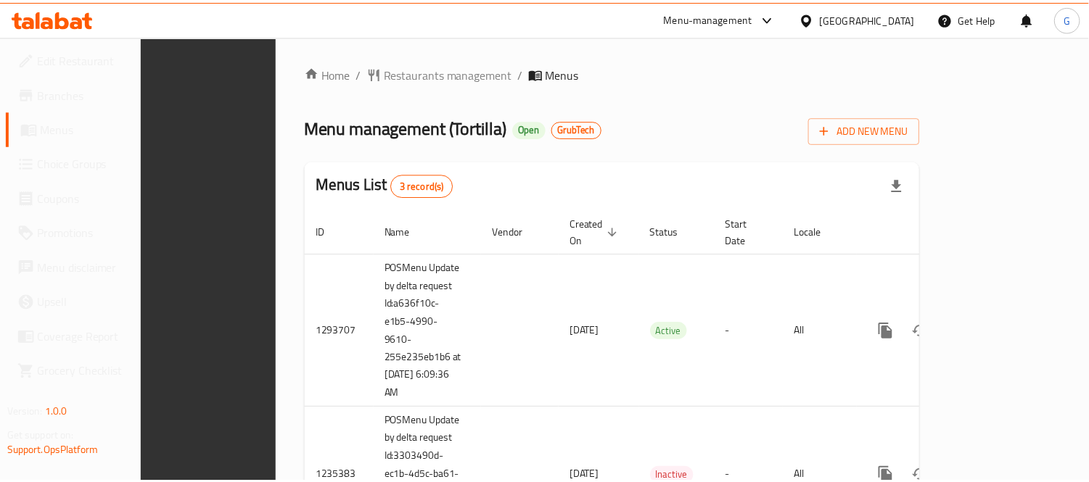
scroll to position [222, 0]
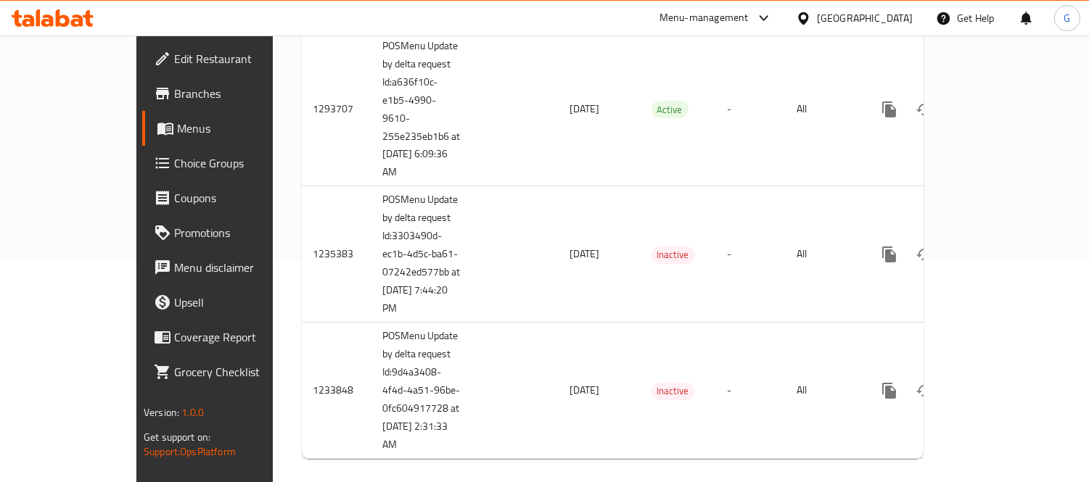
click at [844, 27] on div "United Arab Emirates" at bounding box center [854, 18] width 140 height 35
click at [842, 18] on div "United Arab Emirates" at bounding box center [865, 18] width 96 height 16
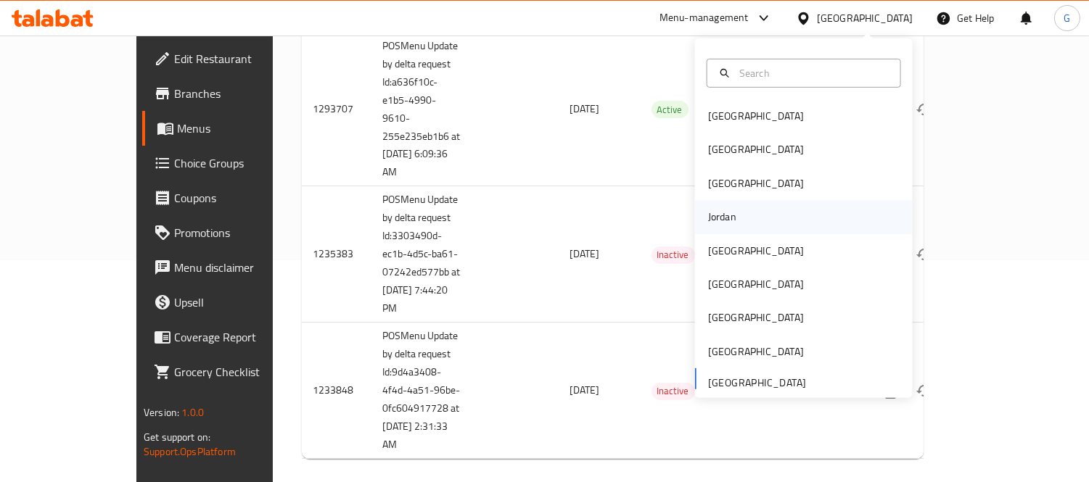
click at [719, 222] on div "Jordan" at bounding box center [722, 217] width 28 height 16
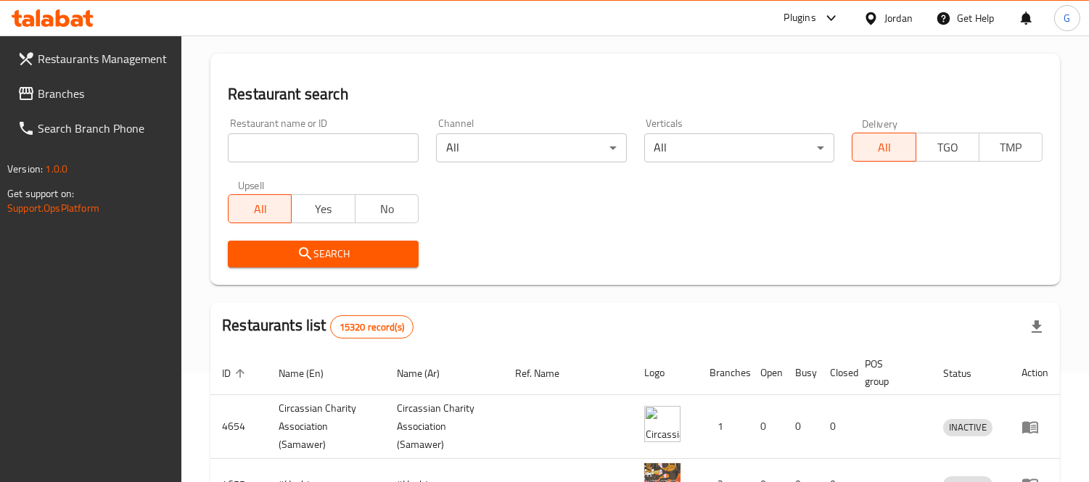
scroll to position [222, 0]
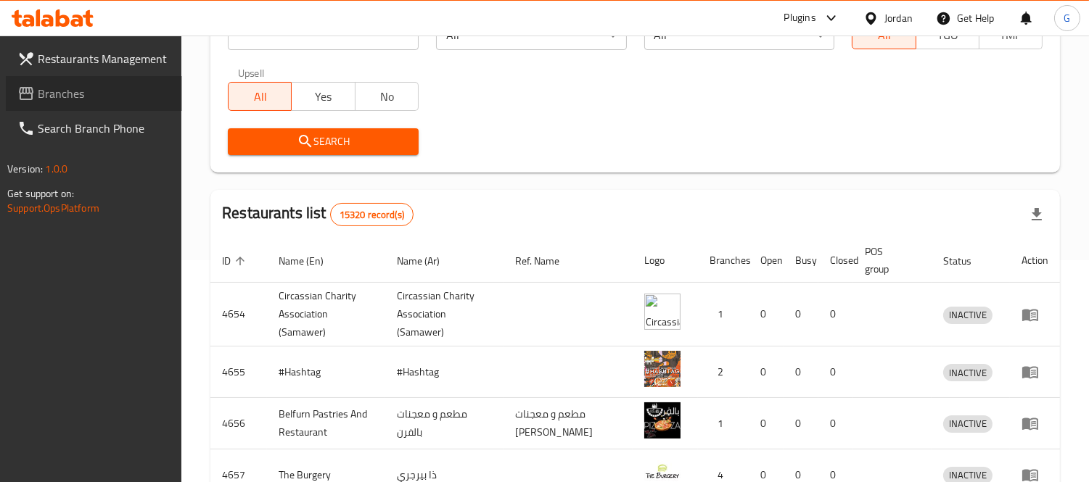
click at [47, 91] on span "Branches" at bounding box center [104, 93] width 133 height 17
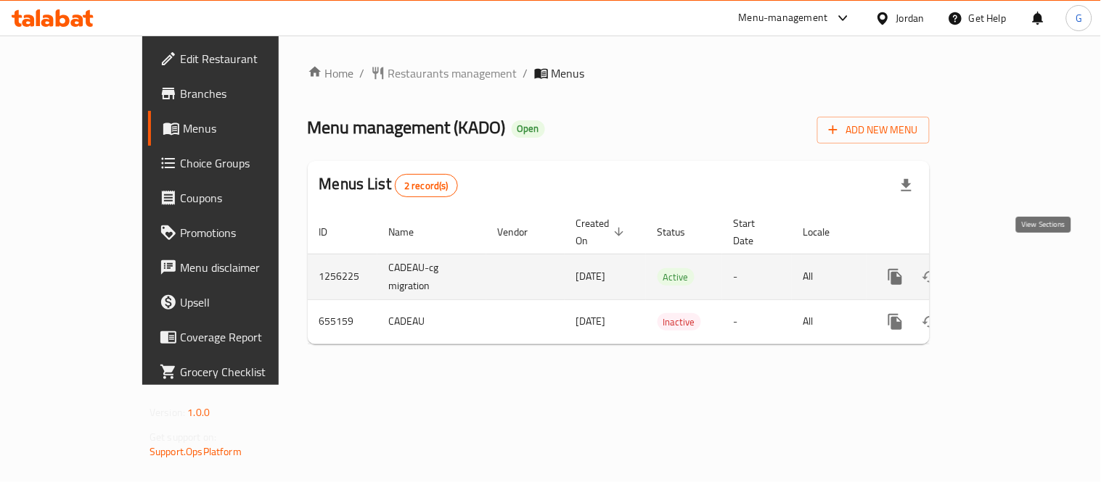
click at [1017, 260] on link "enhanced table" at bounding box center [999, 277] width 35 height 35
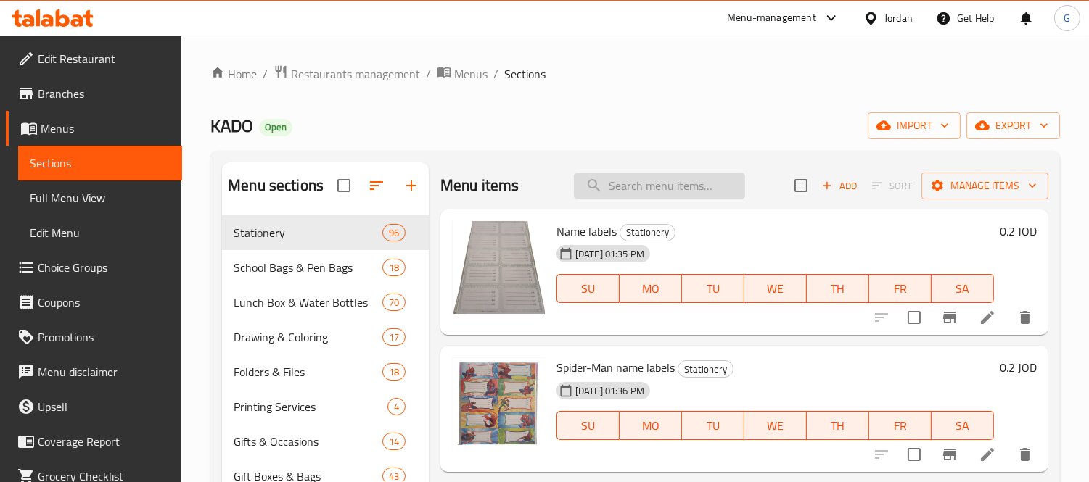
click at [643, 185] on input "search" at bounding box center [659, 185] width 171 height 25
paste input "Gray Square Gift Box With Ribbon"
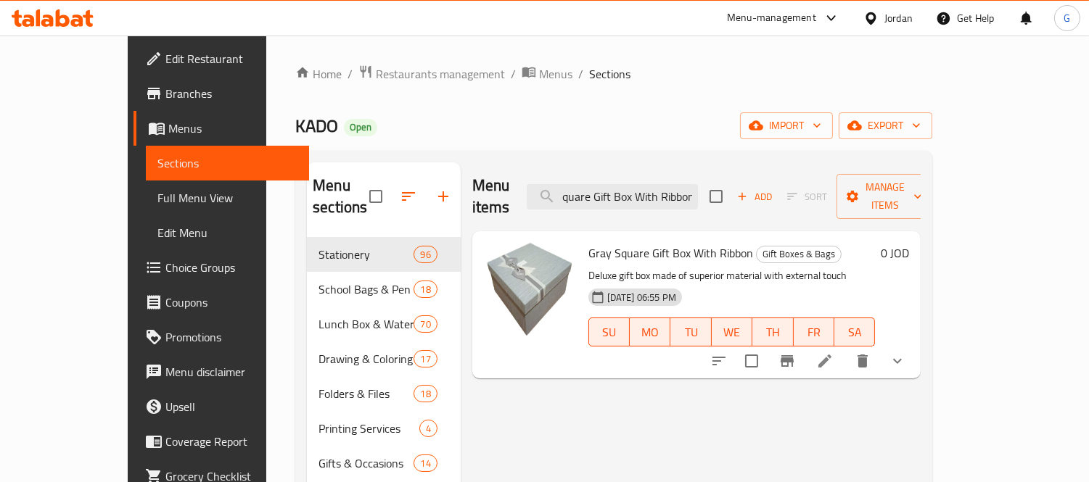
type input "Gray Square Gift Box With Ribbon"
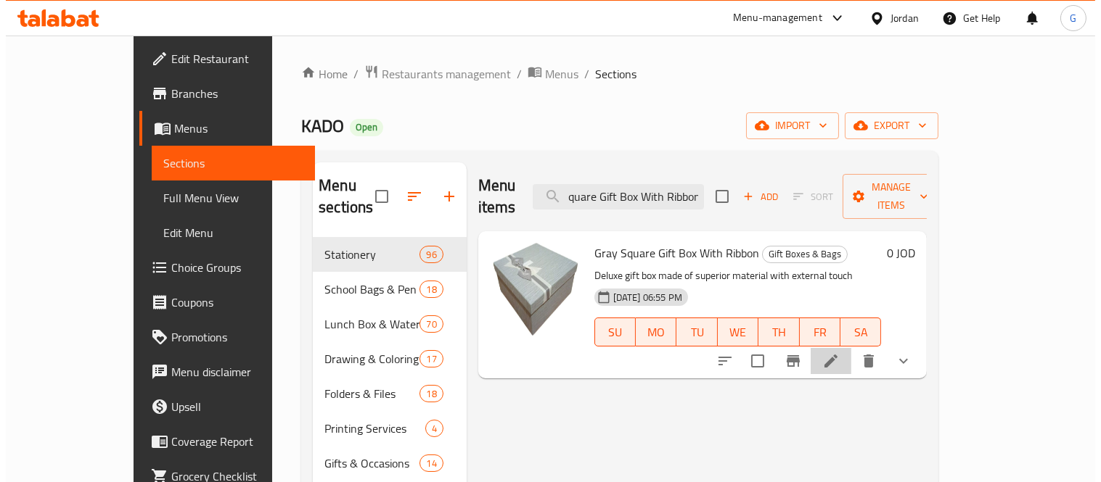
scroll to position [0, 0]
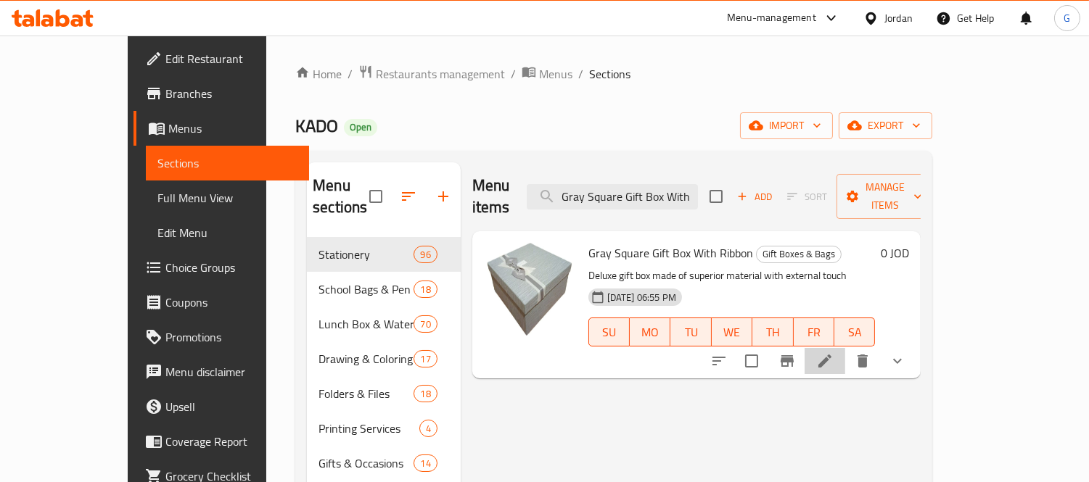
click at [845, 348] on li at bounding box center [825, 361] width 41 height 26
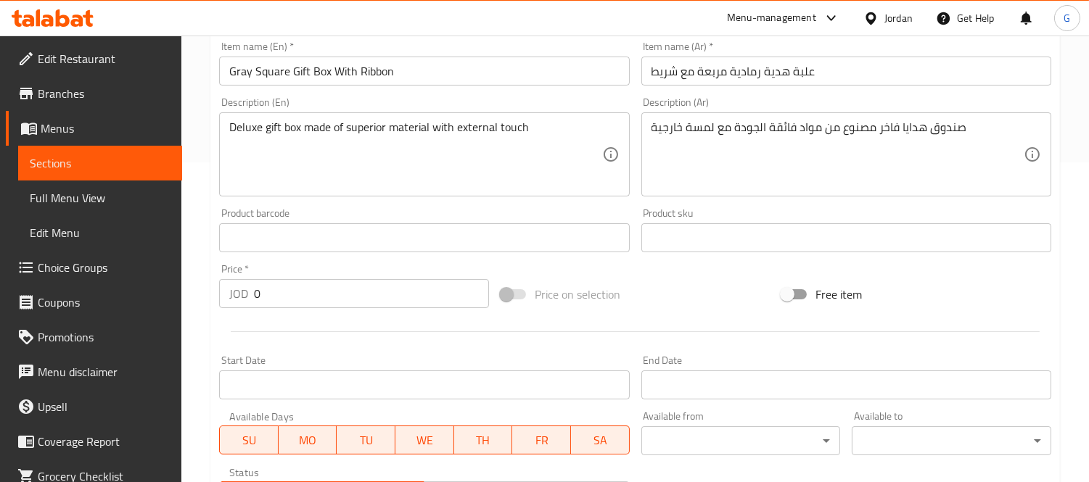
scroll to position [596, 0]
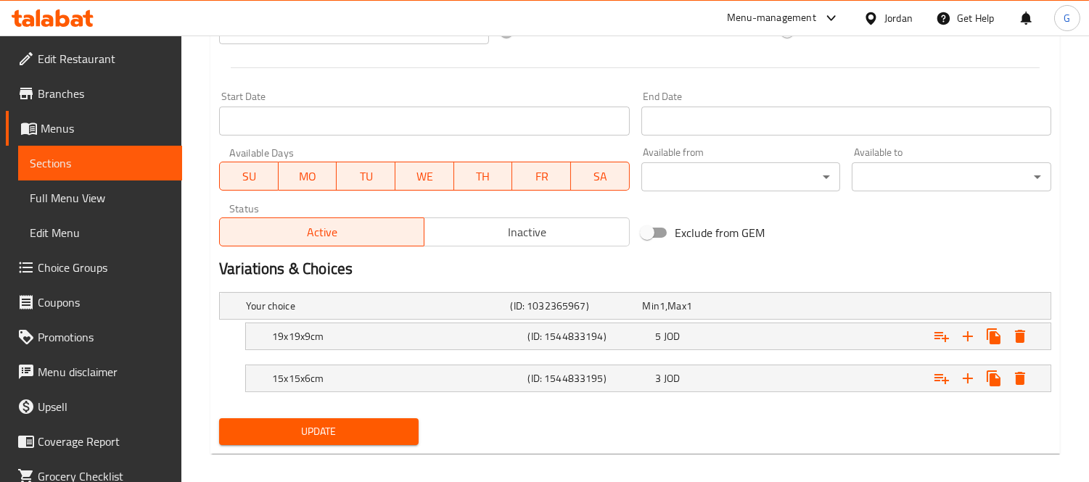
scroll to position [596, 0]
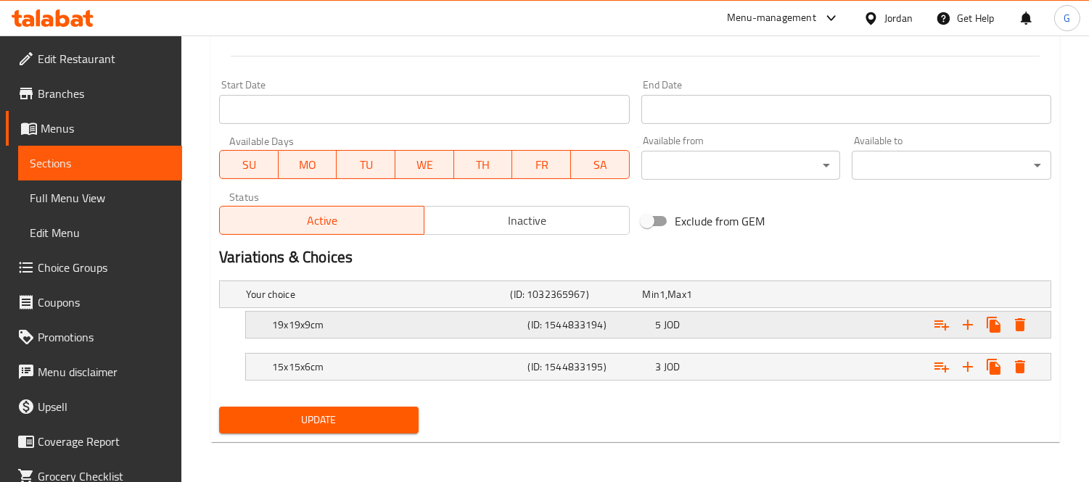
click at [489, 311] on div "19x19x9cm (ID: 1544833194) 5 JOD" at bounding box center [639, 295] width 793 height 32
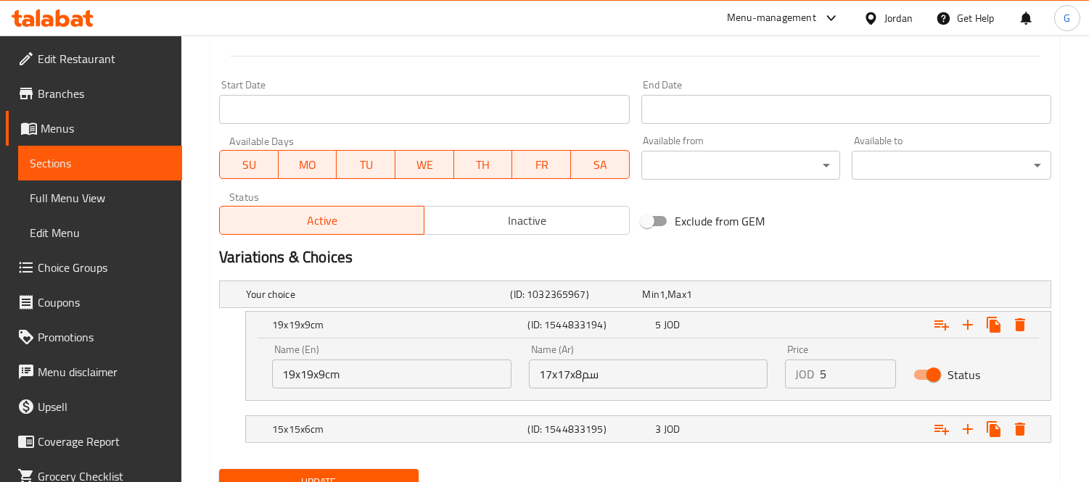
click at [337, 381] on input "19x19x9cm" at bounding box center [391, 374] width 239 height 29
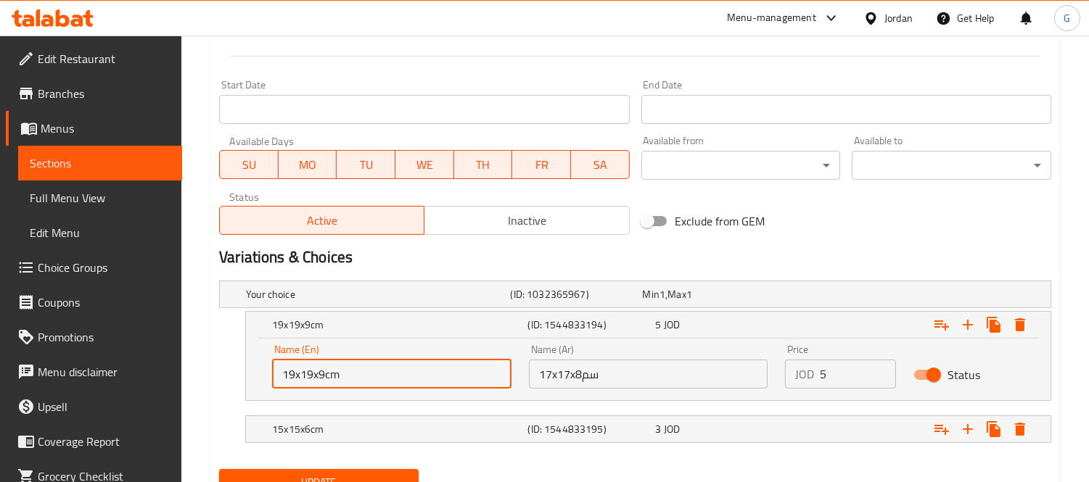
click at [337, 381] on input "19x19x9cm" at bounding box center [391, 374] width 239 height 29
paste input "17x17x8"
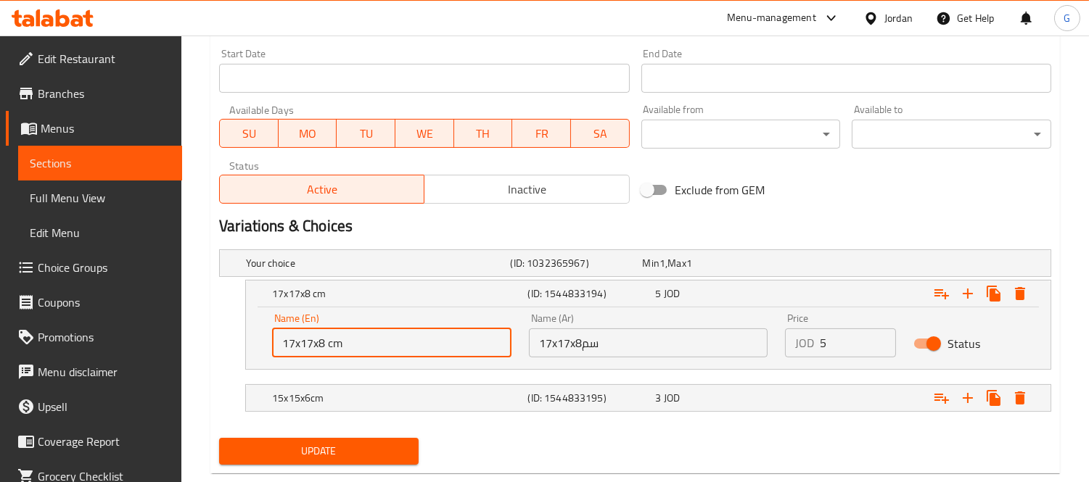
scroll to position [657, 0]
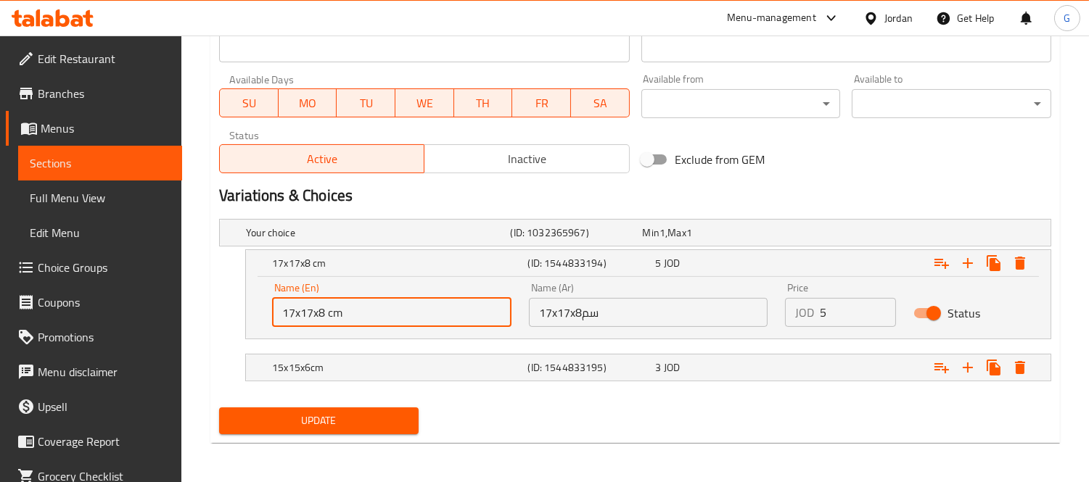
type input "17x17x8 cm"
click at [376, 424] on span "Update" at bounding box center [319, 421] width 176 height 18
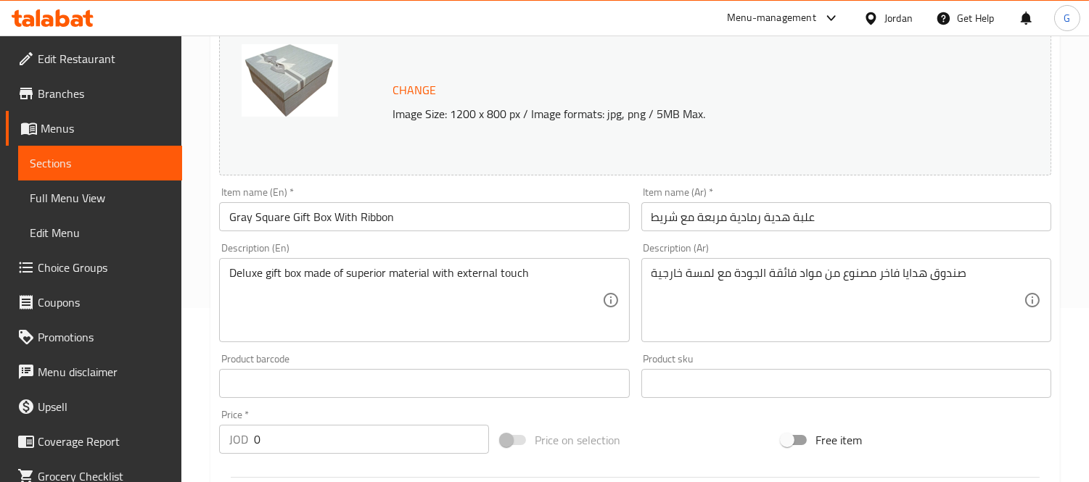
scroll to position [0, 0]
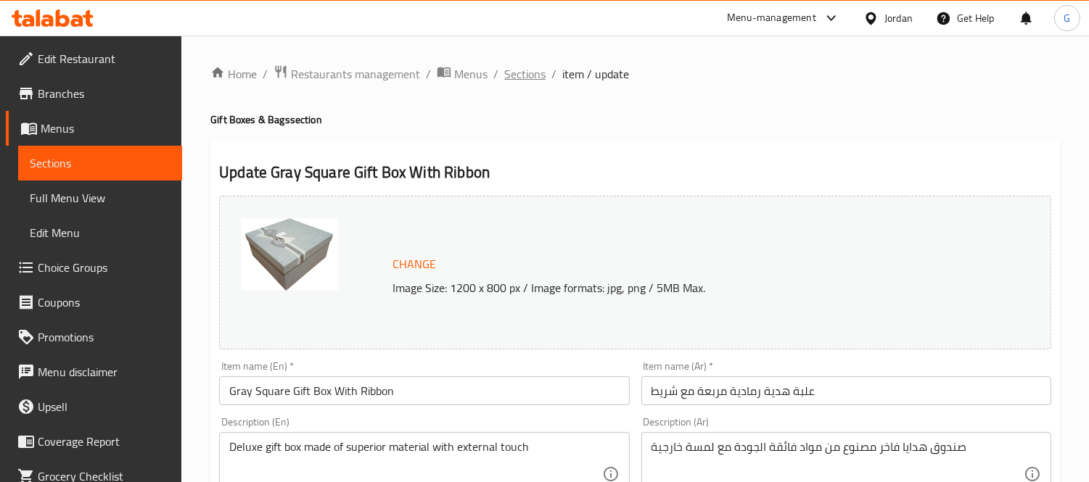
click at [525, 75] on span "Sections" at bounding box center [524, 73] width 41 height 17
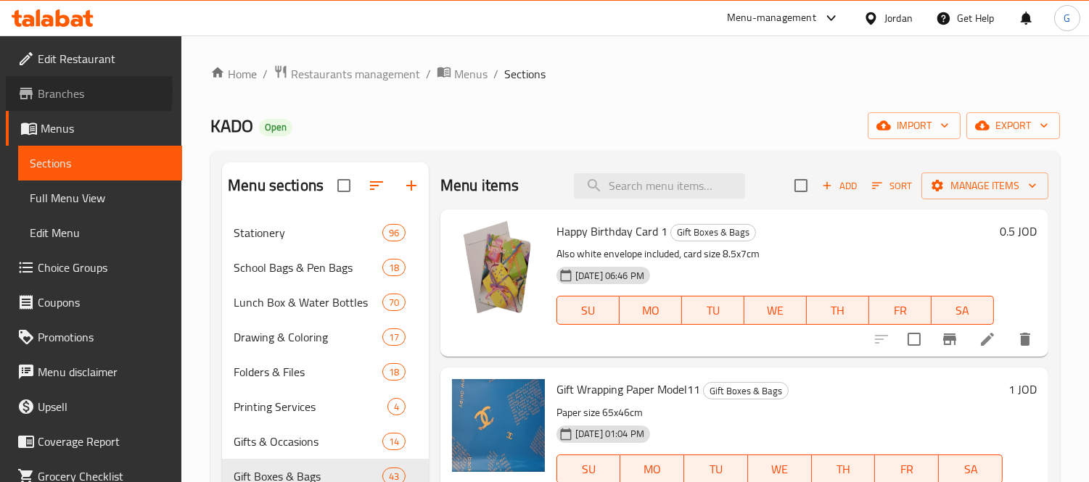
click at [52, 91] on span "Branches" at bounding box center [104, 93] width 133 height 17
